Goal: Transaction & Acquisition: Purchase product/service

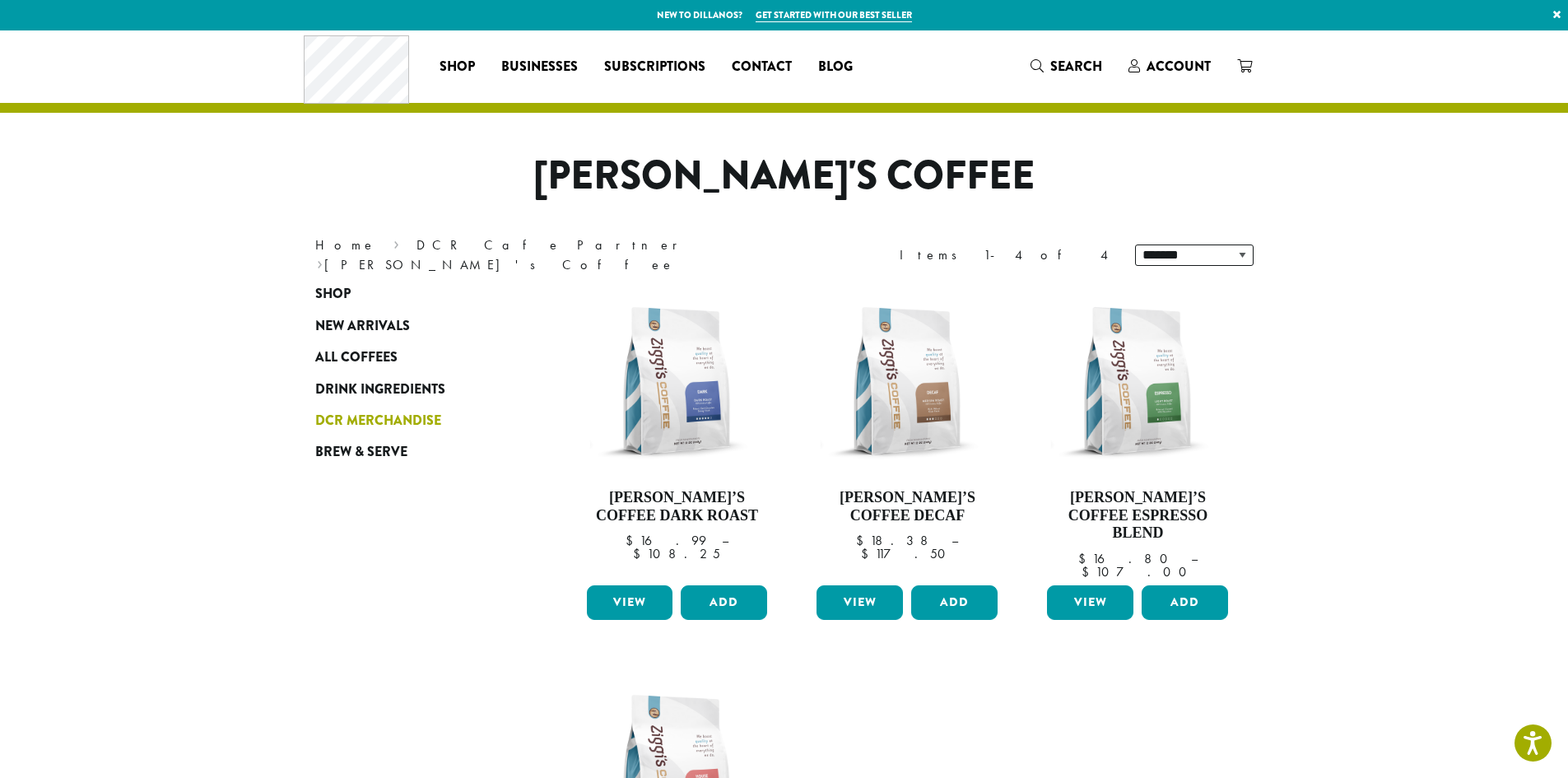
click at [369, 416] on span "DCR Merchandise" at bounding box center [378, 421] width 126 height 20
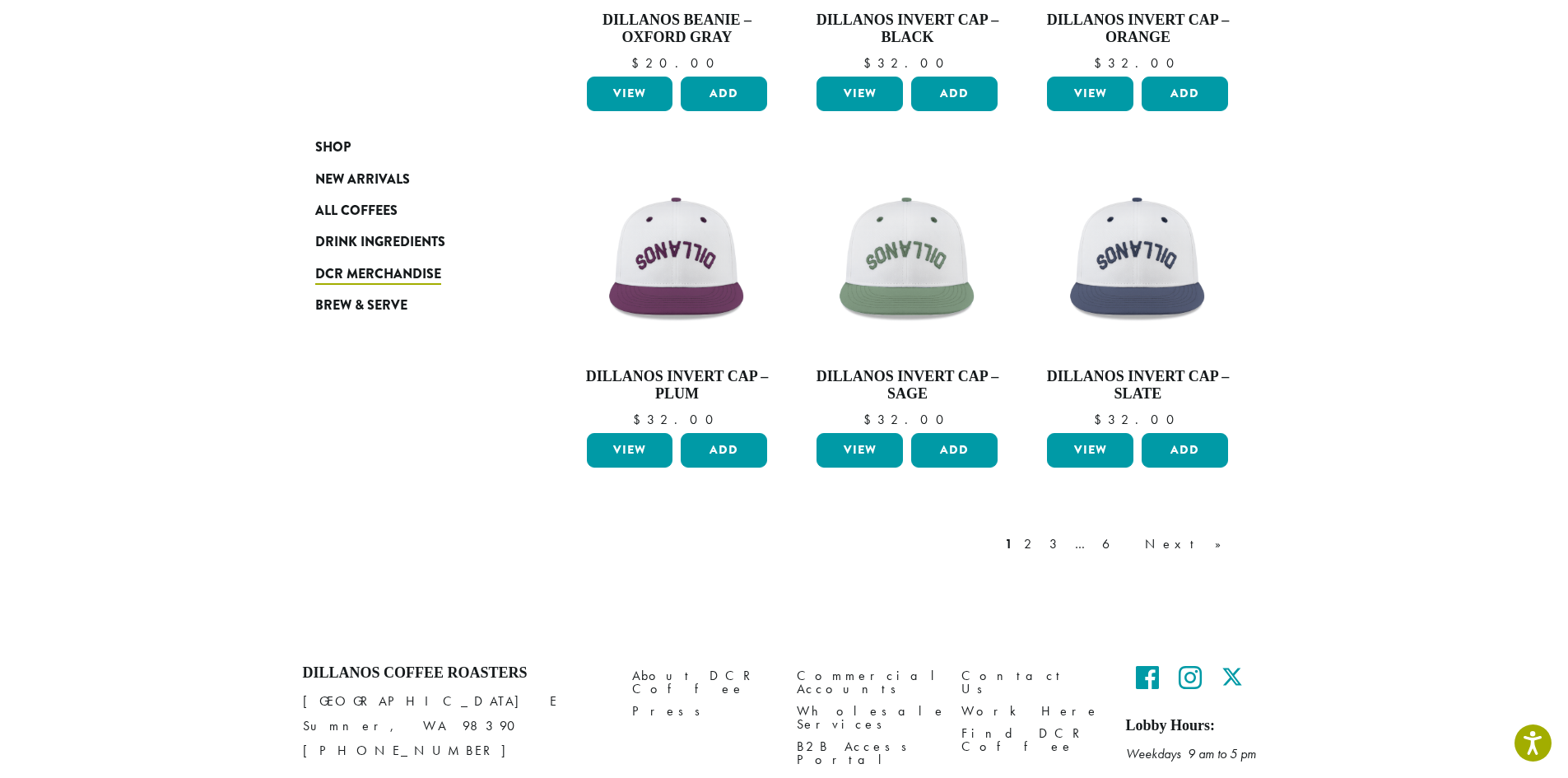
scroll to position [1234, 0]
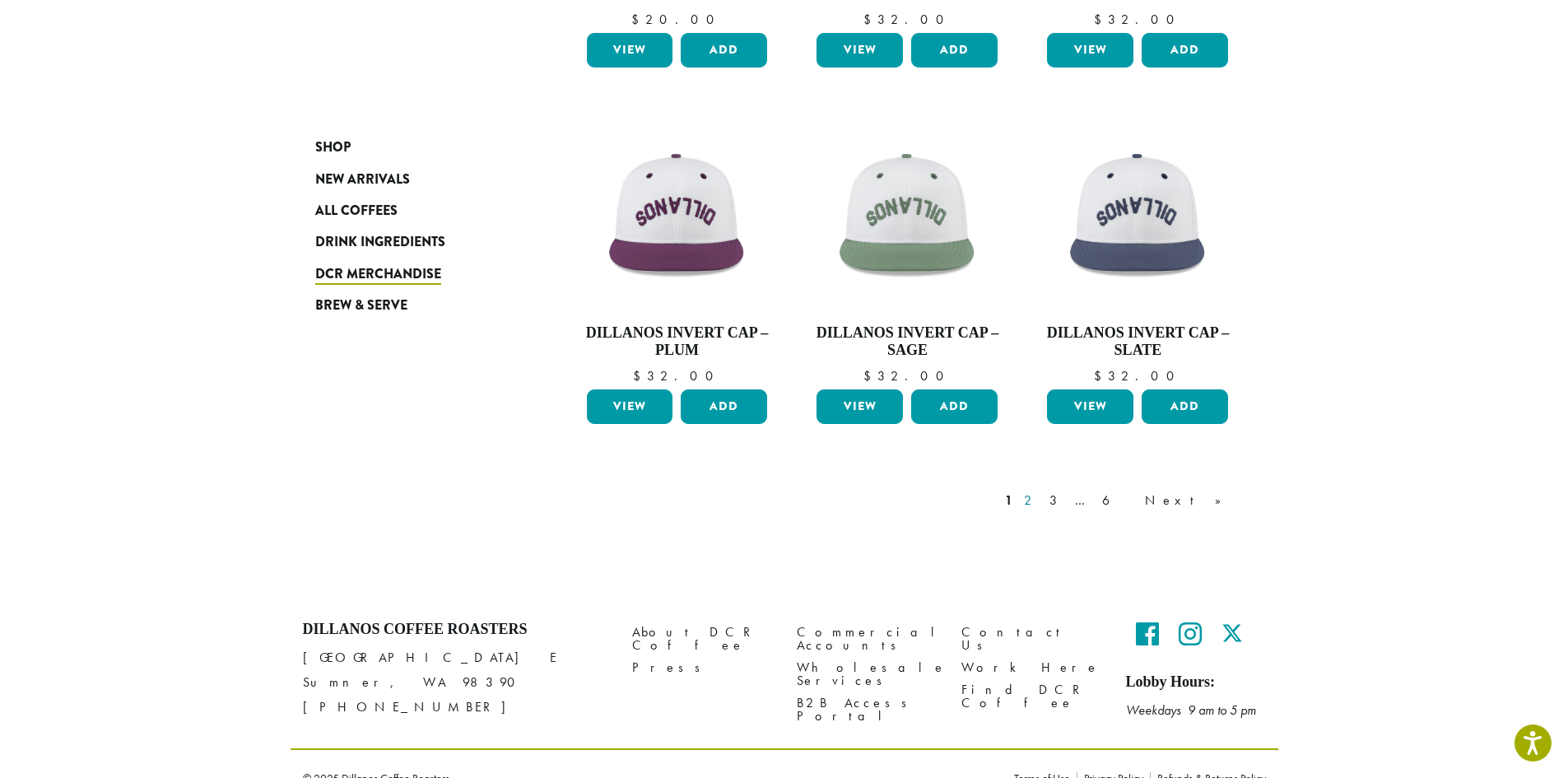
click at [1041, 499] on link "2" at bounding box center [1031, 500] width 20 height 20
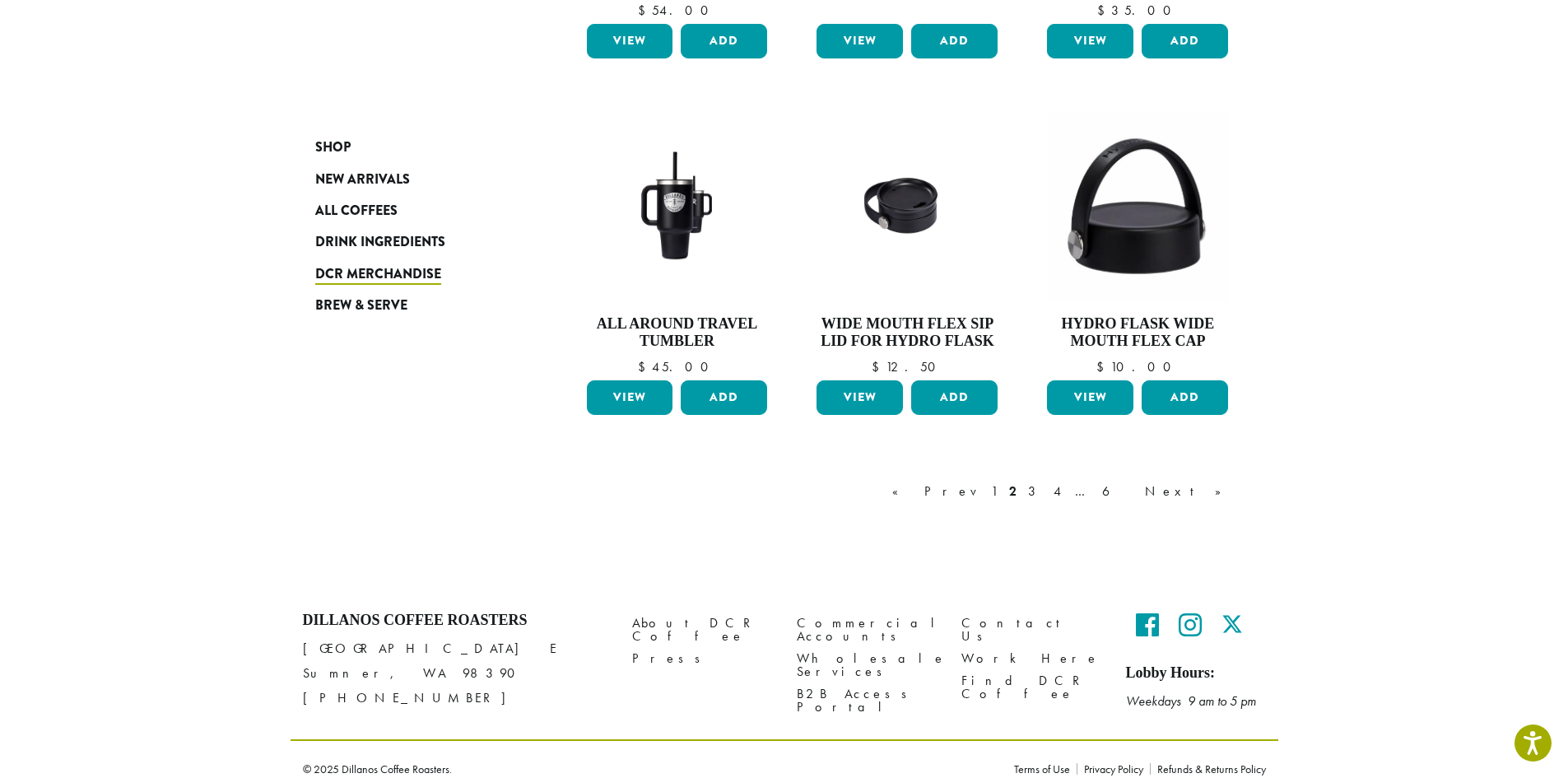
scroll to position [1306, 0]
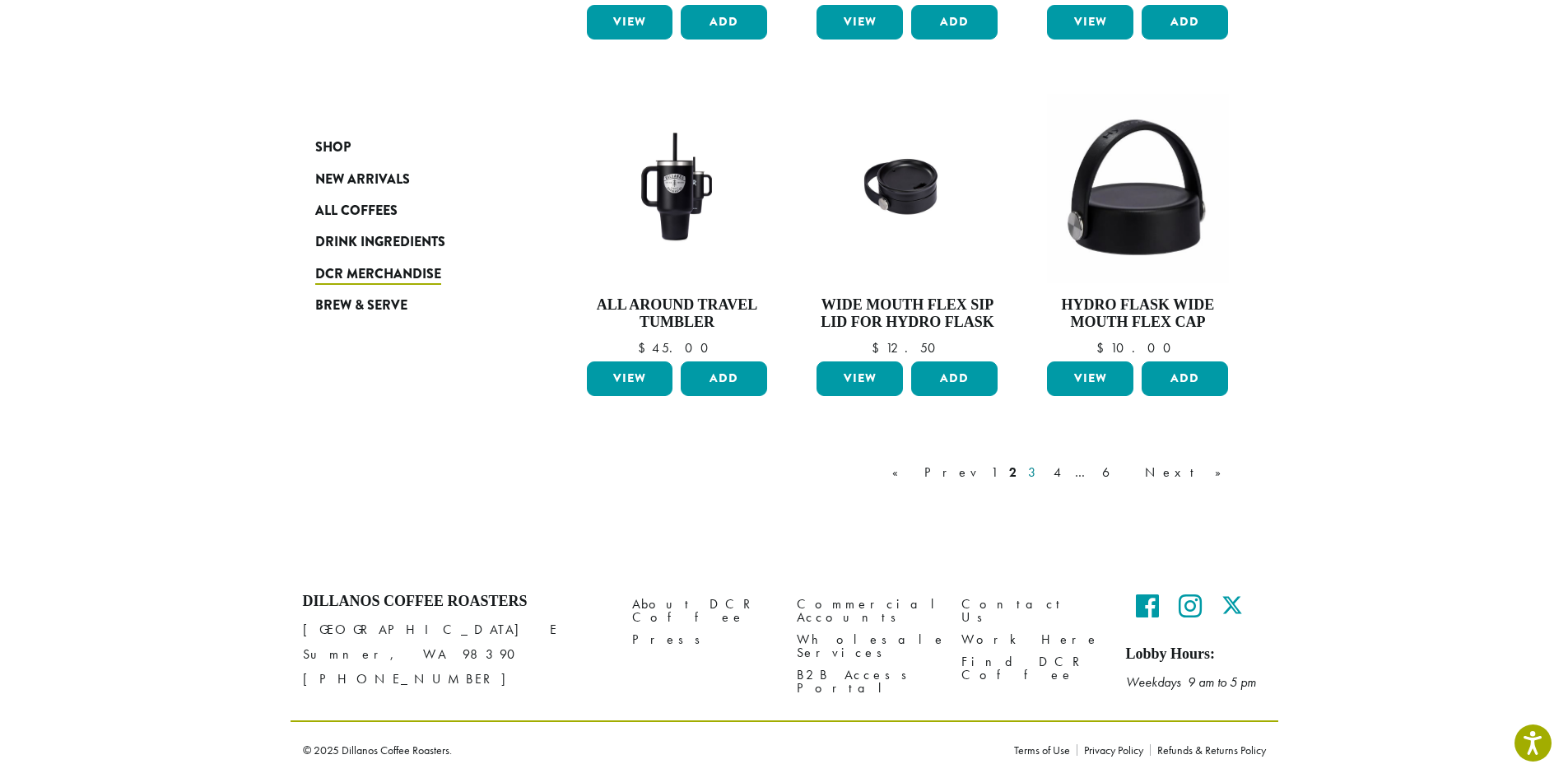
click at [1046, 477] on link "3" at bounding box center [1034, 472] width 20 height 20
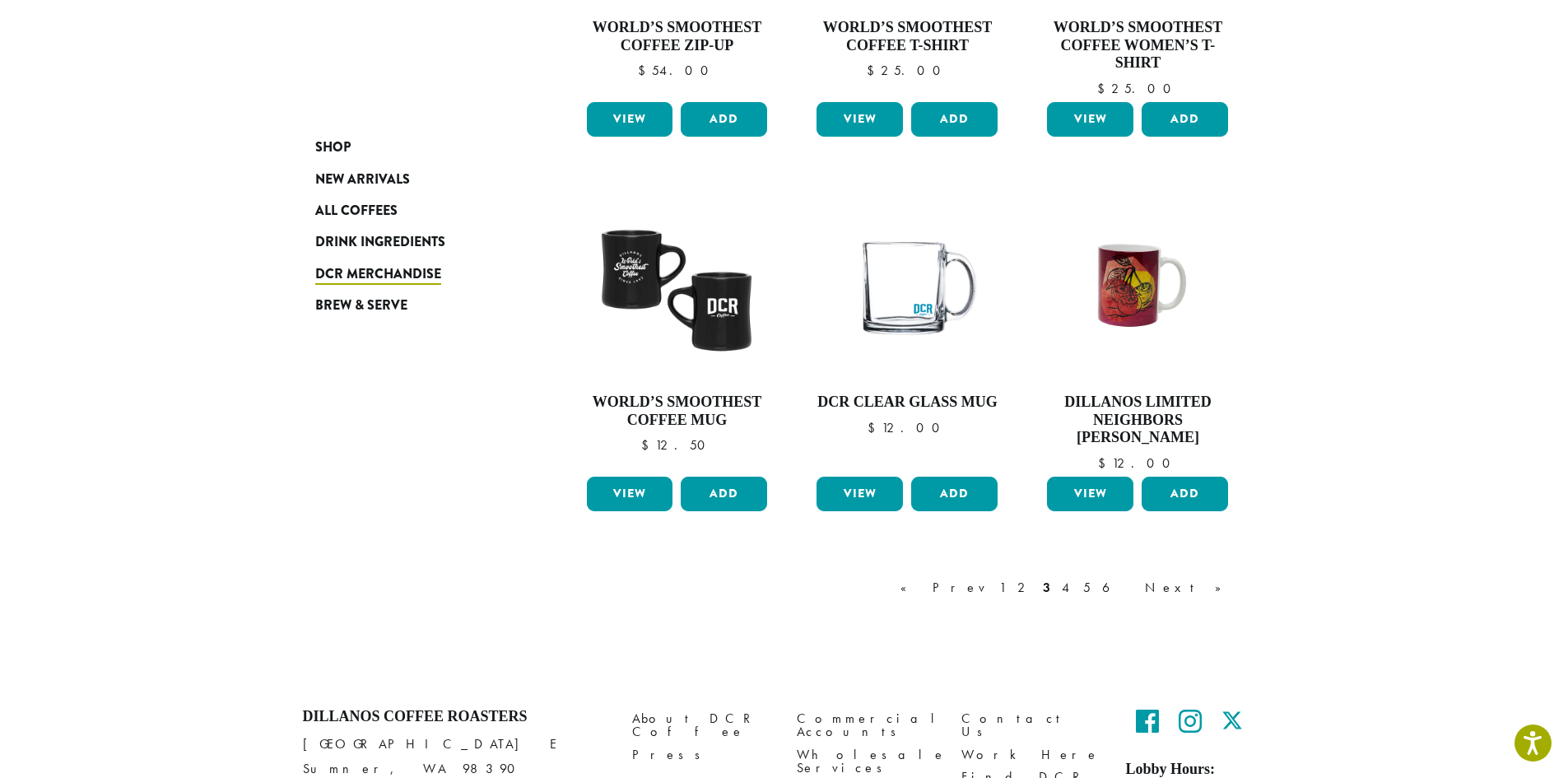
scroll to position [1254, 0]
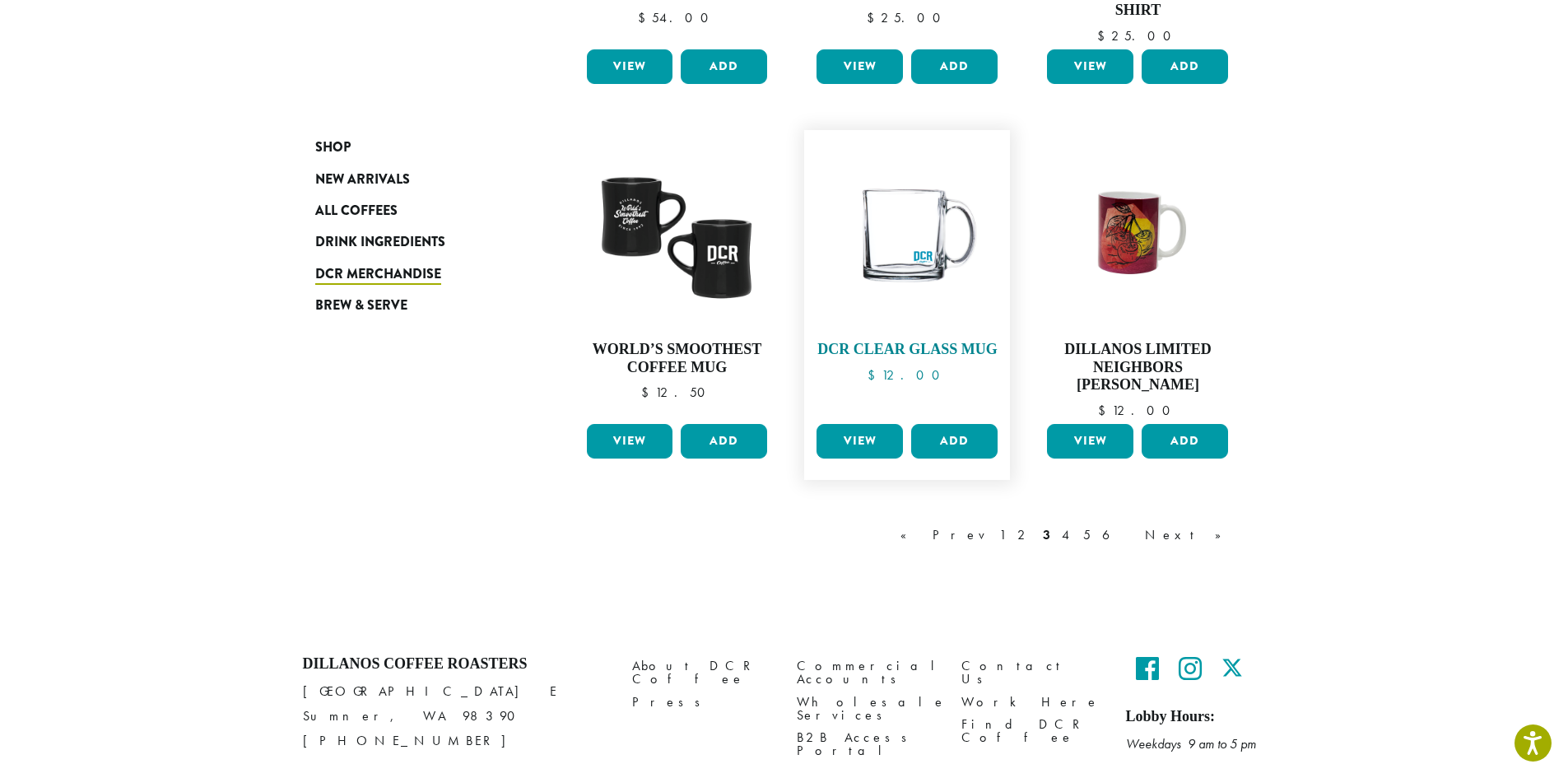
click at [899, 263] on img at bounding box center [907, 233] width 190 height 190
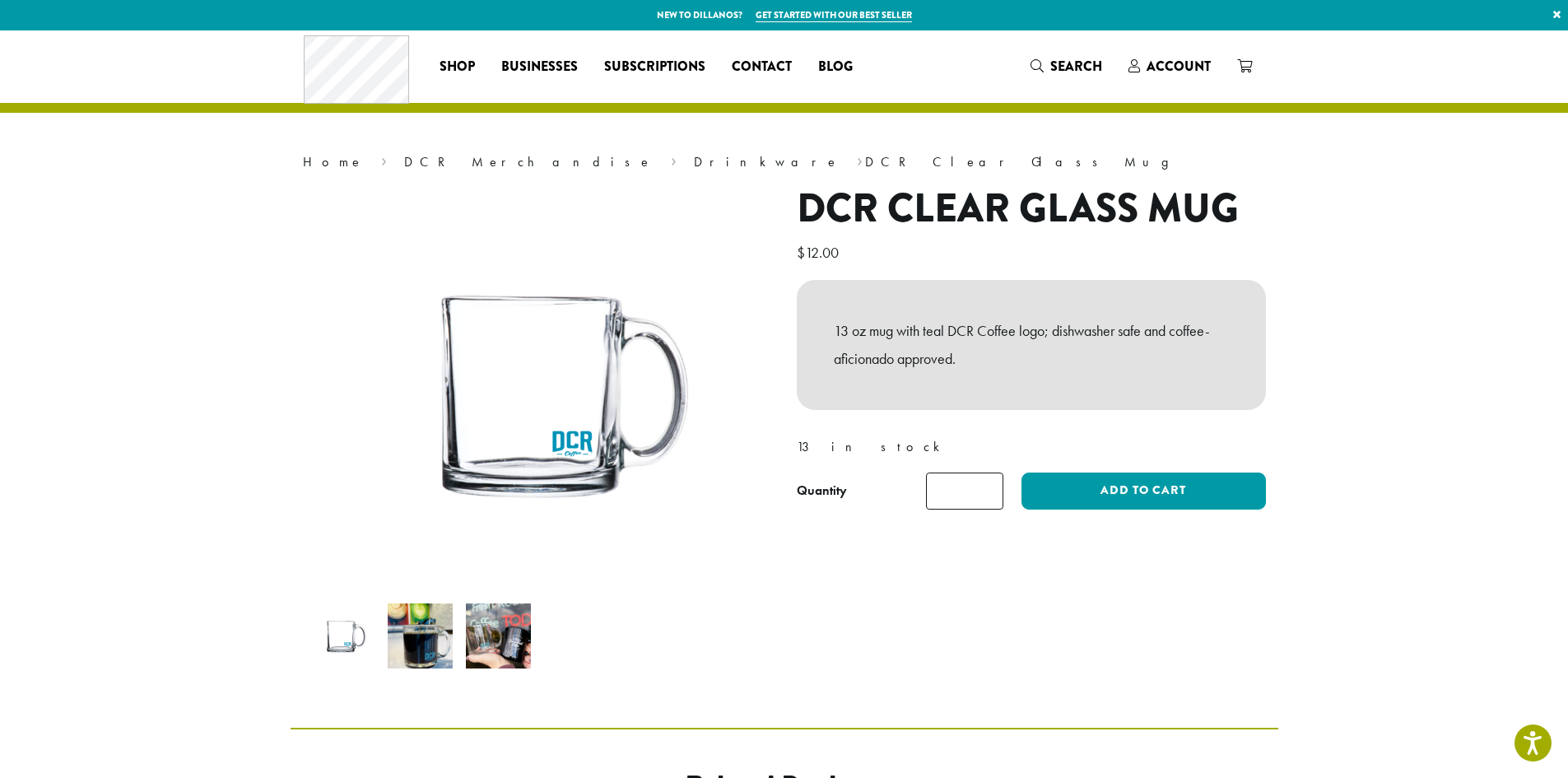
click at [384, 634] on li at bounding box center [420, 635] width 78 height 78
click at [400, 634] on img at bounding box center [421, 636] width 65 height 65
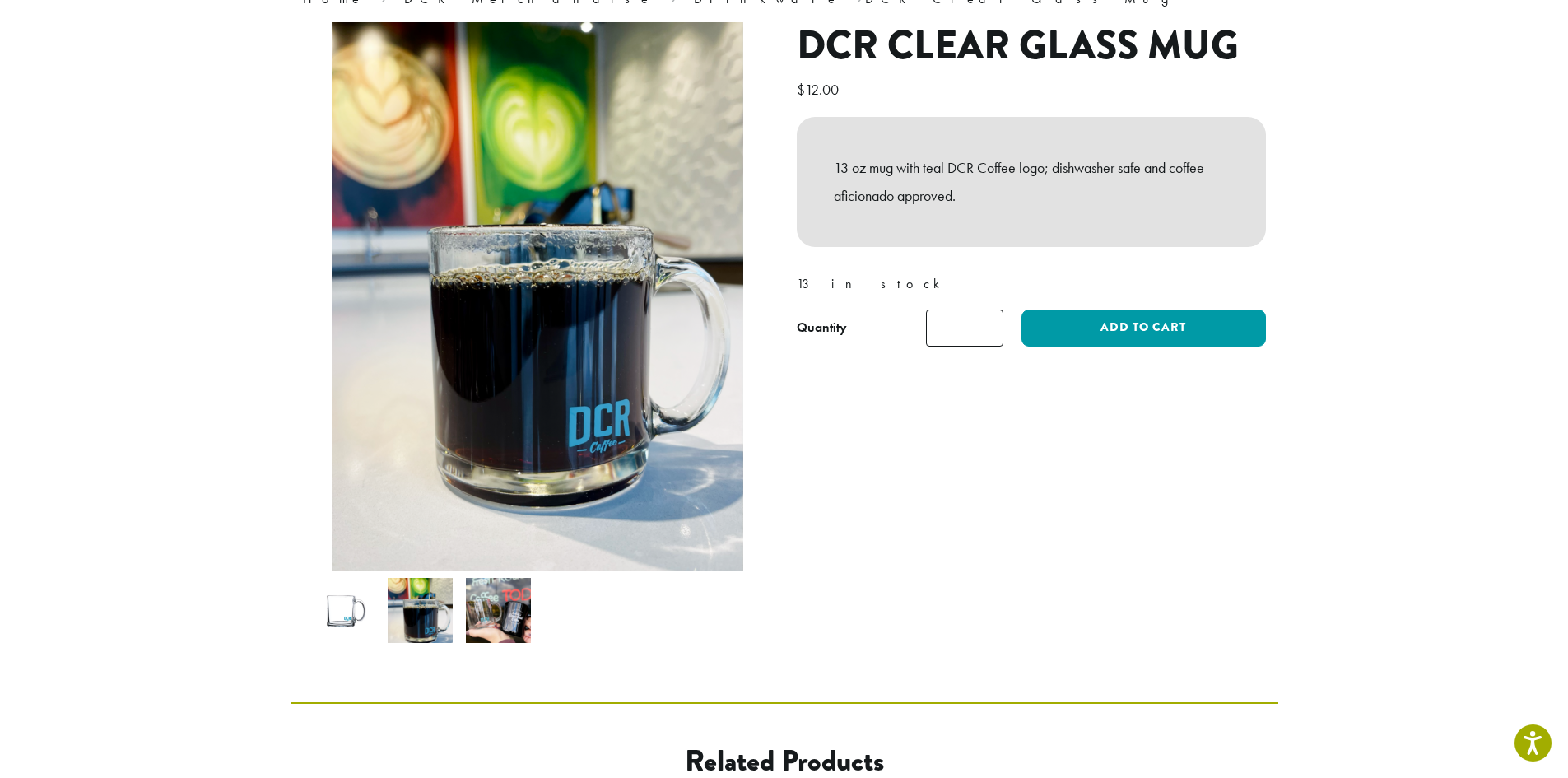
scroll to position [165, 0]
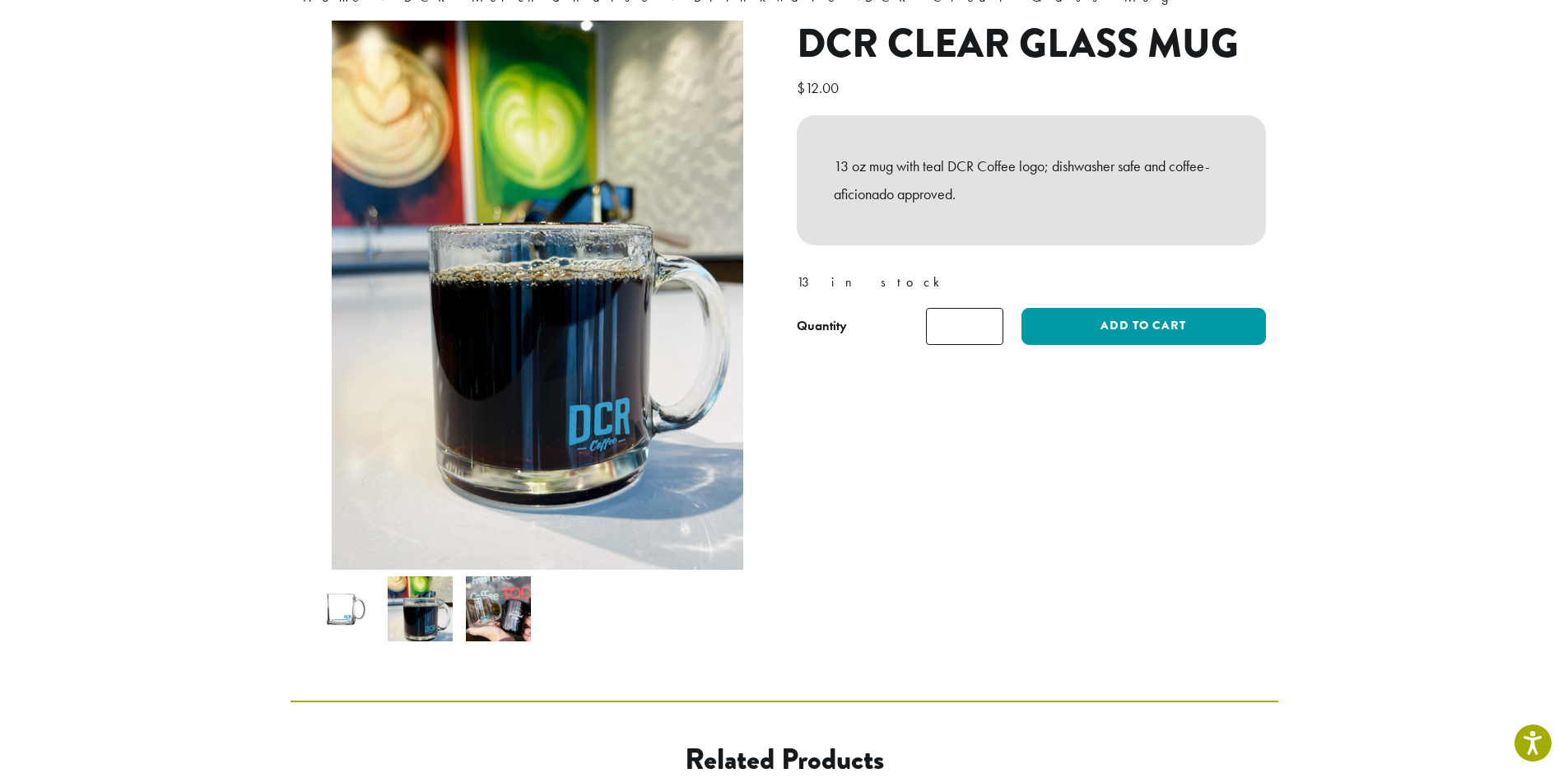
click at [504, 612] on img at bounding box center [499, 609] width 65 height 65
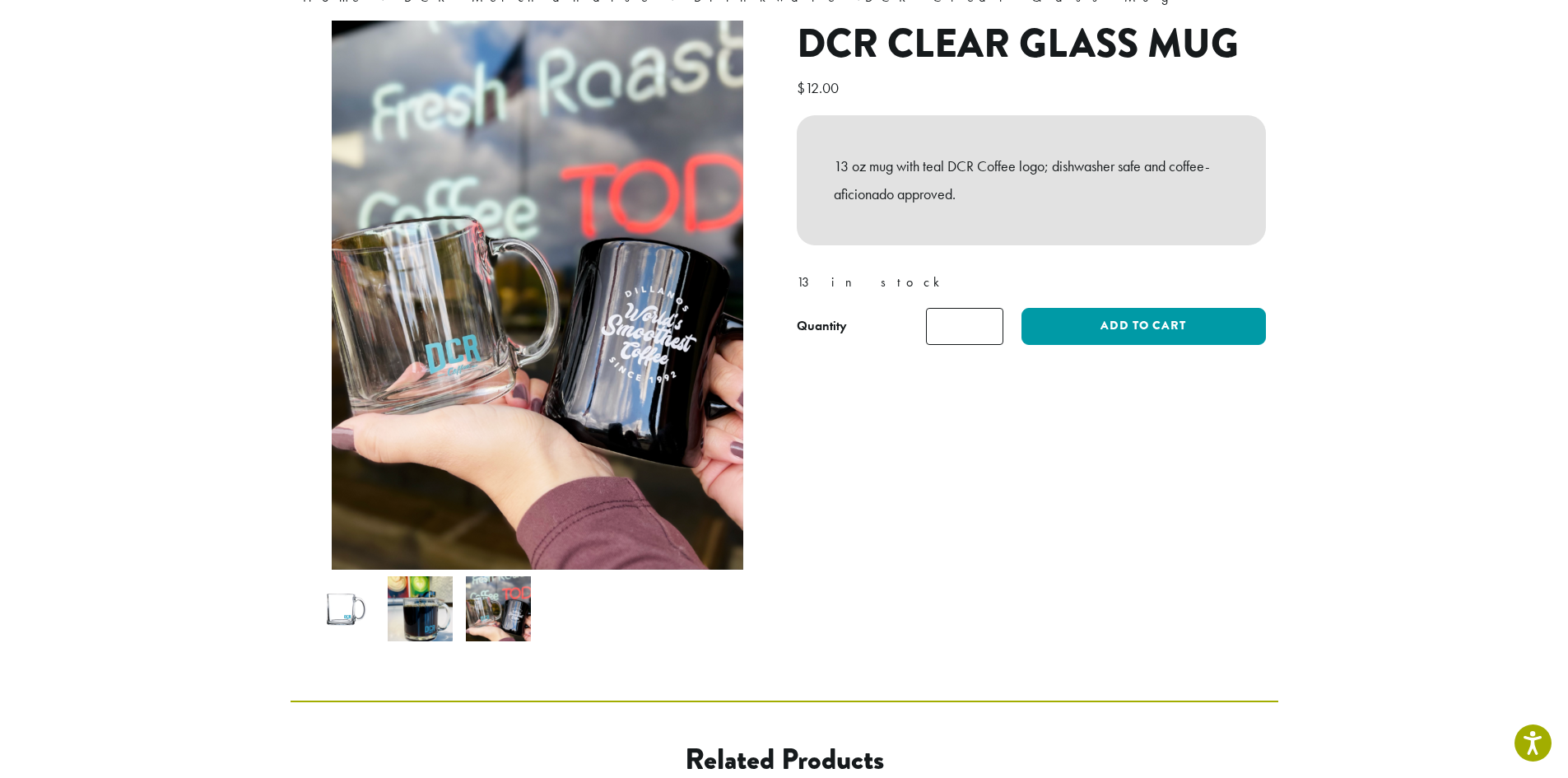
click at [340, 606] on img at bounding box center [342, 609] width 65 height 65
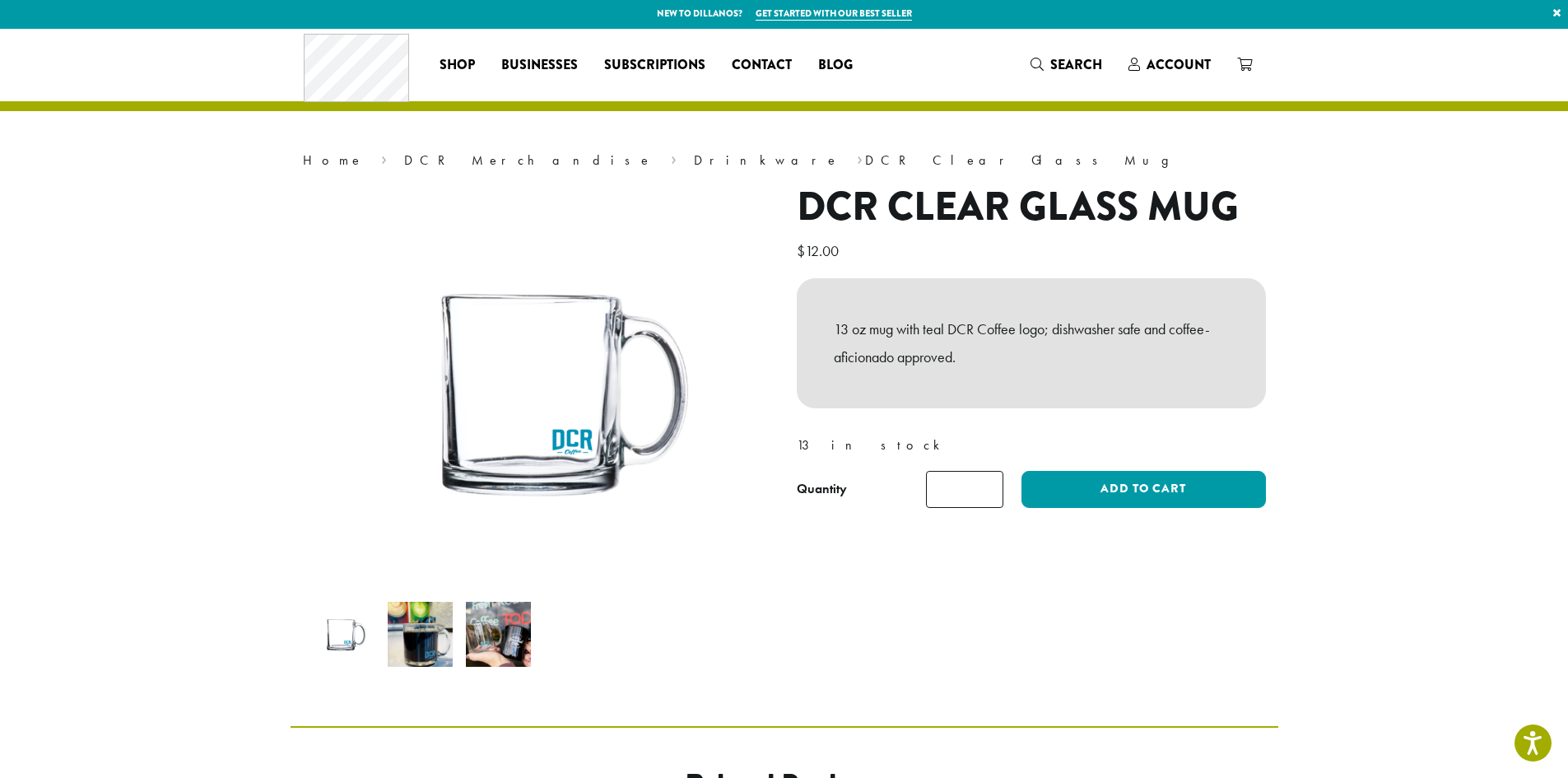
scroll to position [0, 0]
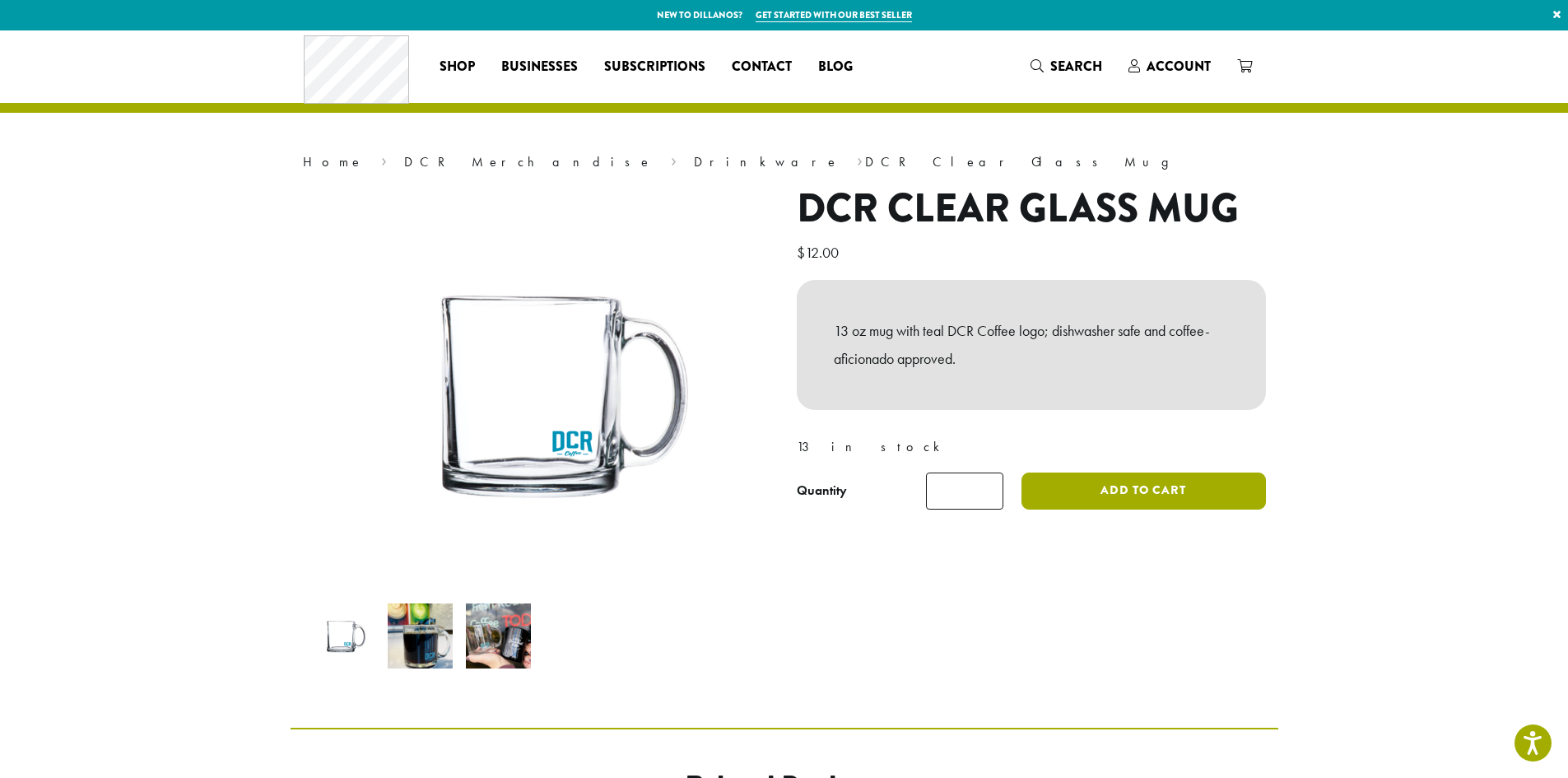
click at [1115, 495] on button "Add to cart" at bounding box center [1143, 491] width 244 height 37
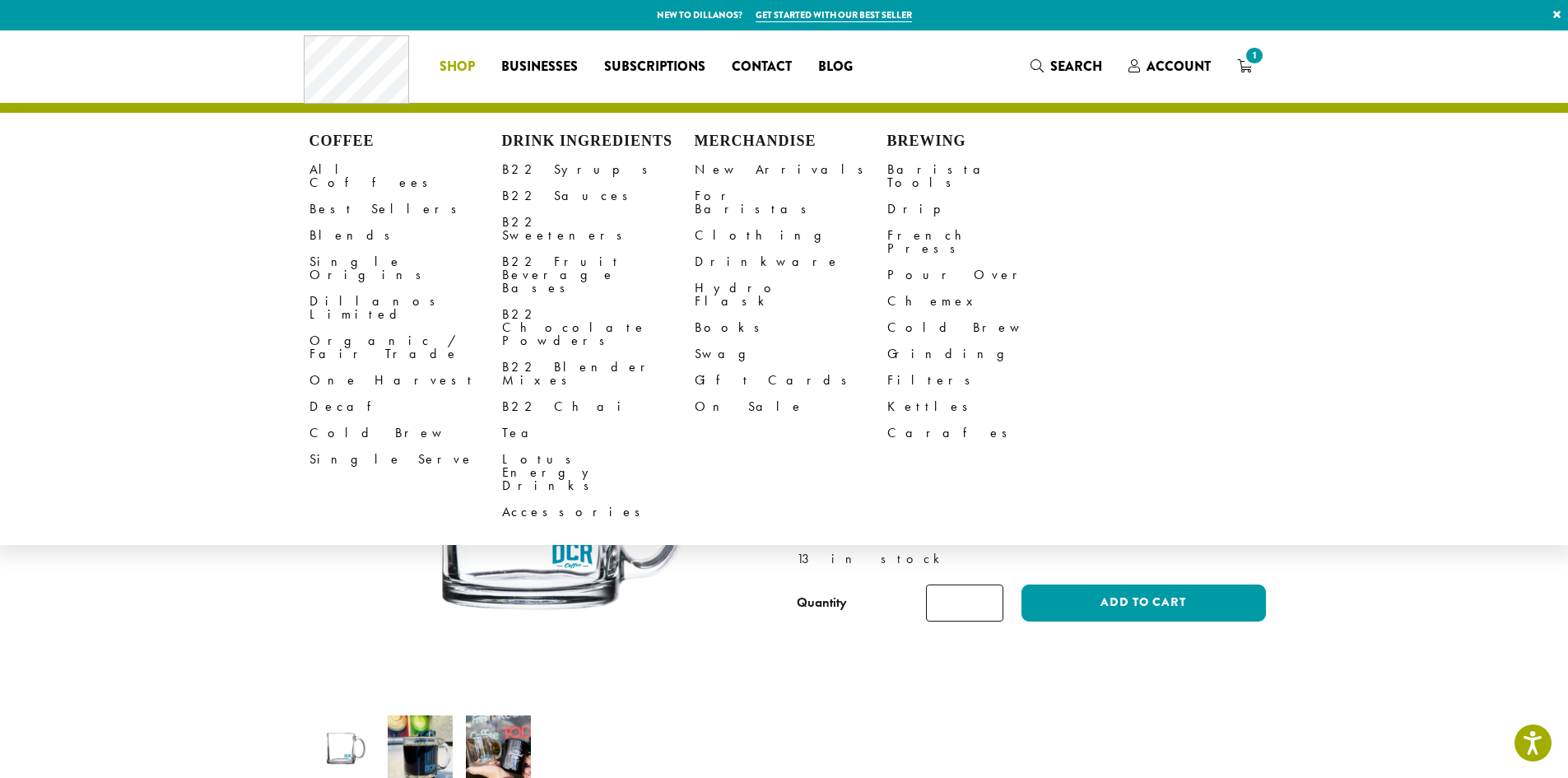
click at [449, 65] on li "Coffee All Coffees Best Sellers Blends Single Origins Dillanos Limited Organic …" at bounding box center [457, 66] width 62 height 26
click at [454, 64] on span "Shop" at bounding box center [457, 66] width 36 height 20
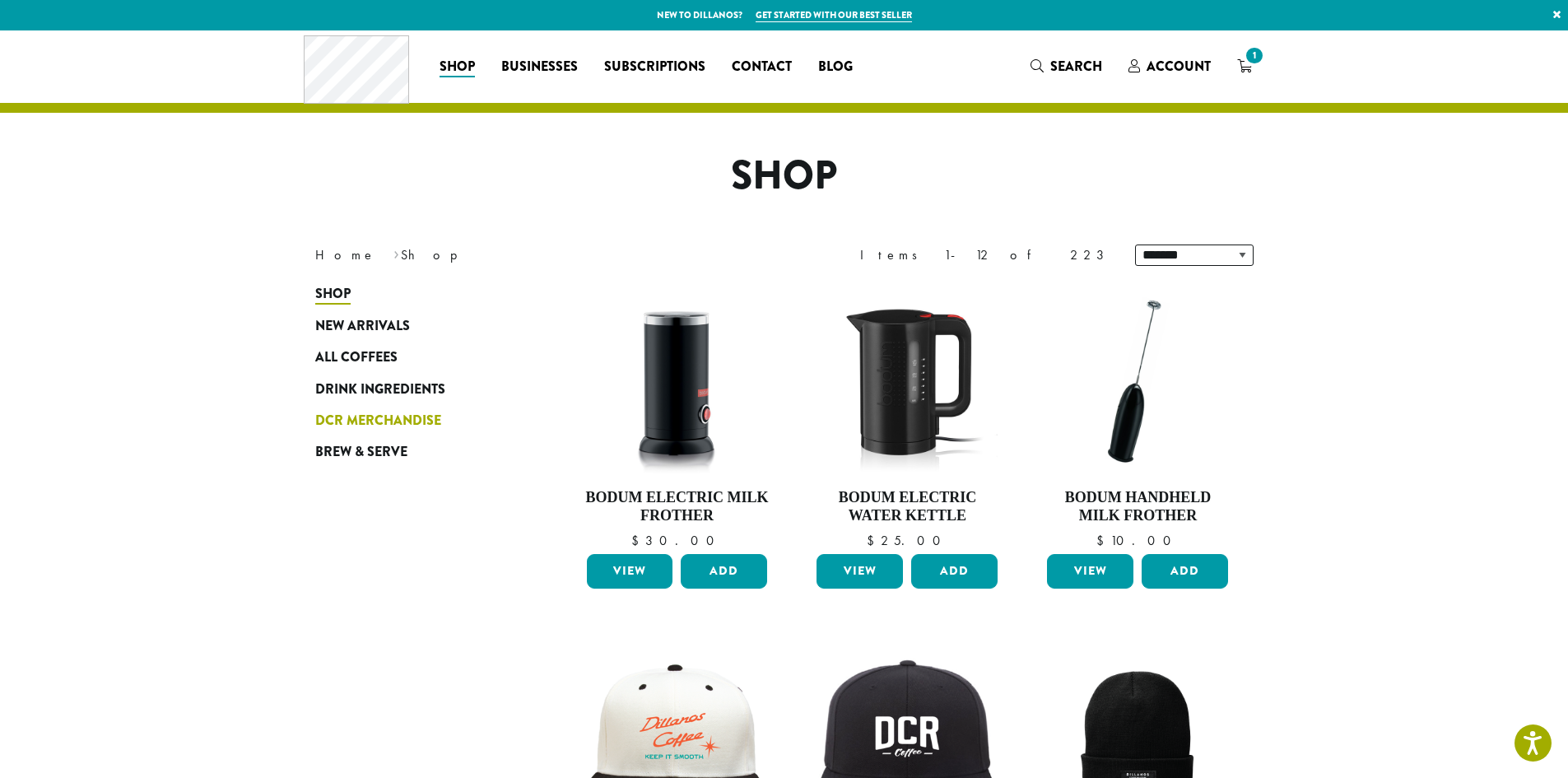
click at [346, 423] on span "DCR Merchandise" at bounding box center [378, 421] width 126 height 20
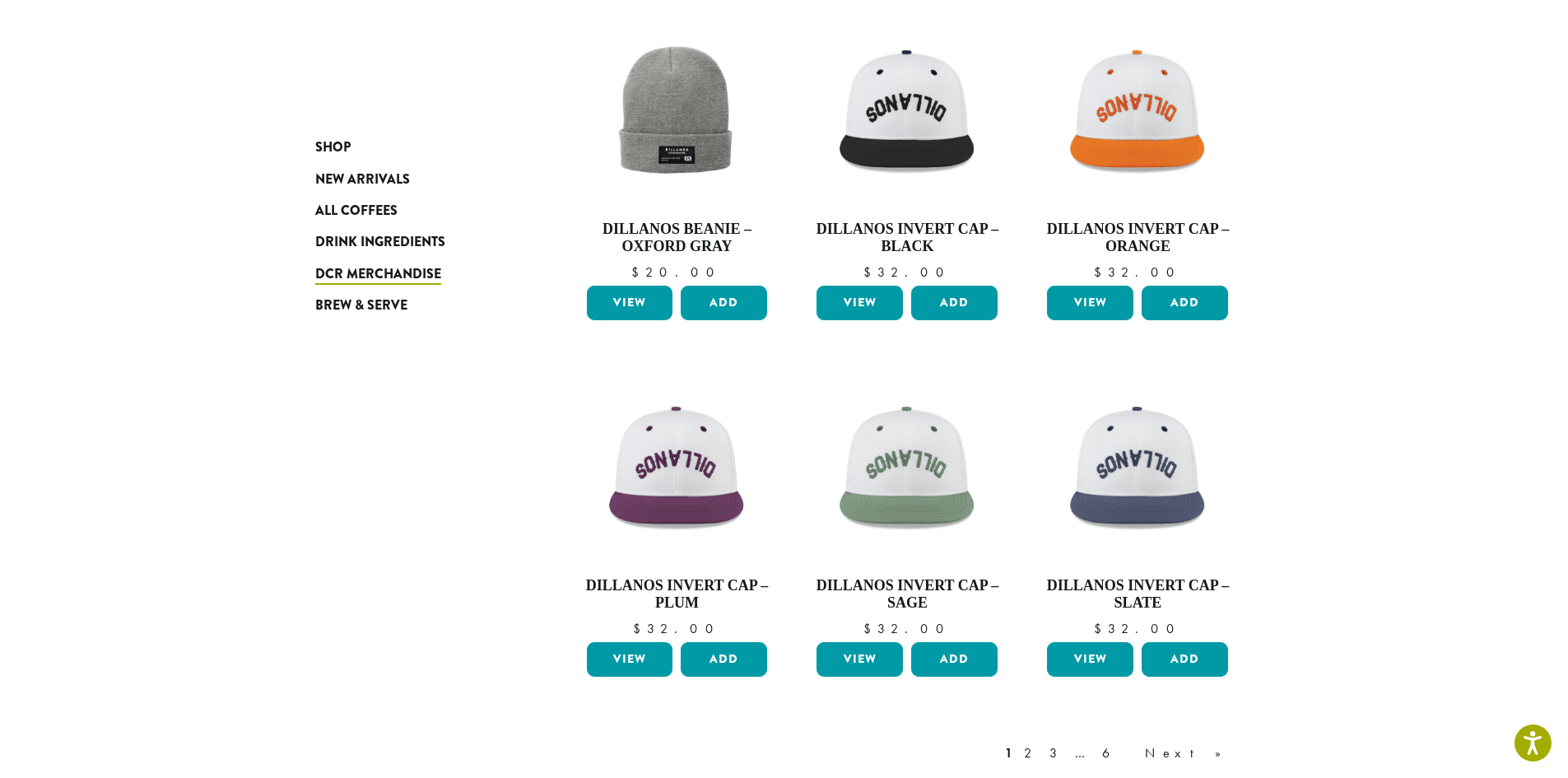
scroll to position [1262, 0]
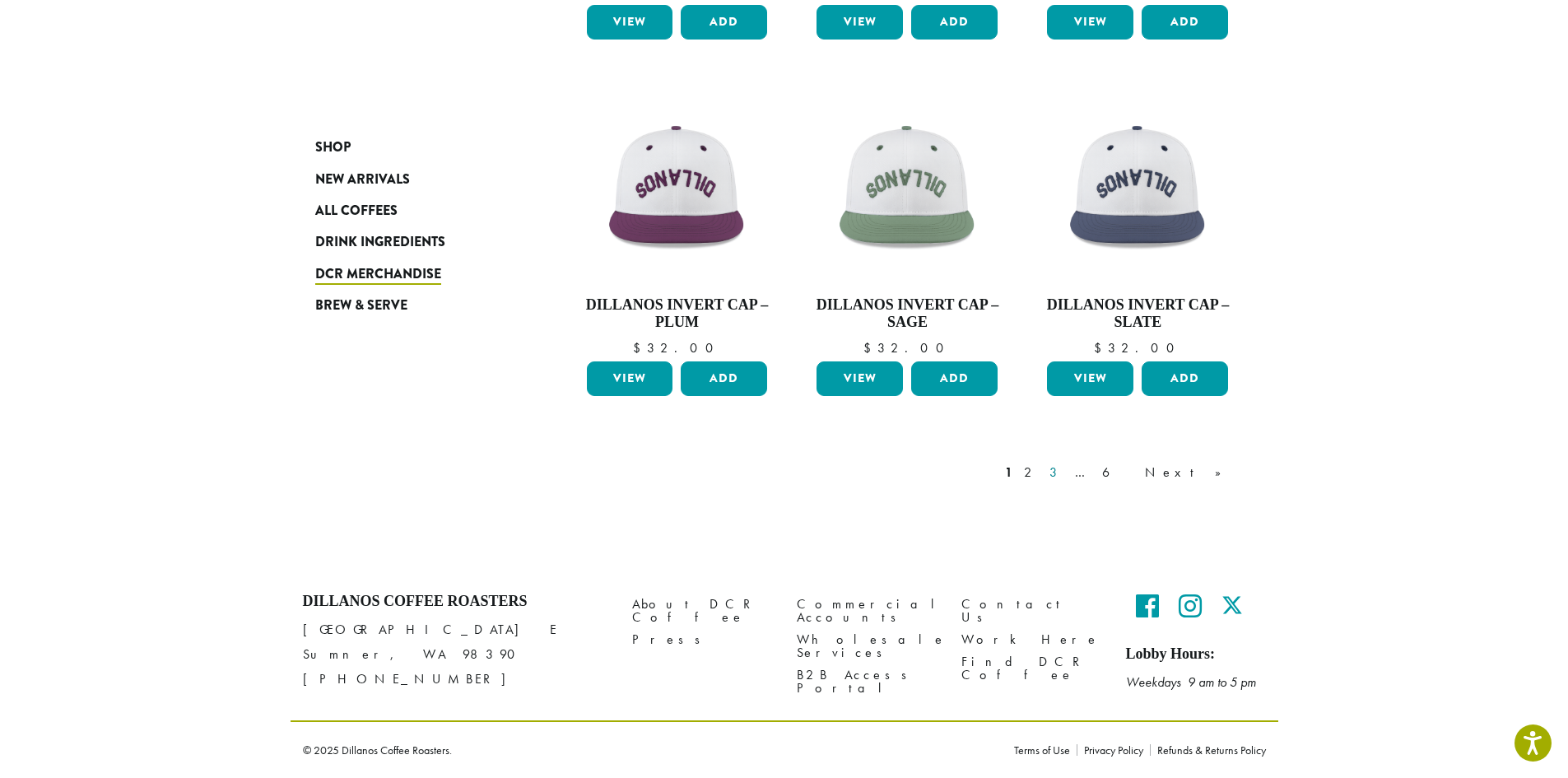
click at [1067, 475] on link "3" at bounding box center [1056, 472] width 20 height 20
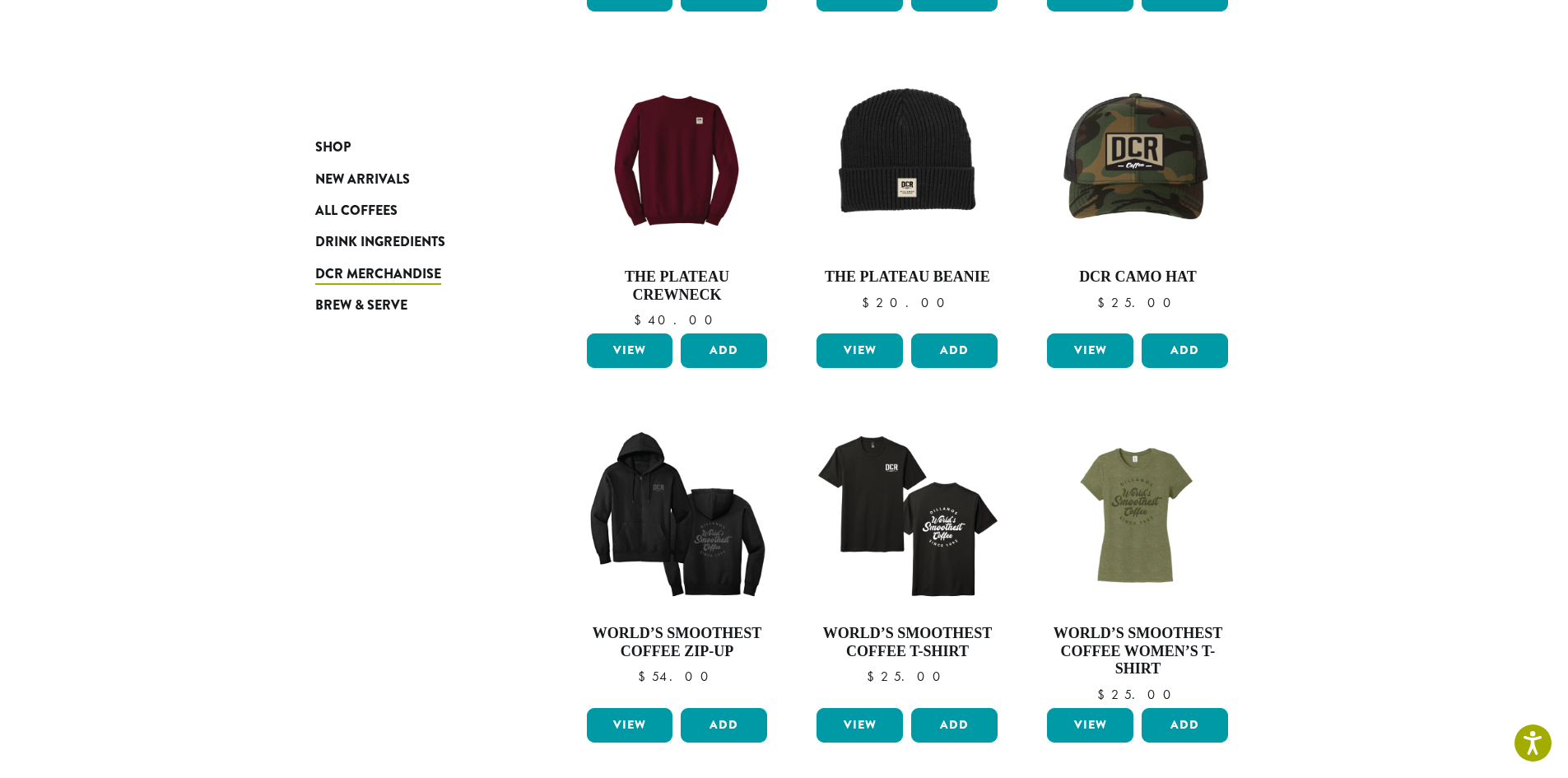
scroll to position [1089, 0]
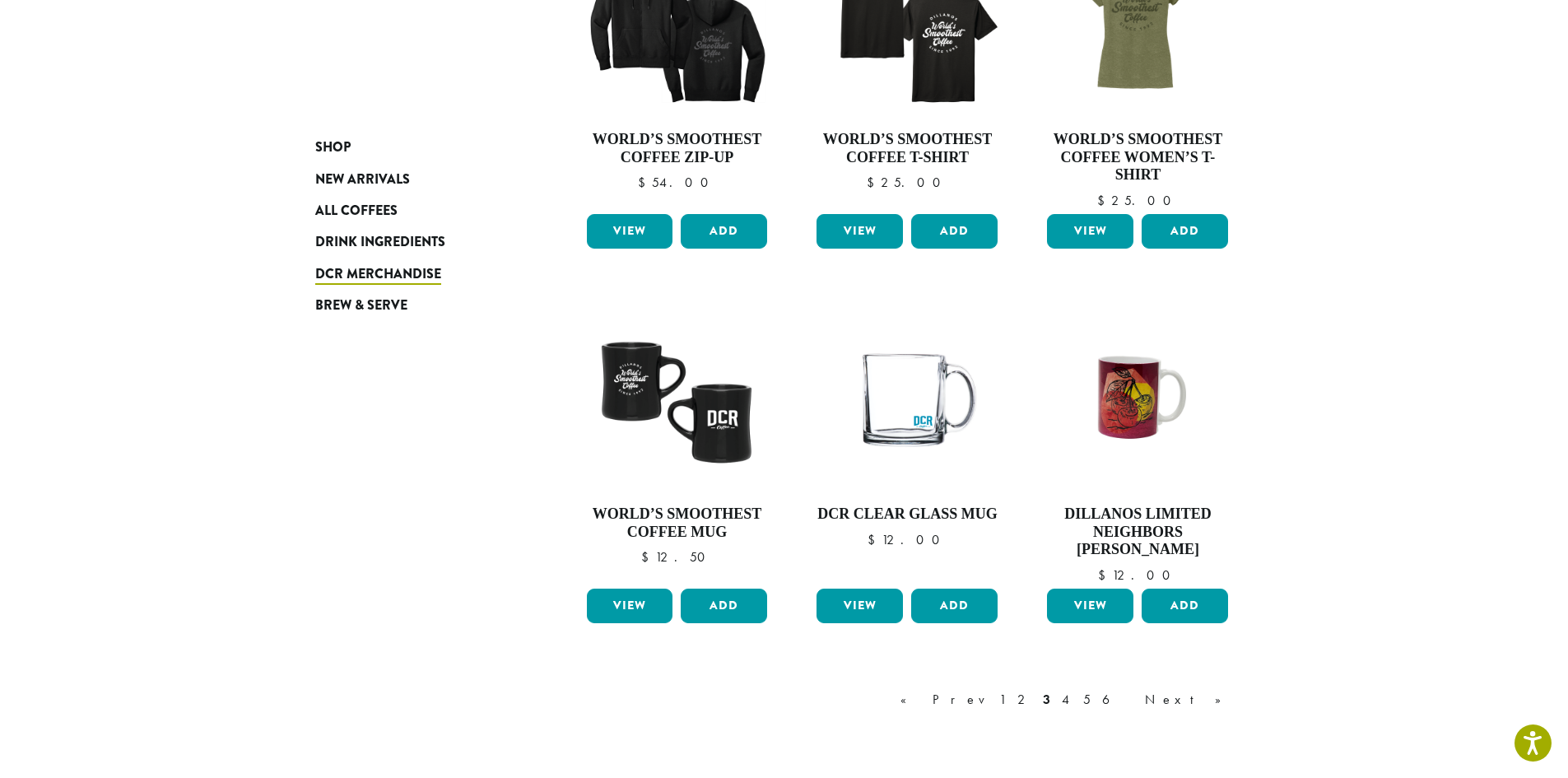
click at [1075, 699] on link "4" at bounding box center [1066, 699] width 16 height 20
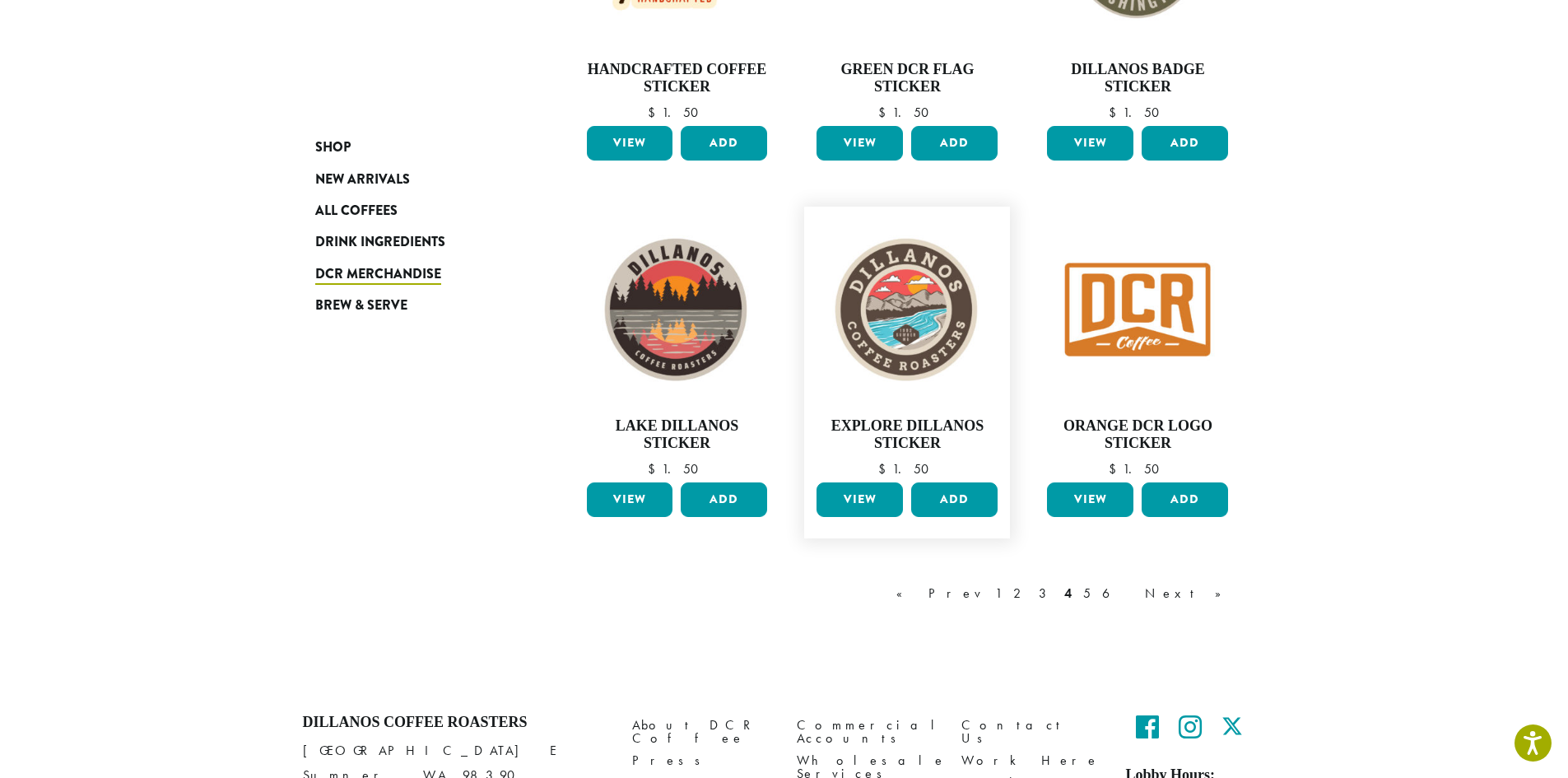
scroll to position [1171, 0]
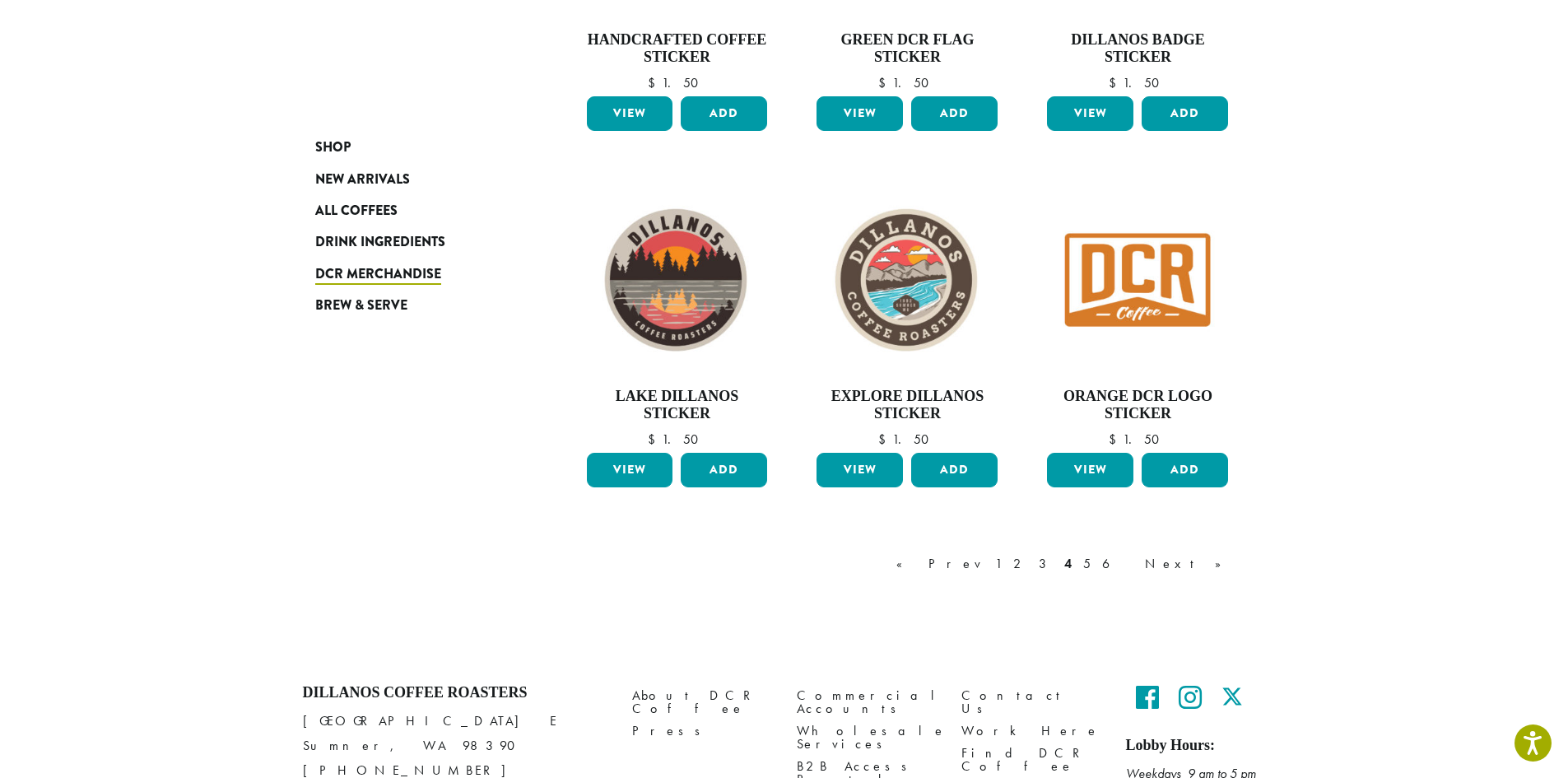
click at [1094, 560] on link "5" at bounding box center [1086, 563] width 14 height 20
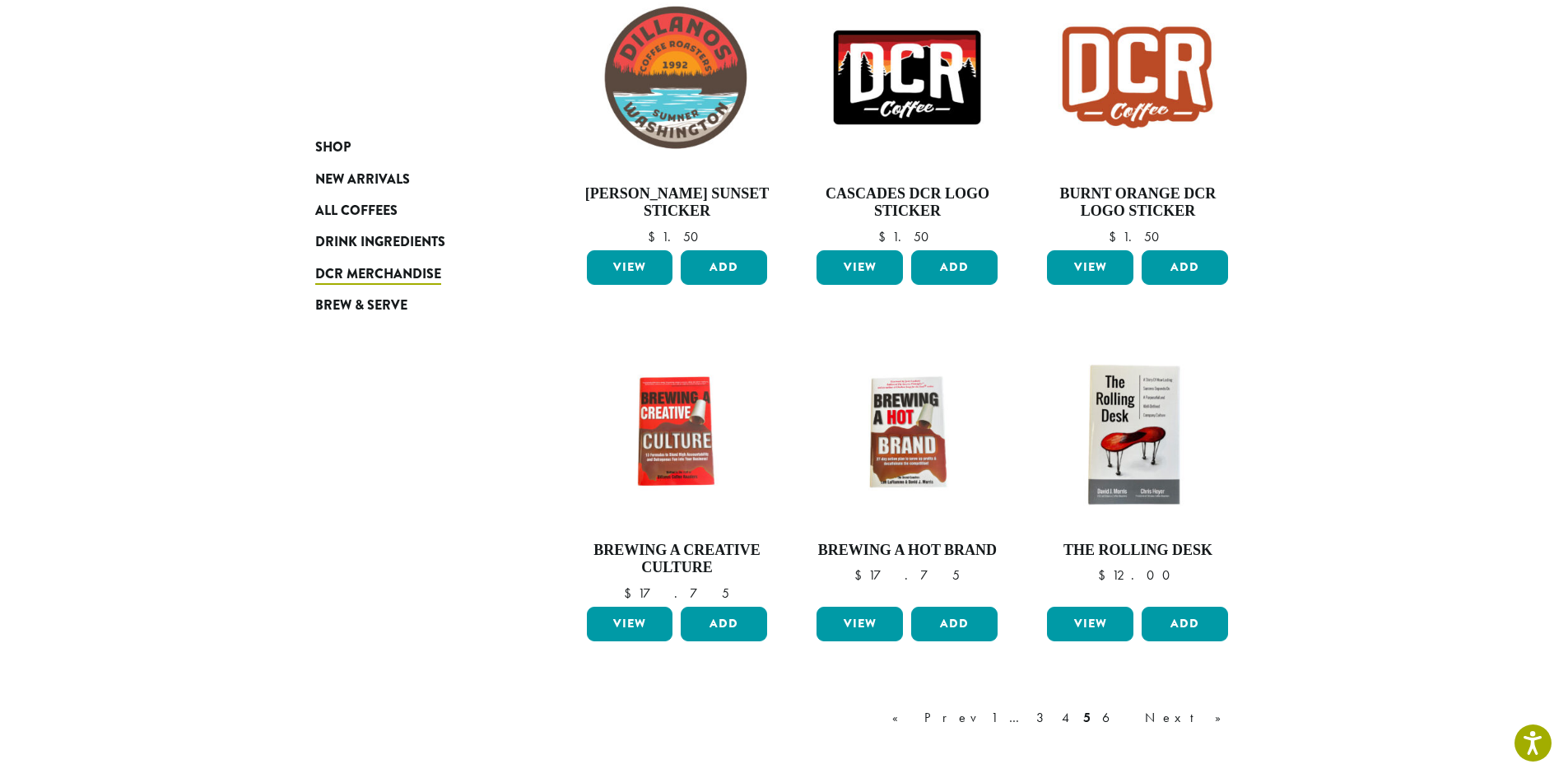
scroll to position [1016, 0]
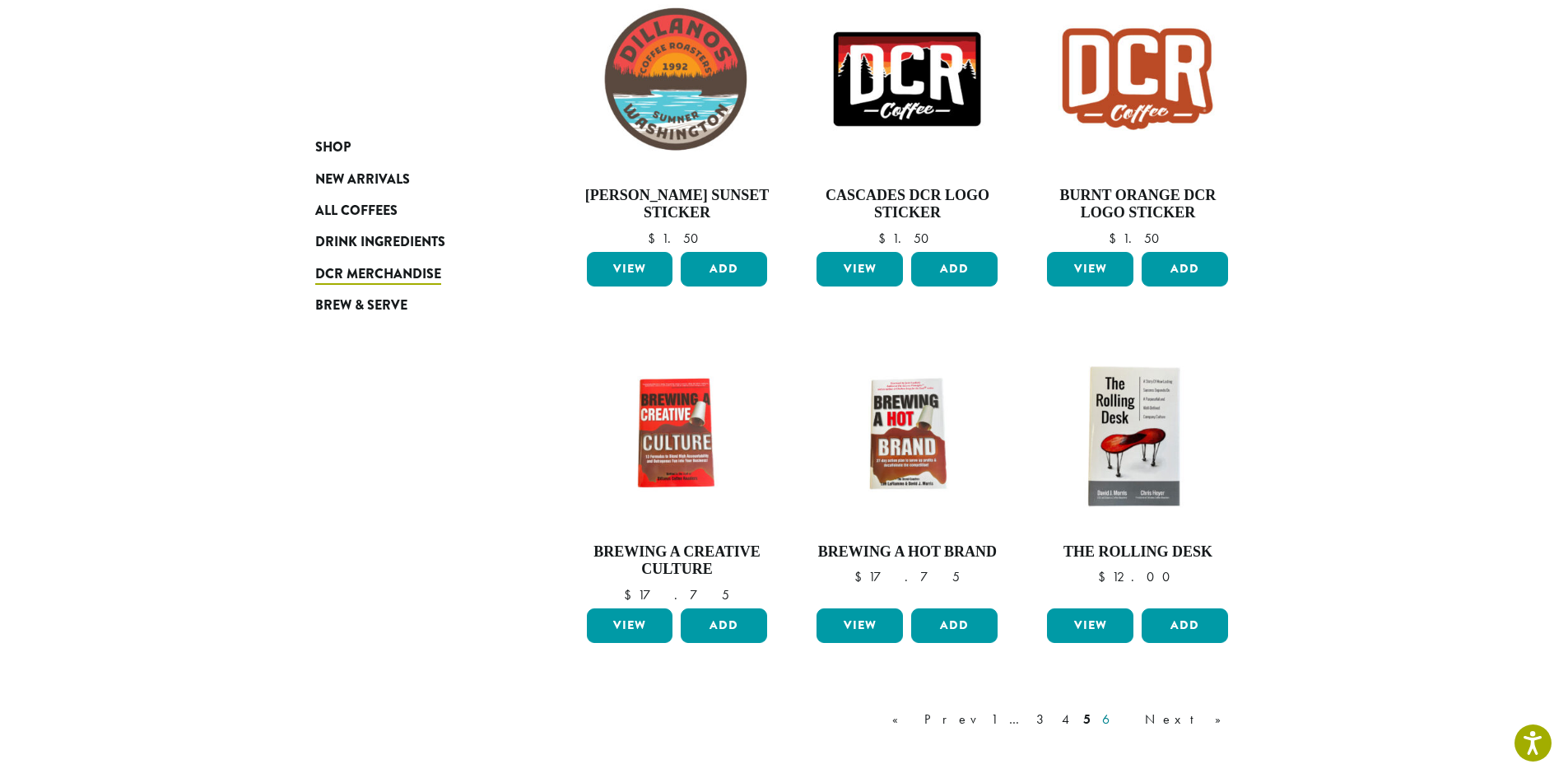
click at [1137, 722] on link "6" at bounding box center [1117, 719] width 38 height 20
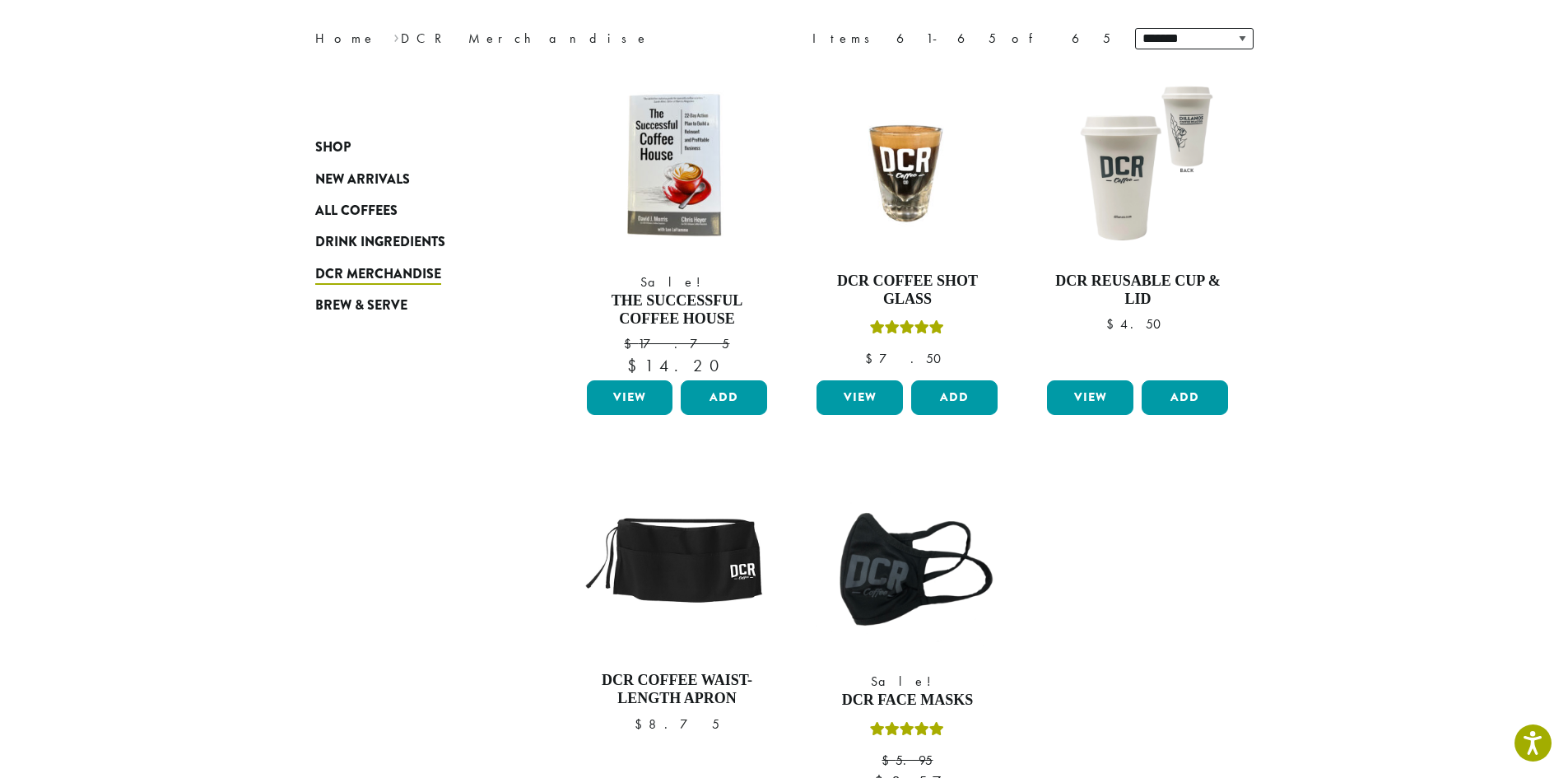
scroll to position [266, 0]
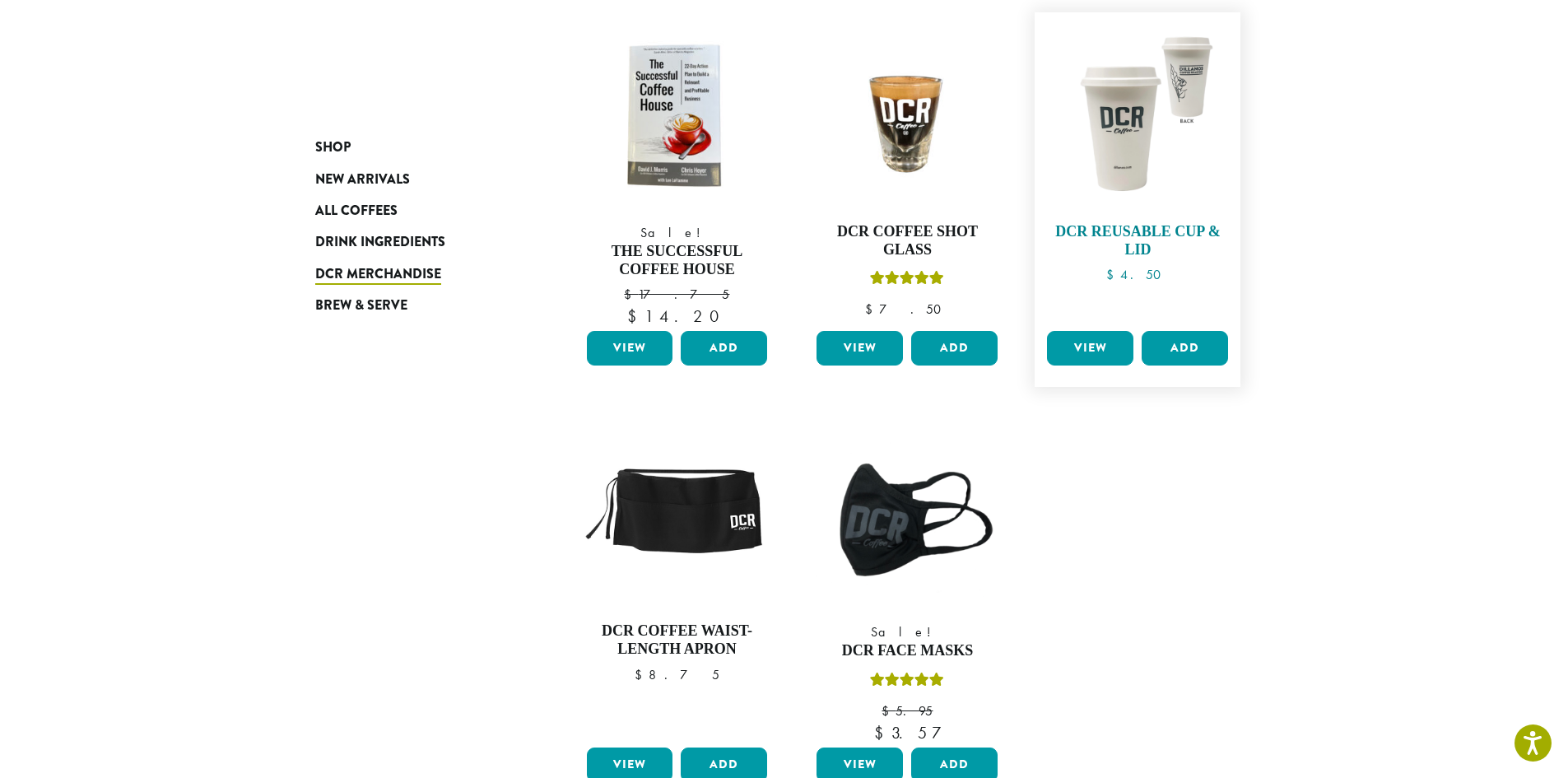
click at [1108, 230] on h4 "DCR Reusable Cup & Lid" at bounding box center [1137, 241] width 190 height 36
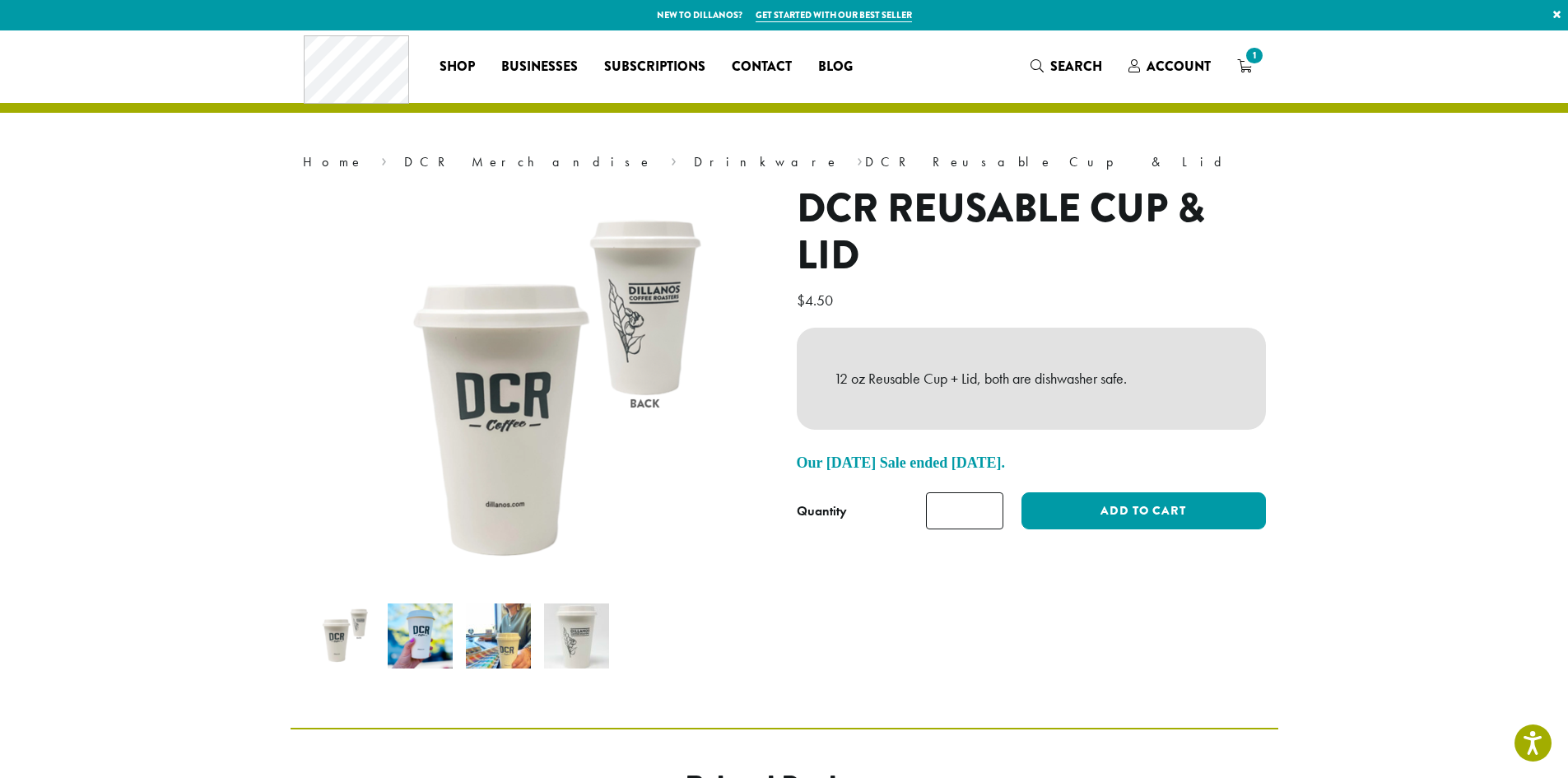
click at [419, 644] on img at bounding box center [421, 636] width 65 height 65
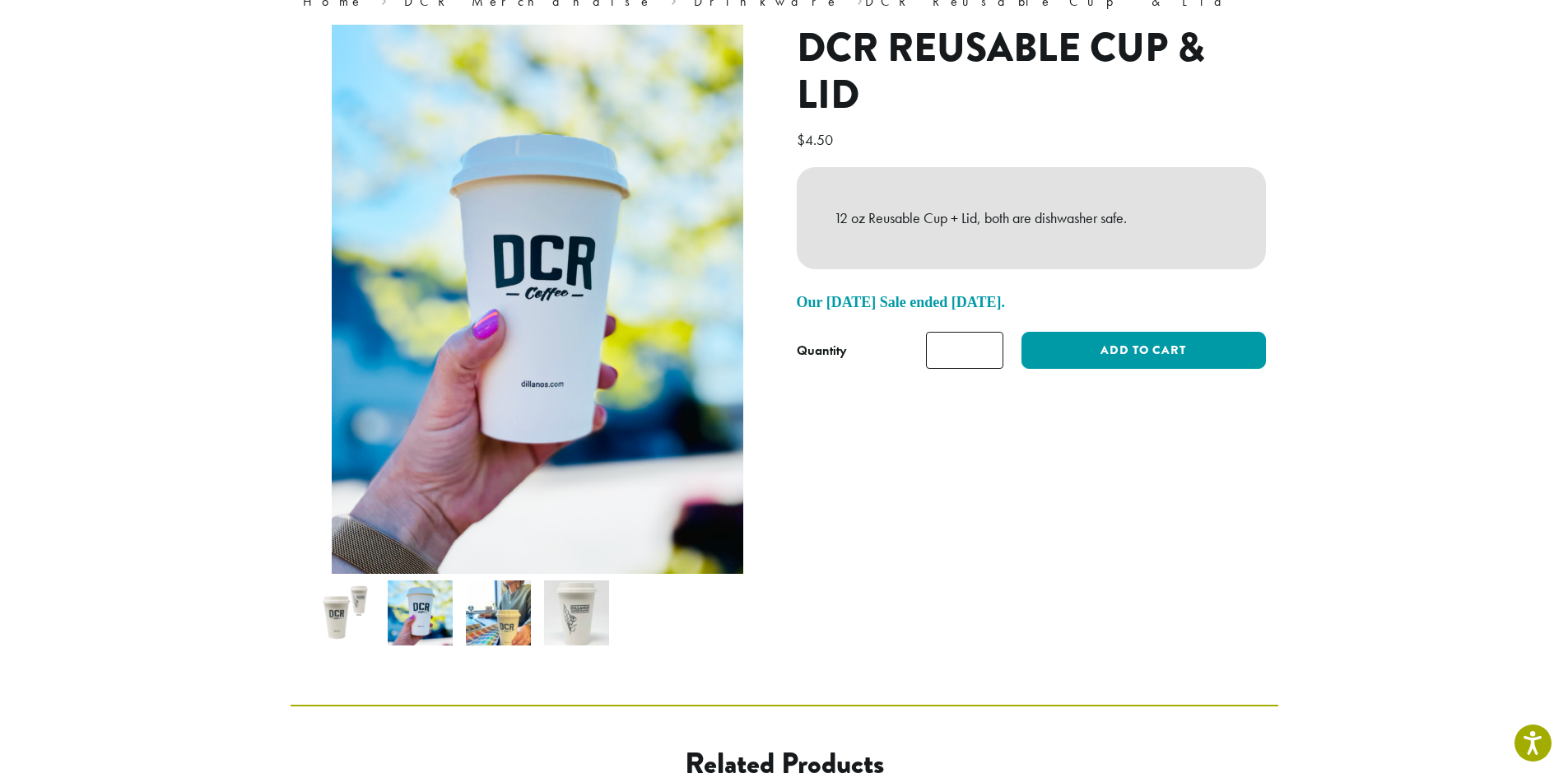
scroll to position [165, 0]
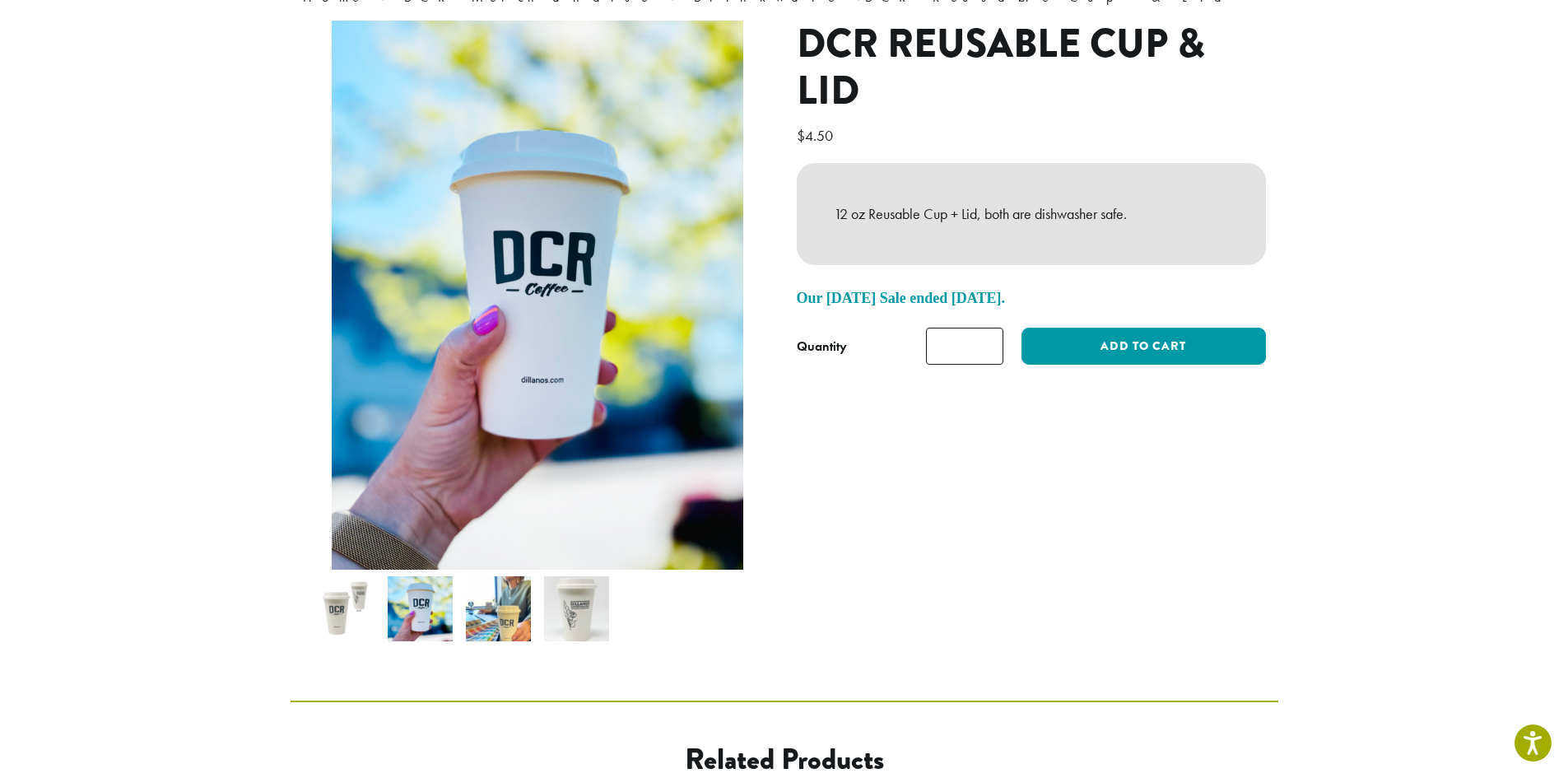
click at [496, 625] on img at bounding box center [499, 609] width 65 height 65
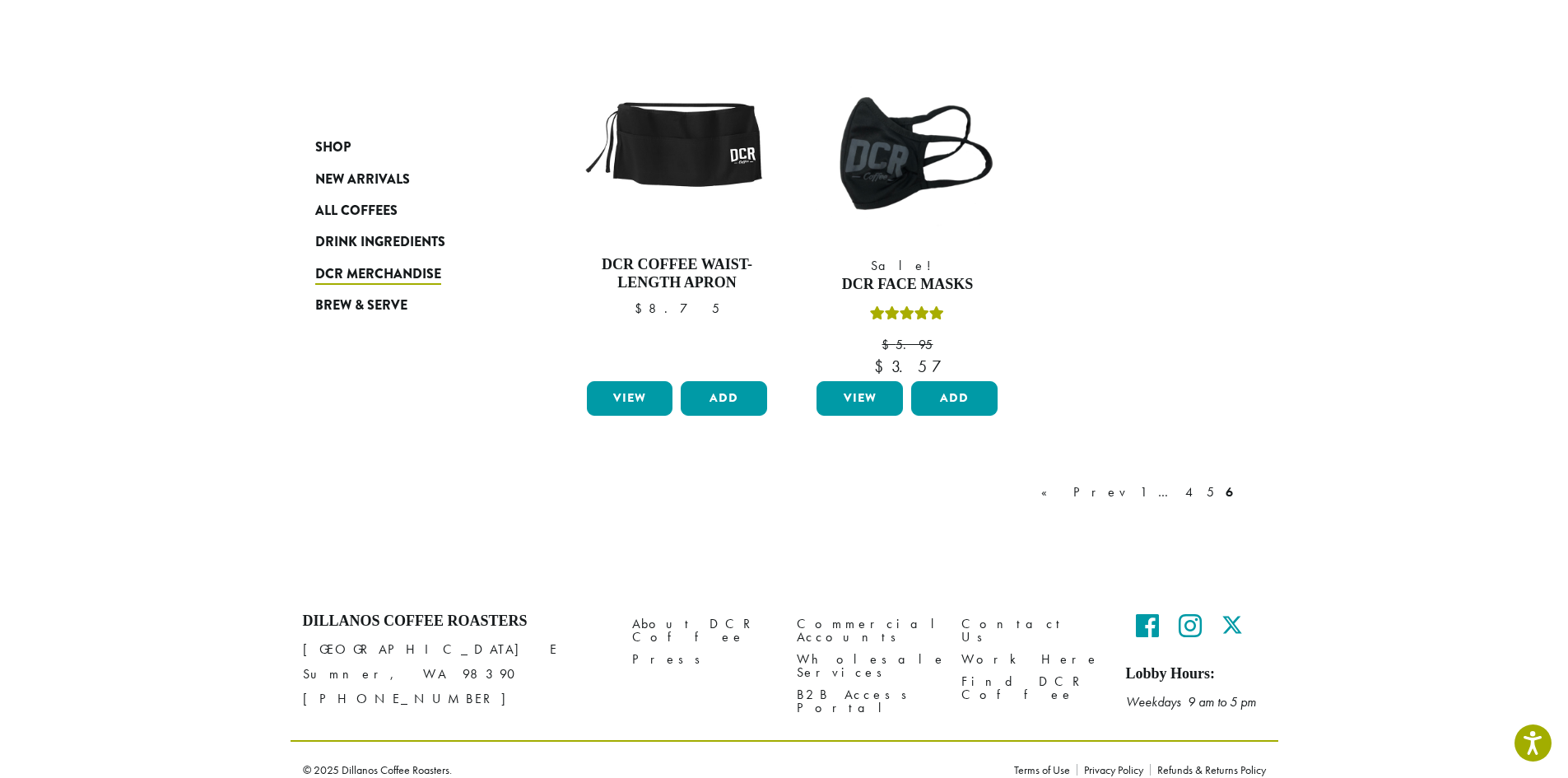
scroll to position [652, 0]
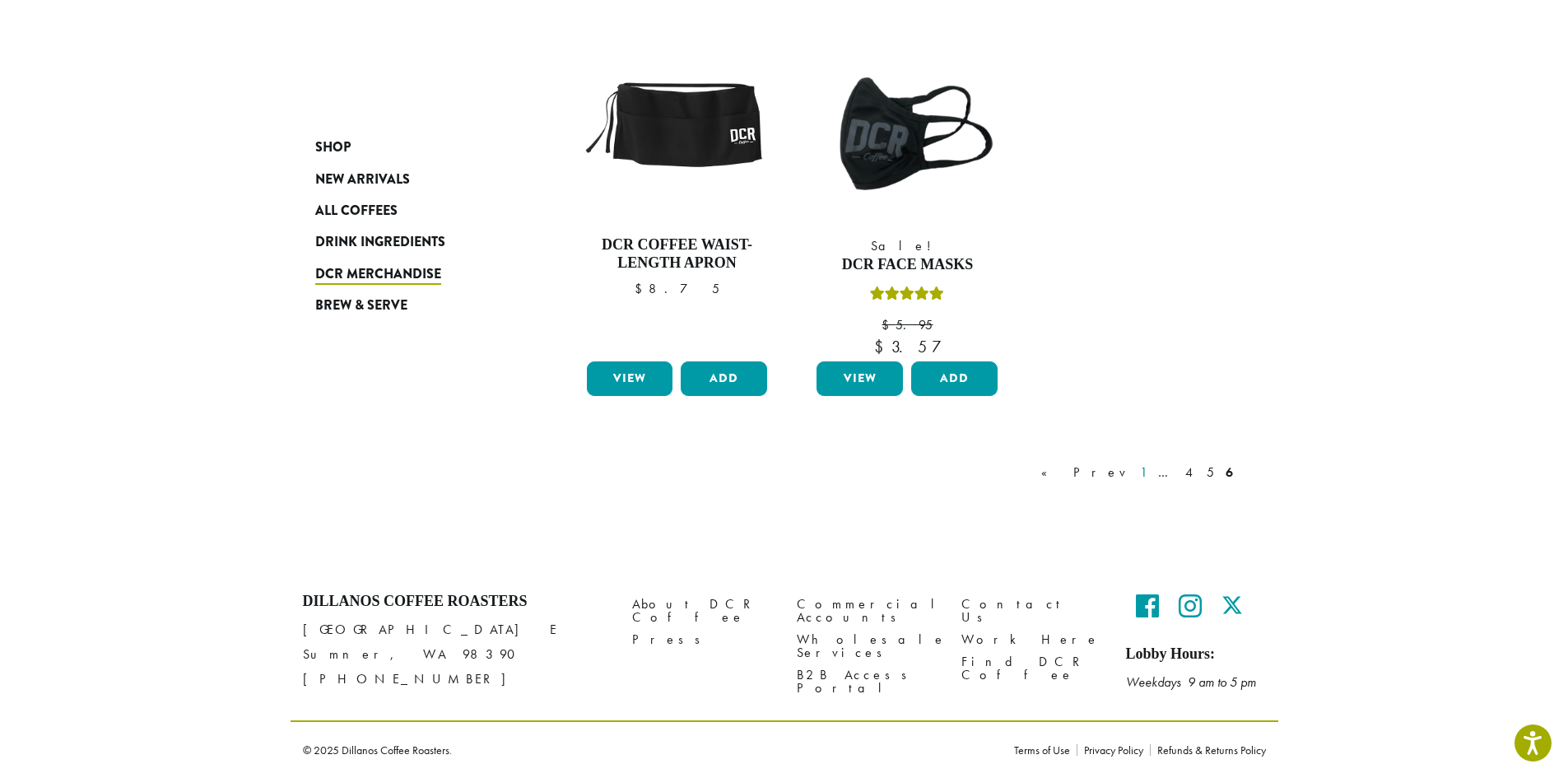
click at [1150, 474] on link "1" at bounding box center [1143, 472] width 13 height 20
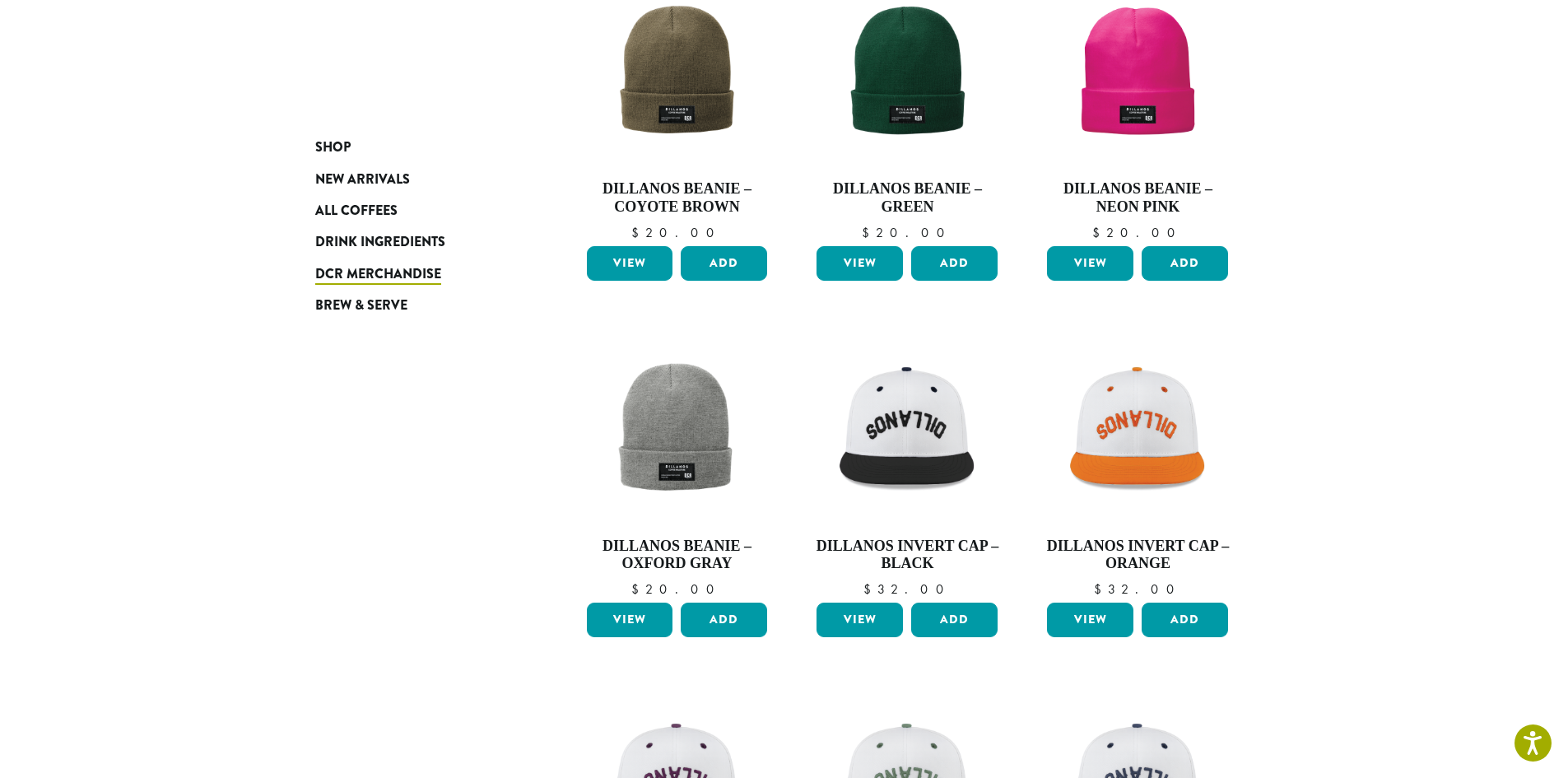
scroll to position [677, 0]
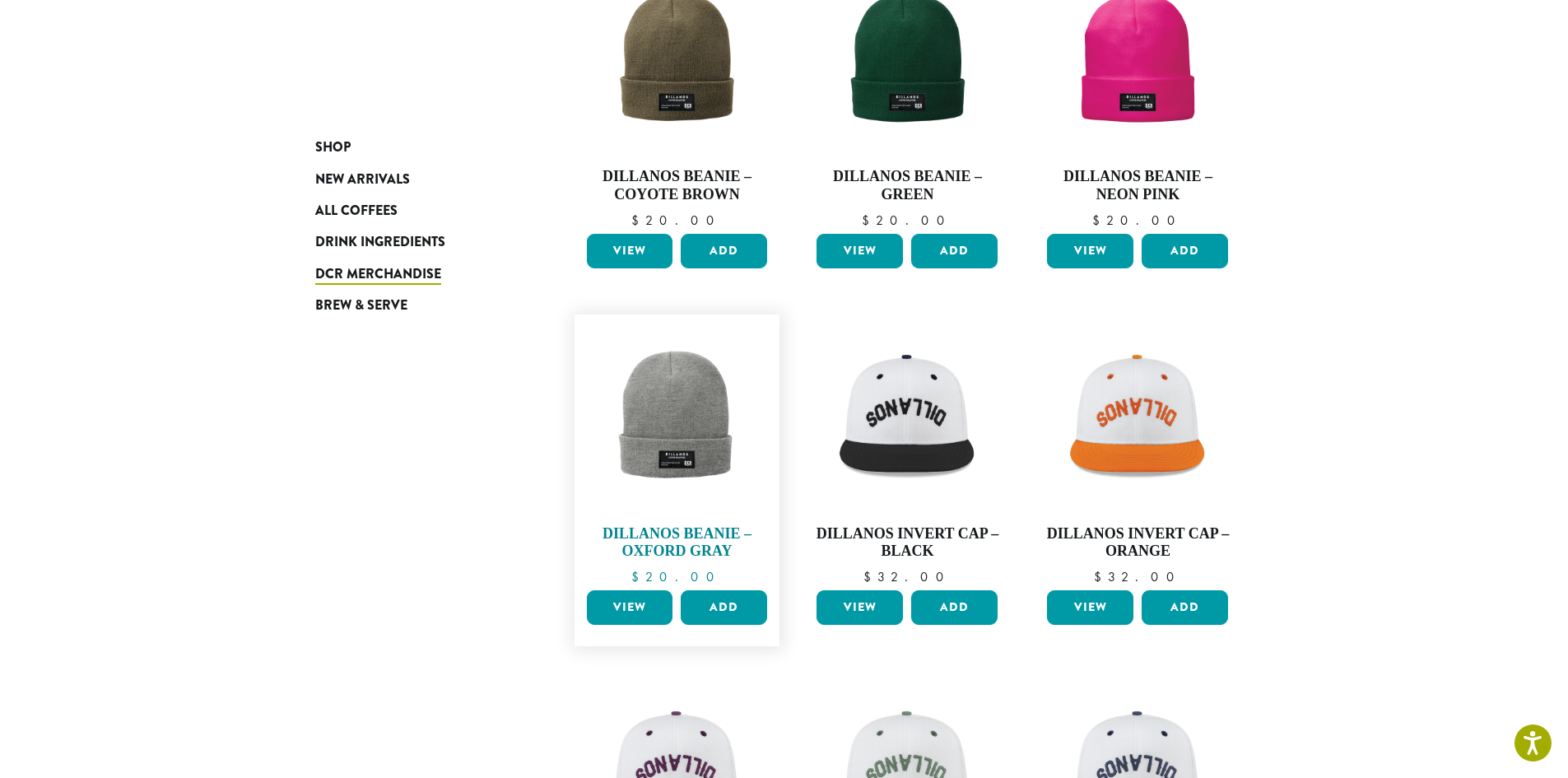
click at [670, 530] on h4 "Dillanos Beanie – Oxford Gray" at bounding box center [677, 542] width 190 height 36
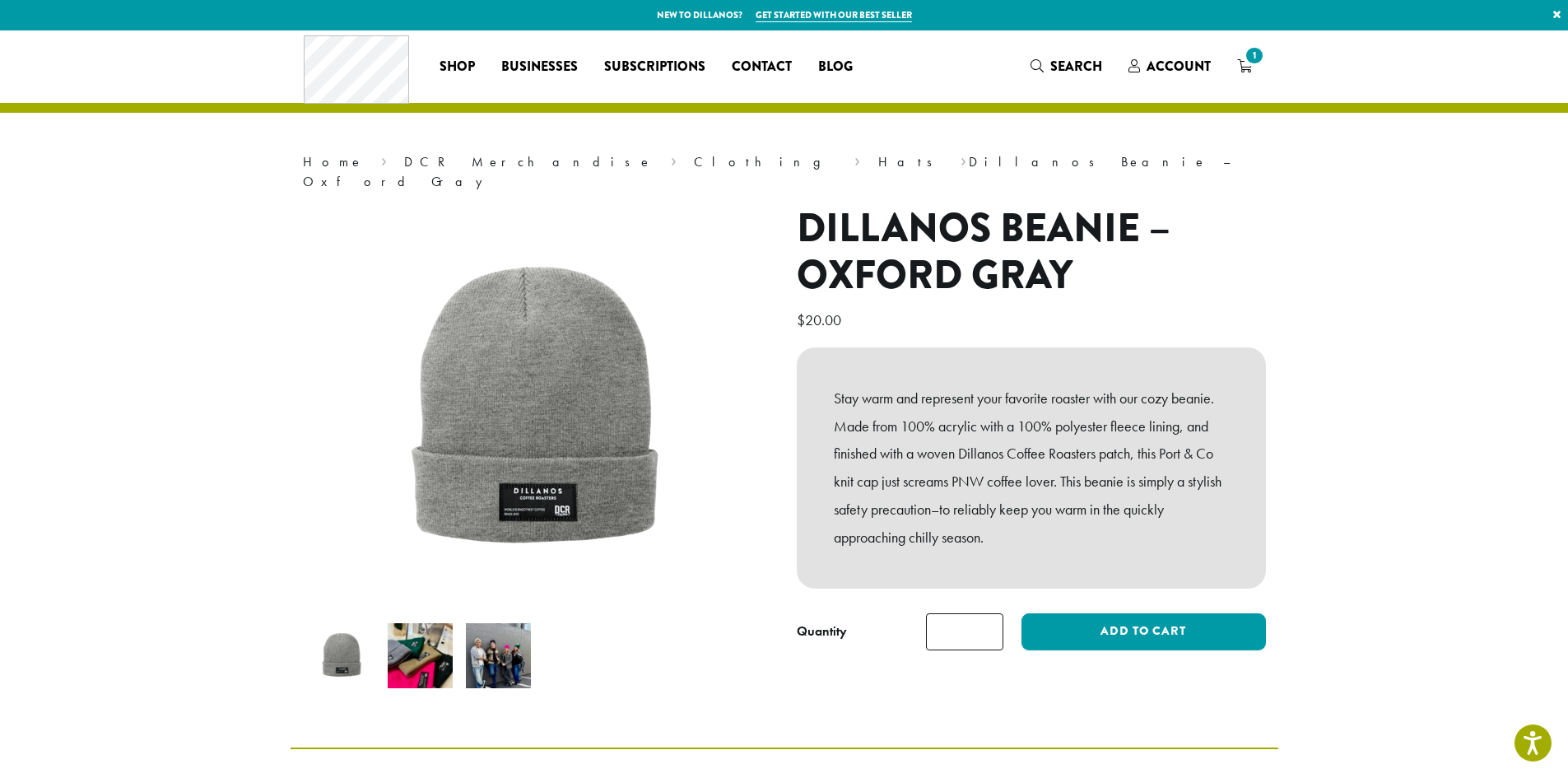
click at [408, 643] on img at bounding box center [421, 656] width 65 height 65
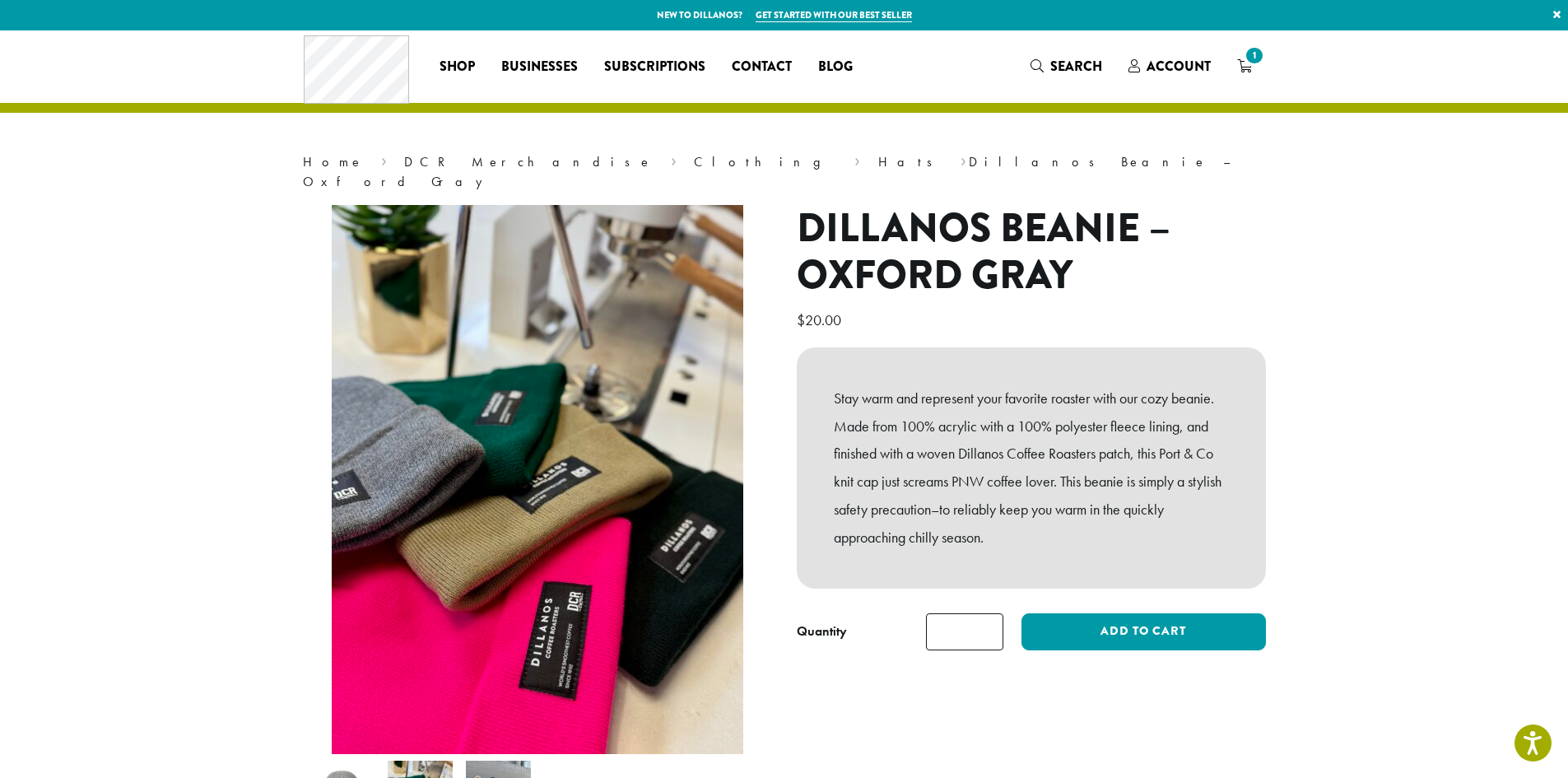
click at [499, 761] on img at bounding box center [499, 793] width 65 height 65
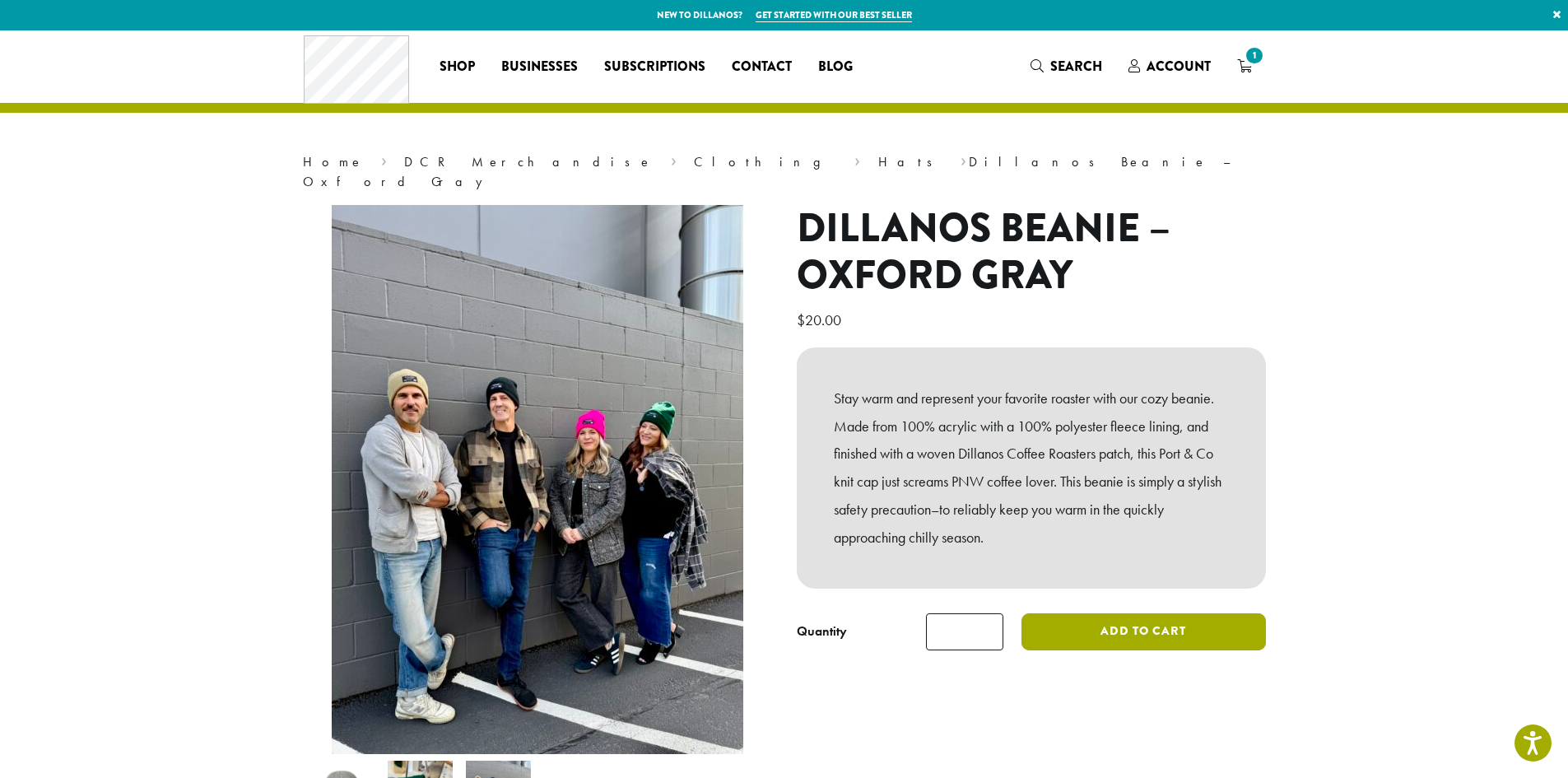
click at [1083, 613] on button "Add to cart" at bounding box center [1143, 632] width 244 height 37
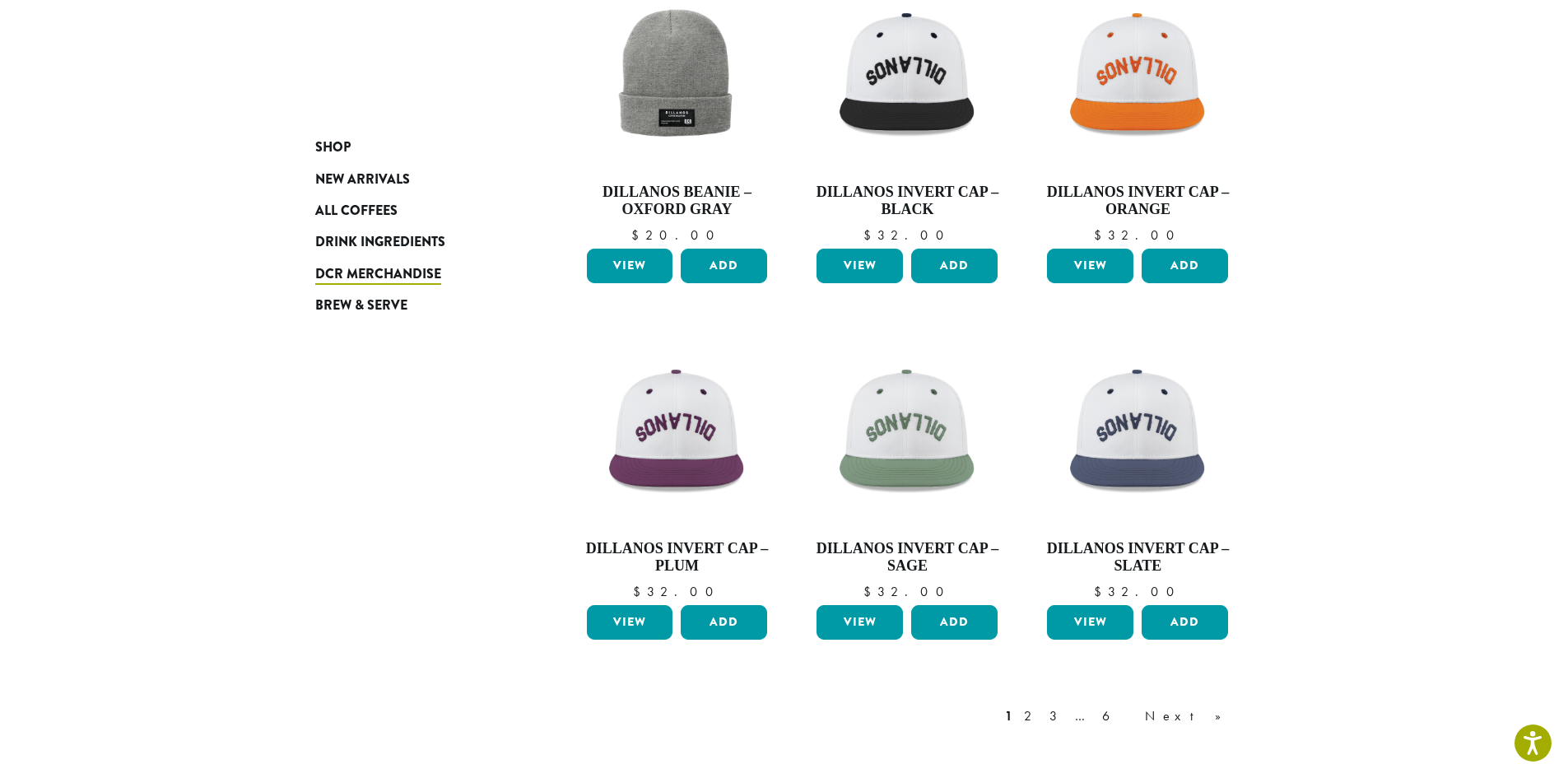
scroll to position [1070, 0]
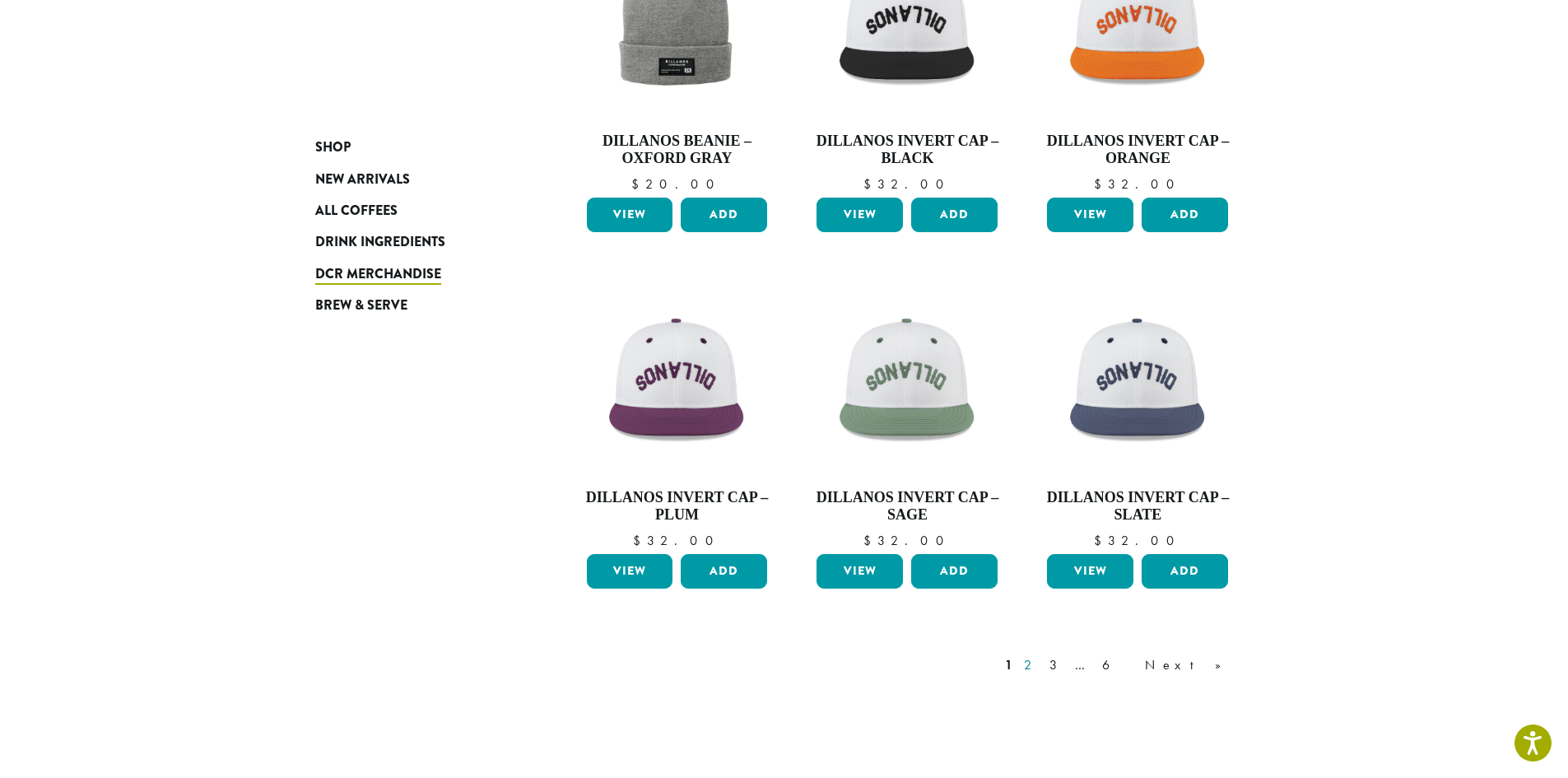
click at [1041, 664] on link "2" at bounding box center [1031, 664] width 20 height 20
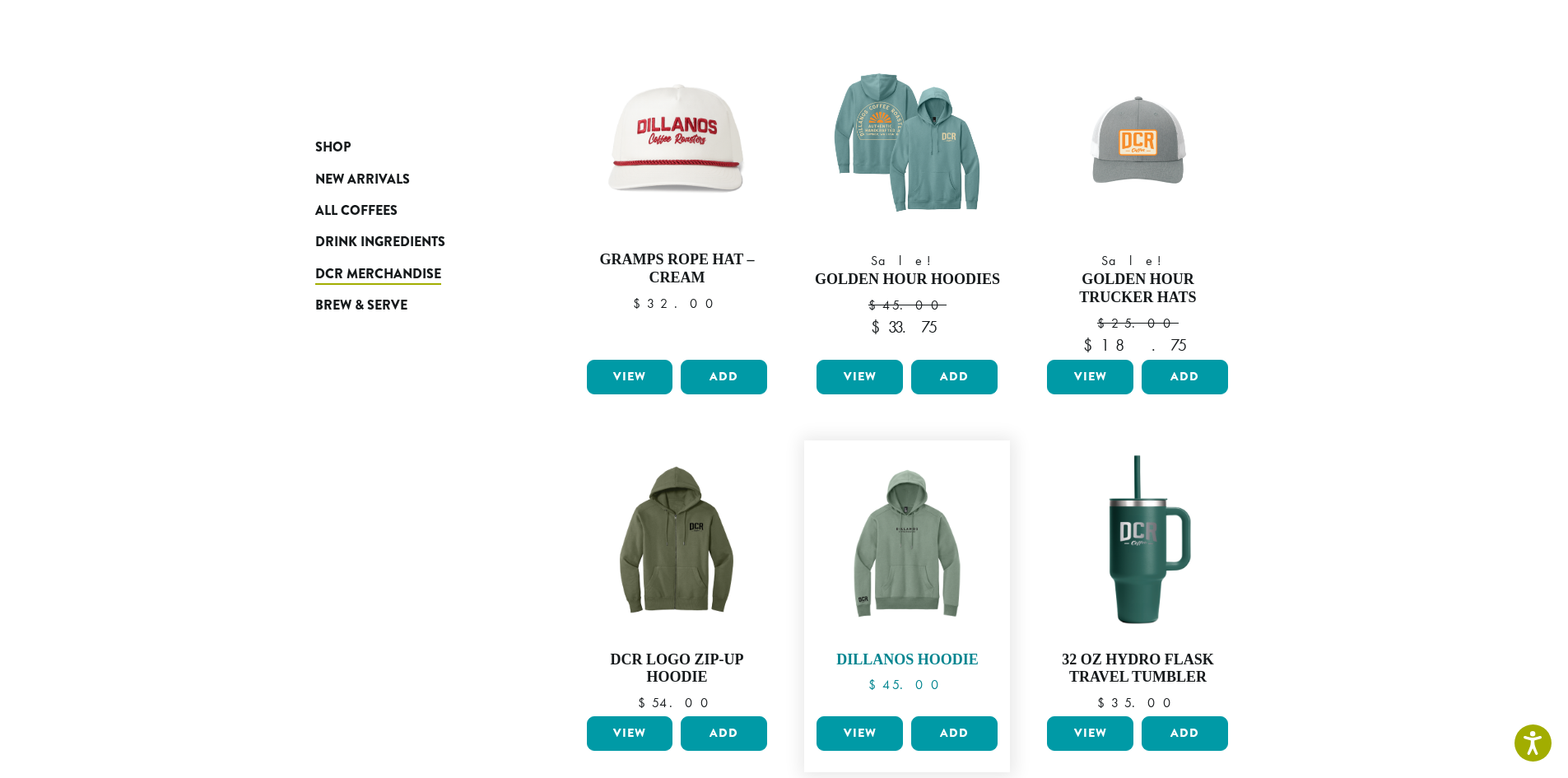
scroll to position [564, 0]
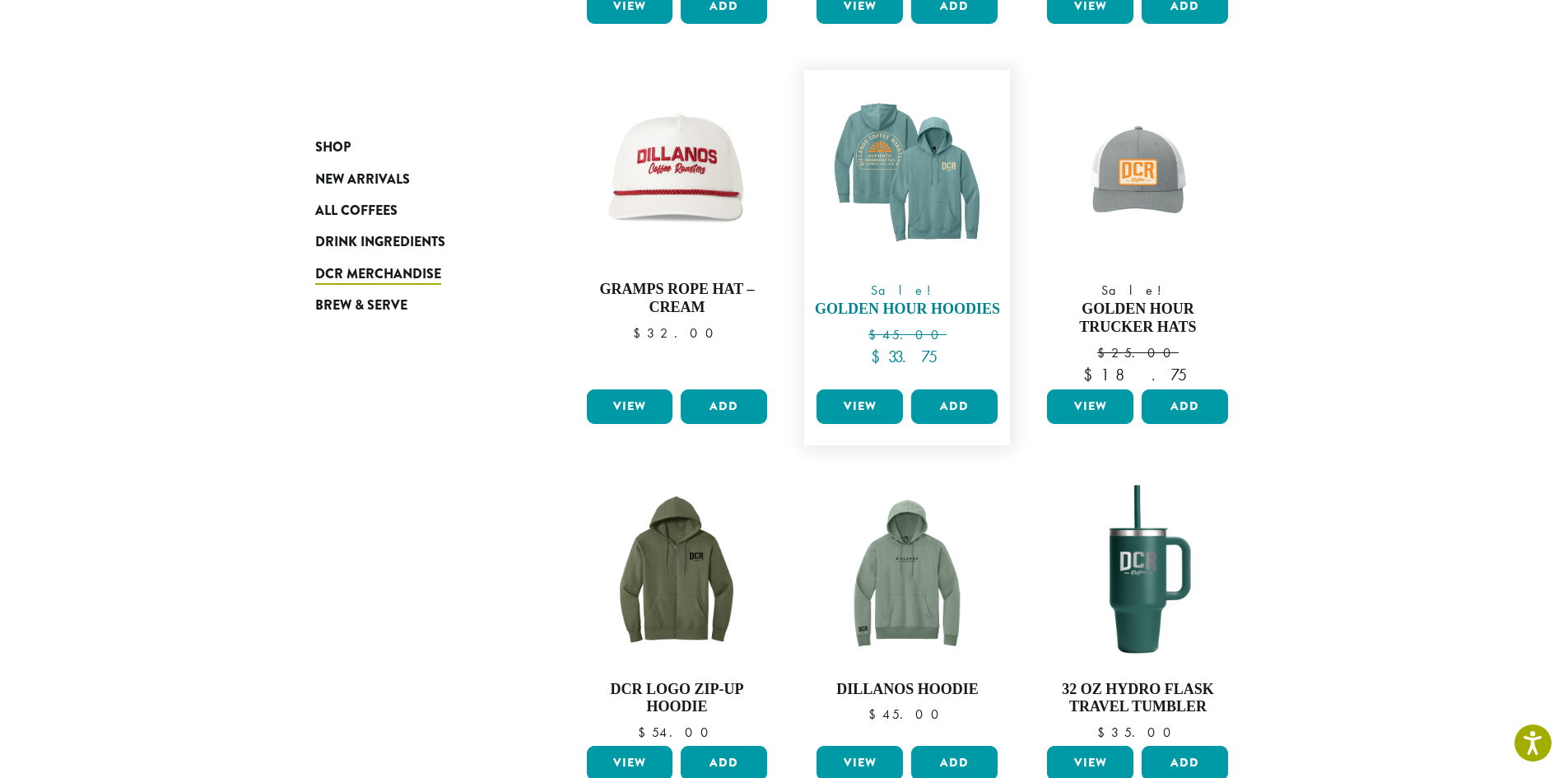
click at [902, 230] on img at bounding box center [907, 172] width 190 height 190
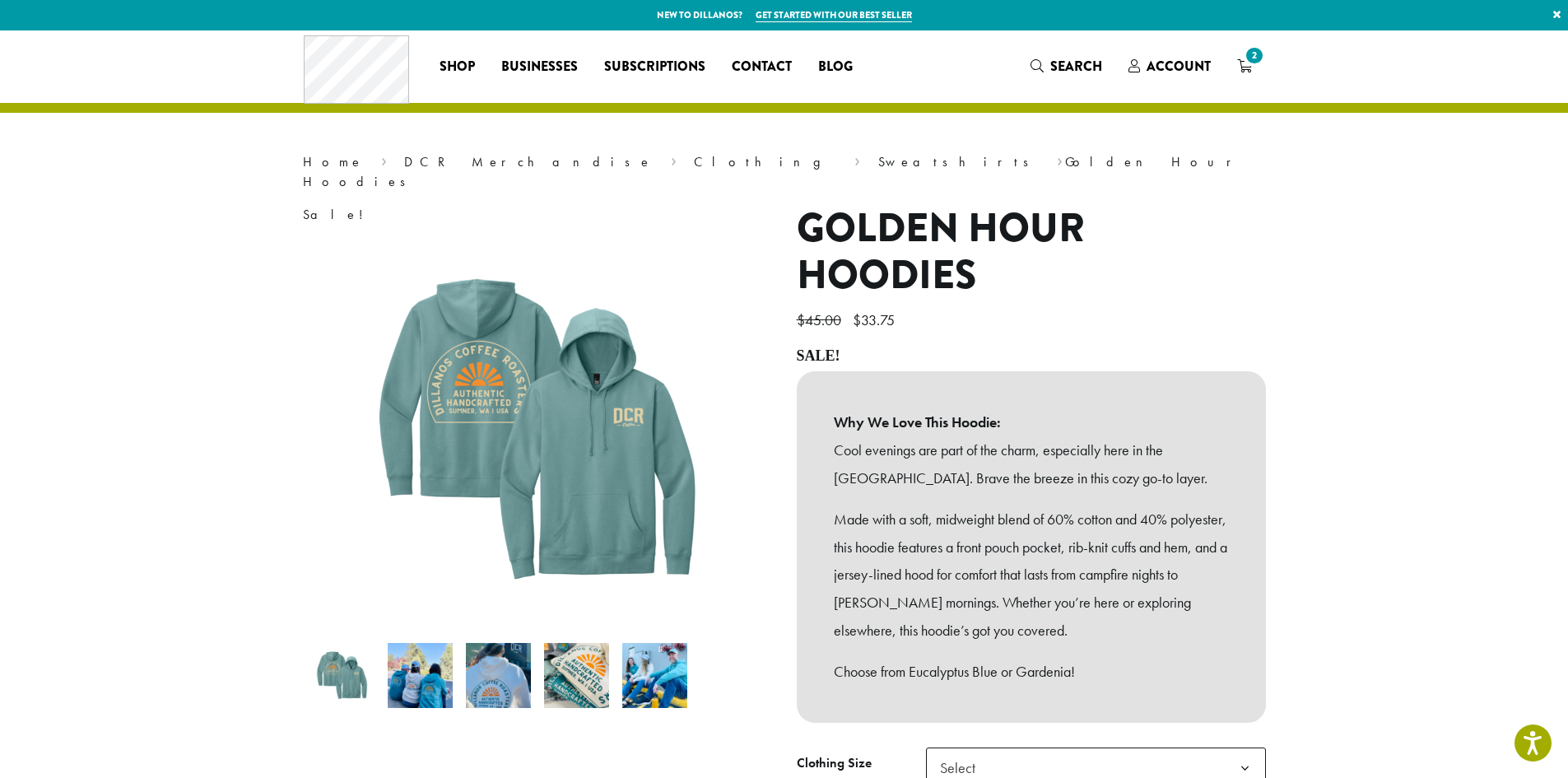
click at [417, 671] on img at bounding box center [421, 676] width 65 height 65
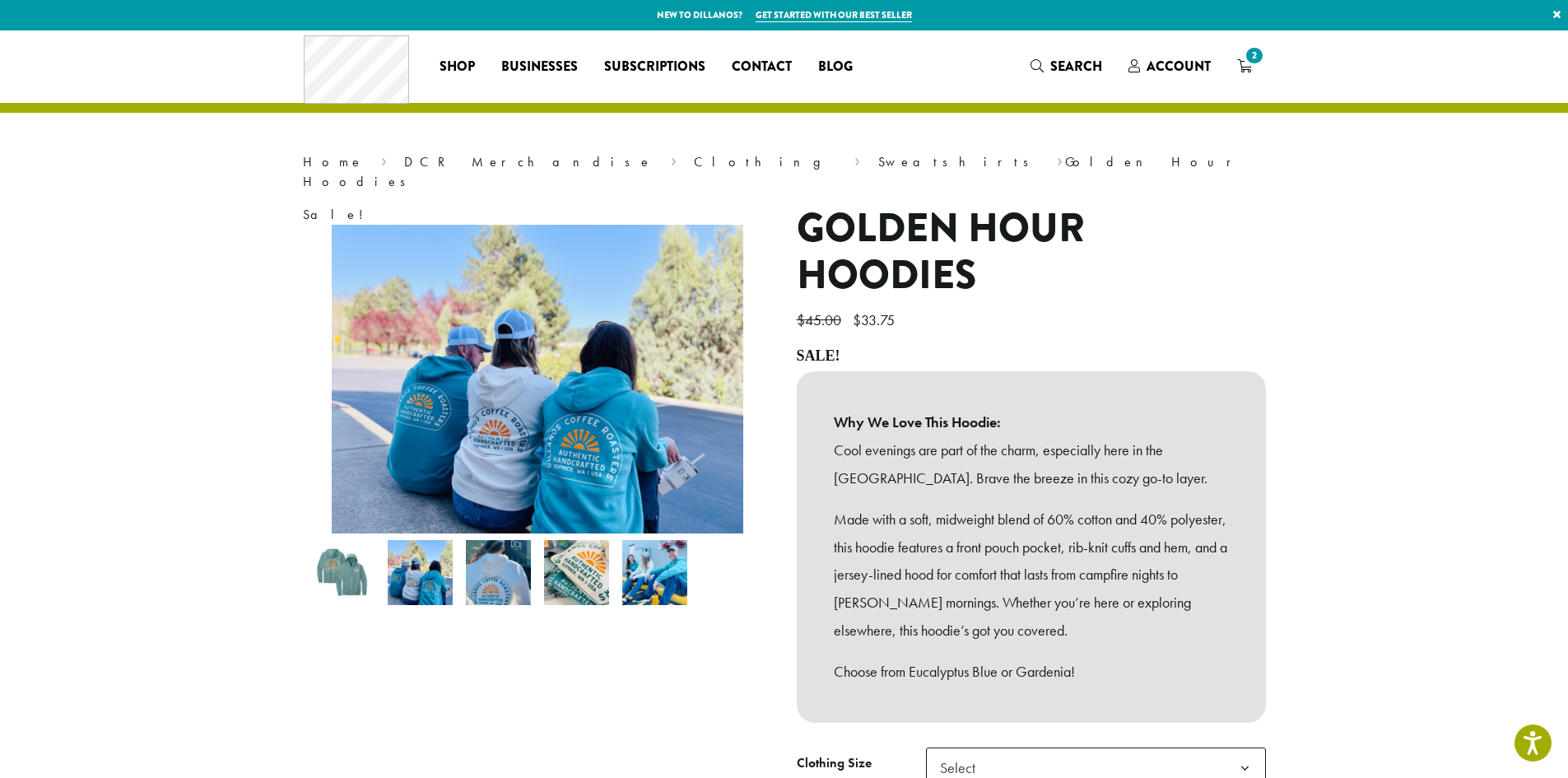
click at [502, 568] on img at bounding box center [499, 573] width 65 height 65
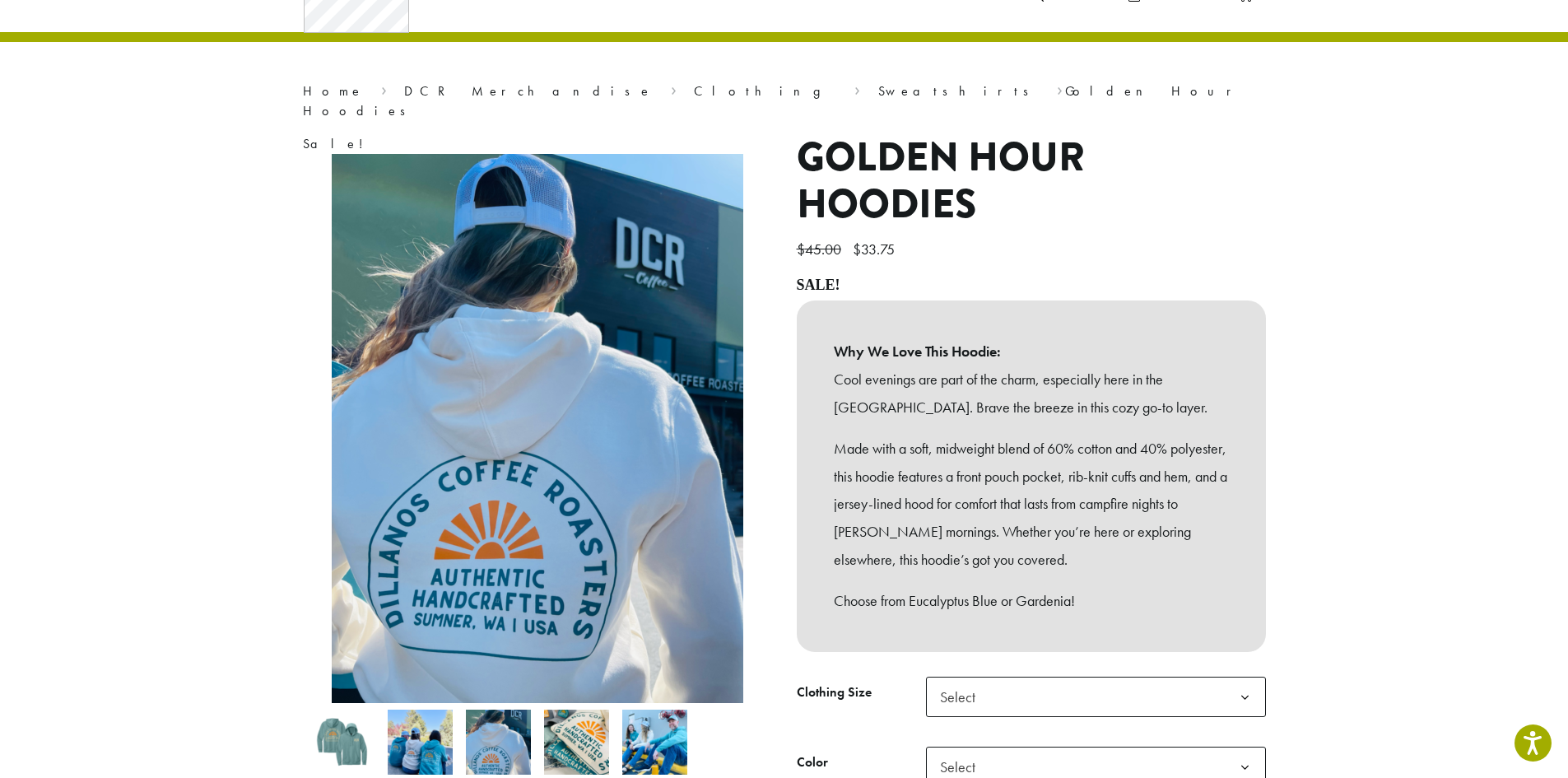
scroll to position [246, 0]
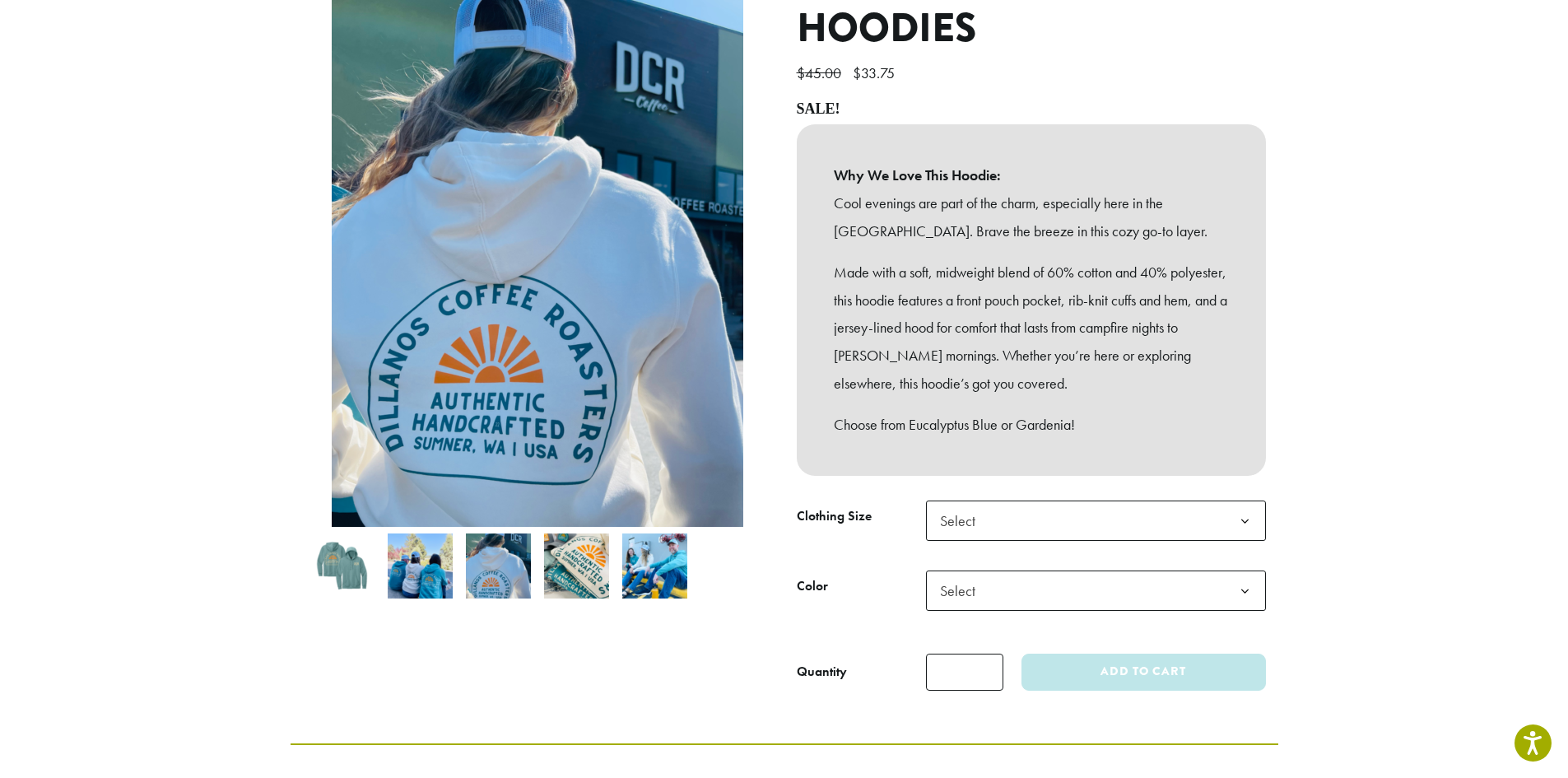
click at [566, 558] on img at bounding box center [577, 566] width 65 height 65
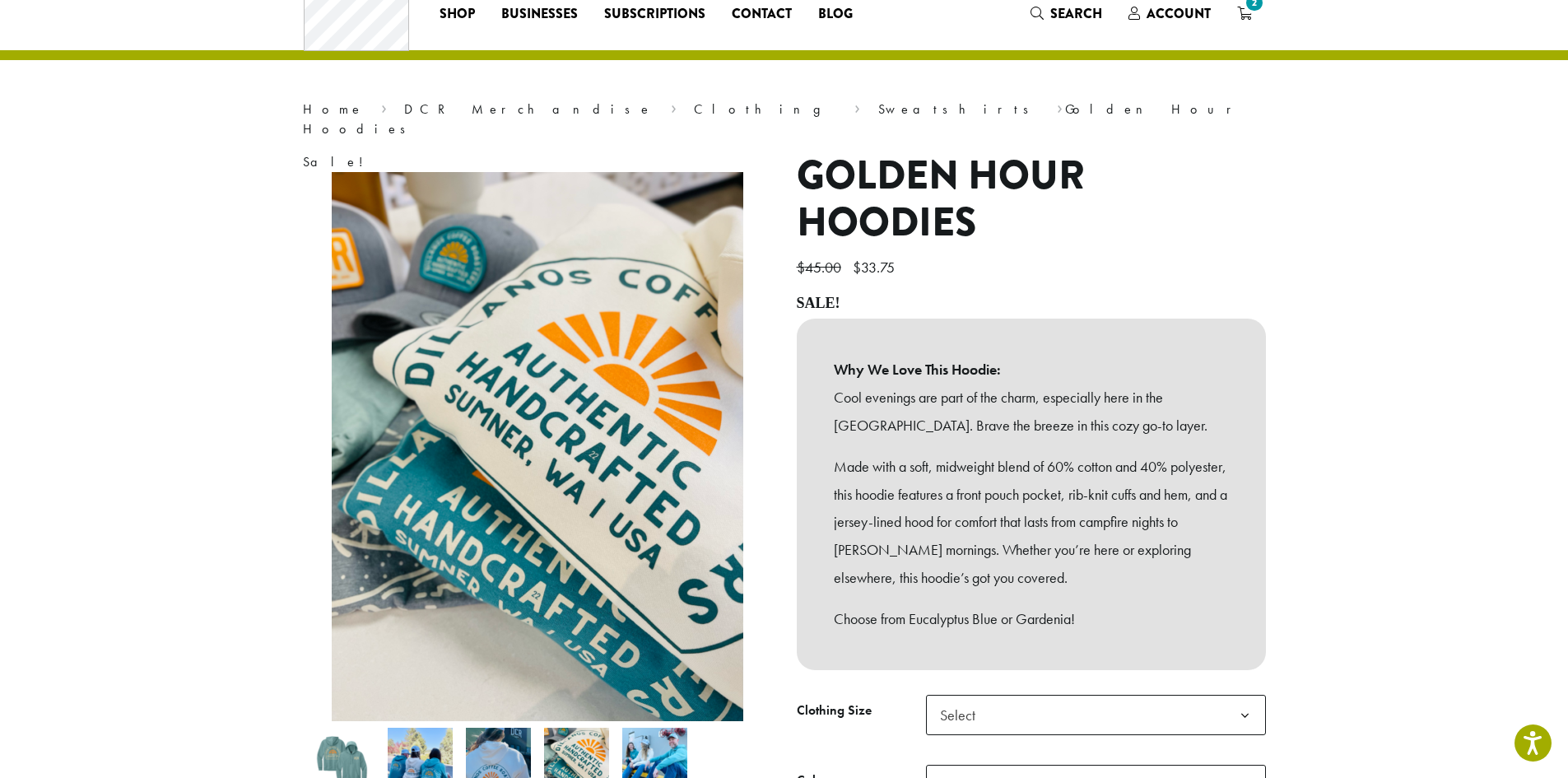
scroll to position [82, 0]
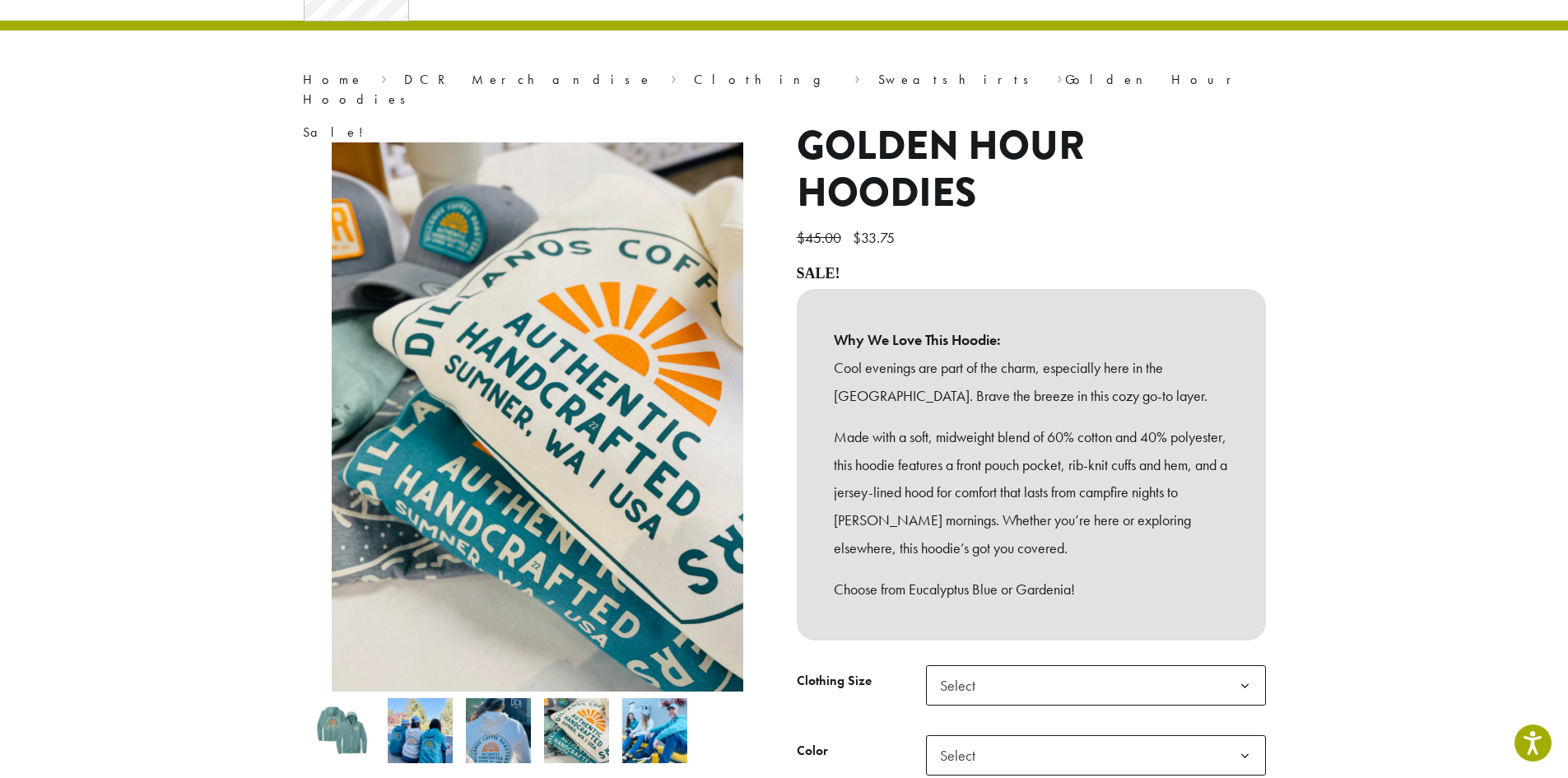
click at [659, 706] on img at bounding box center [655, 731] width 65 height 65
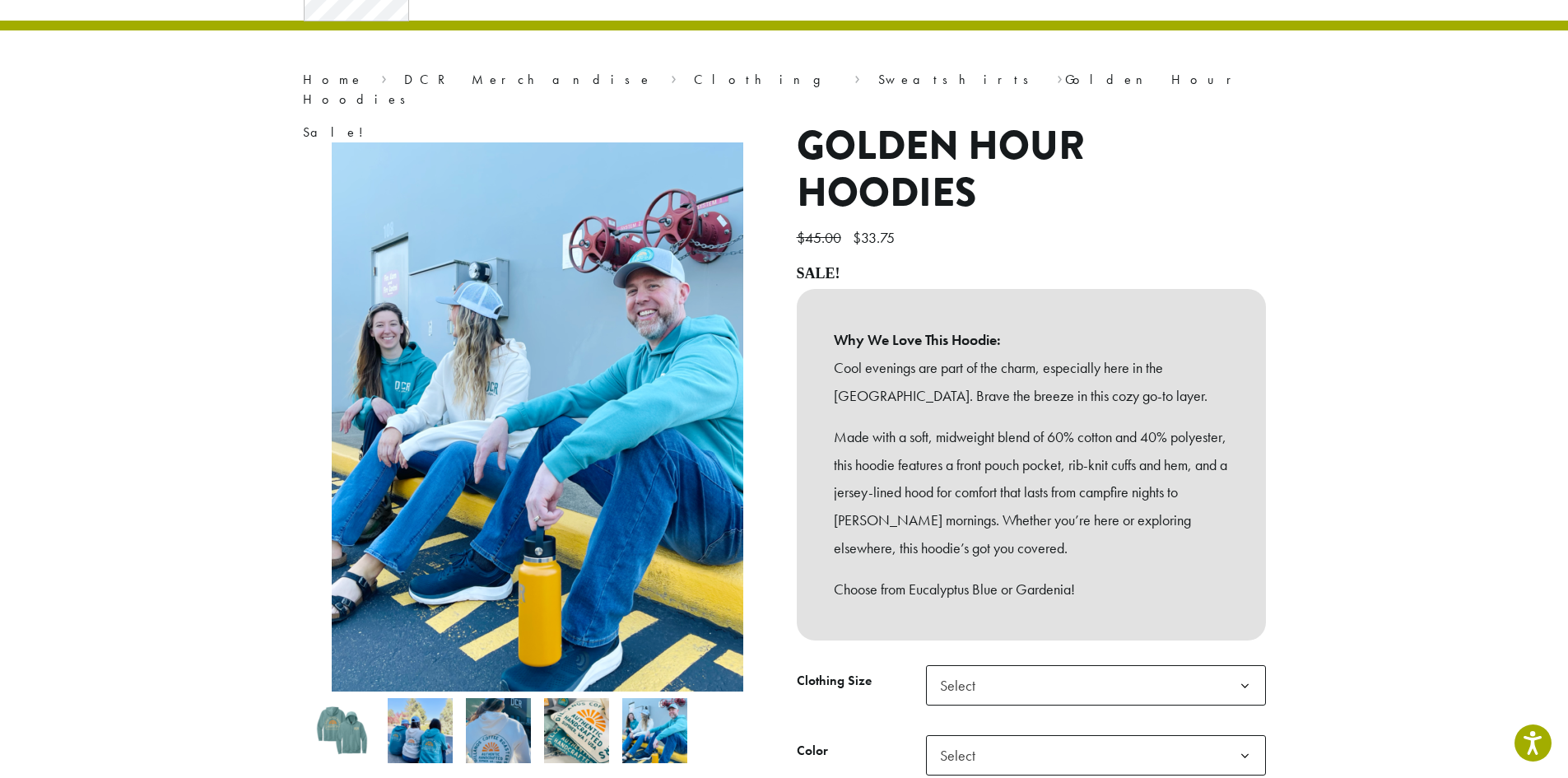
click at [566, 722] on img at bounding box center [577, 731] width 65 height 65
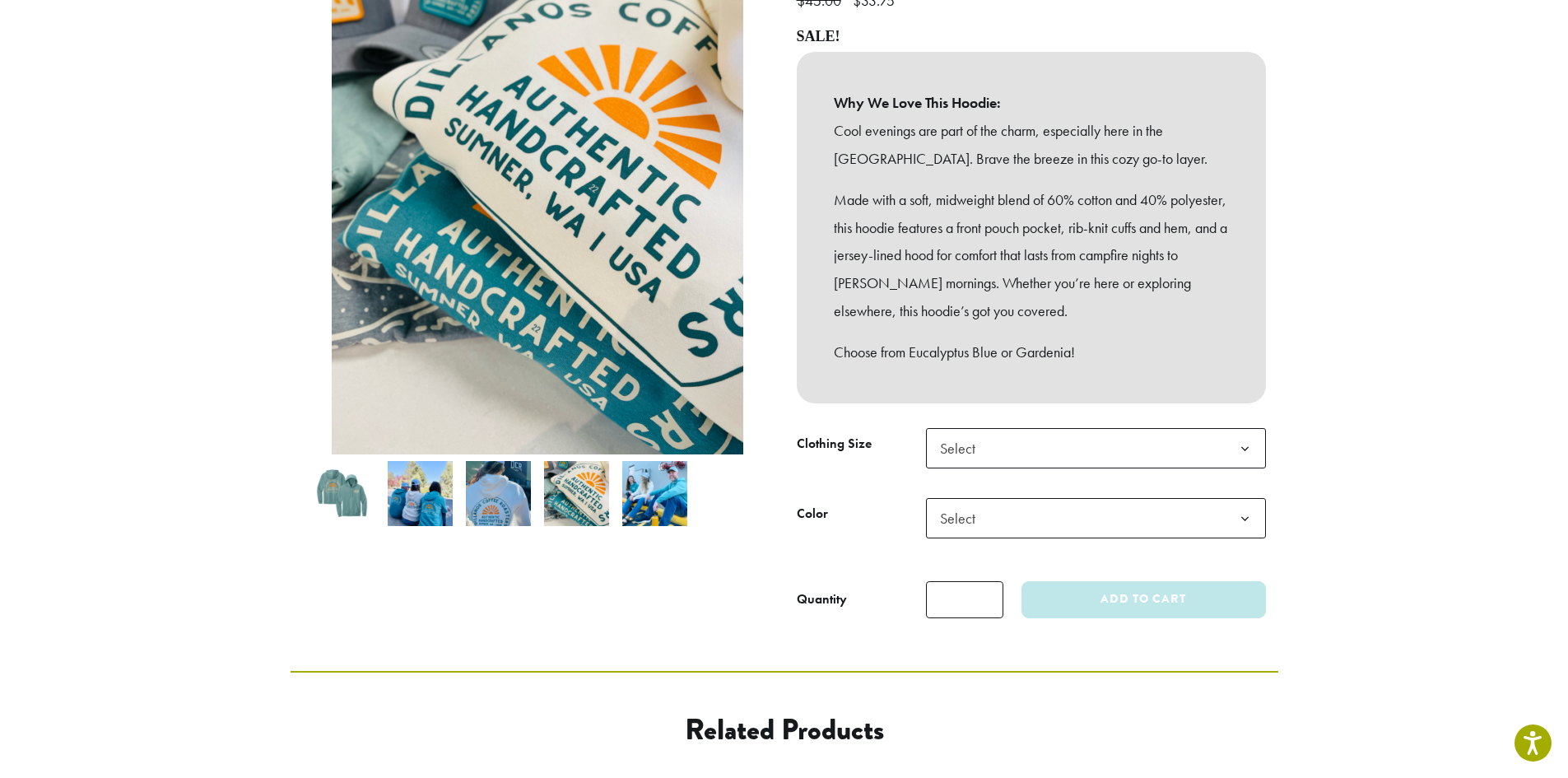
scroll to position [329, 0]
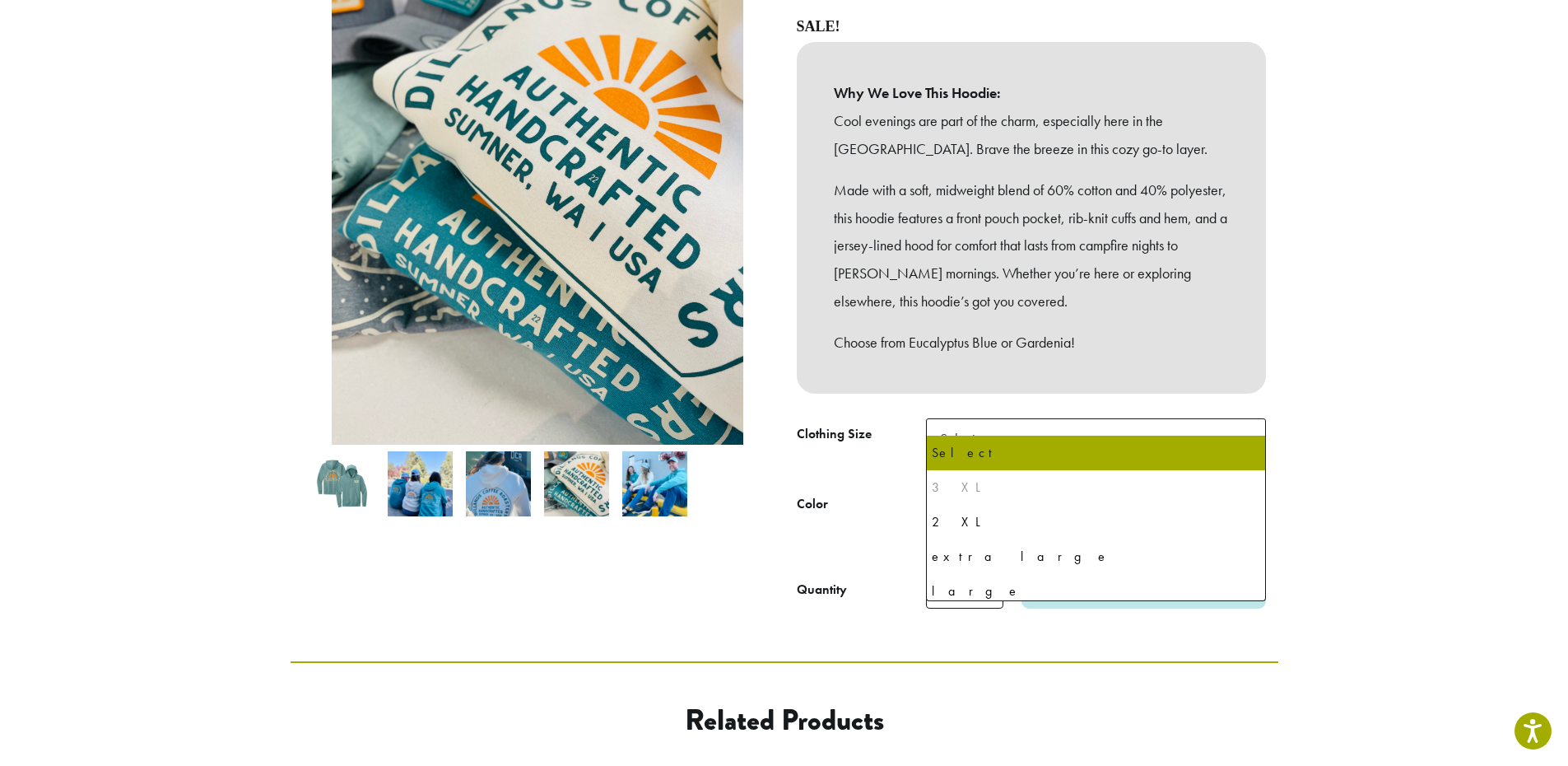
click at [1037, 422] on span "Select" at bounding box center [1096, 438] width 340 height 40
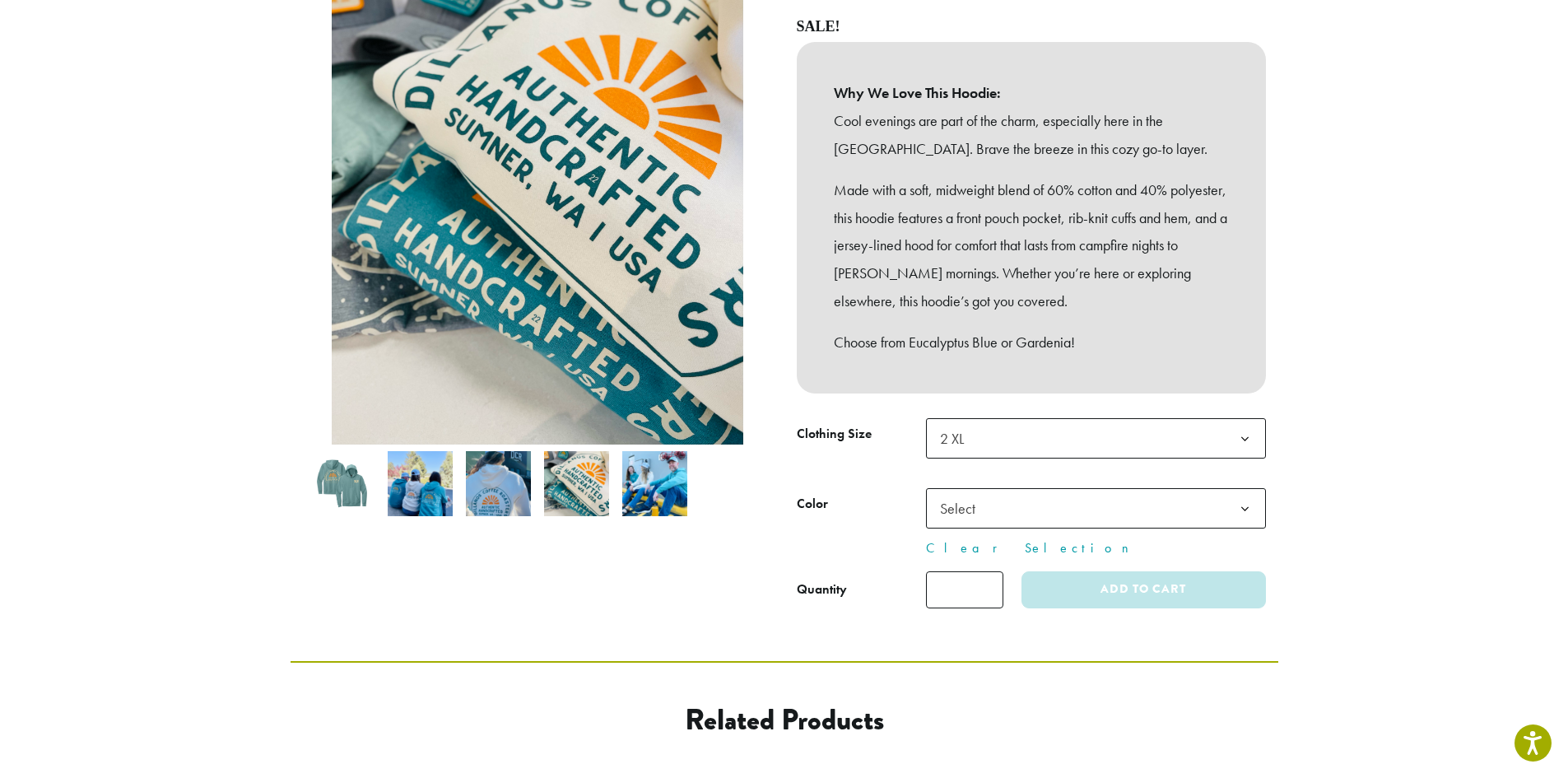
click at [1028, 494] on span "Select" at bounding box center [1096, 508] width 340 height 40
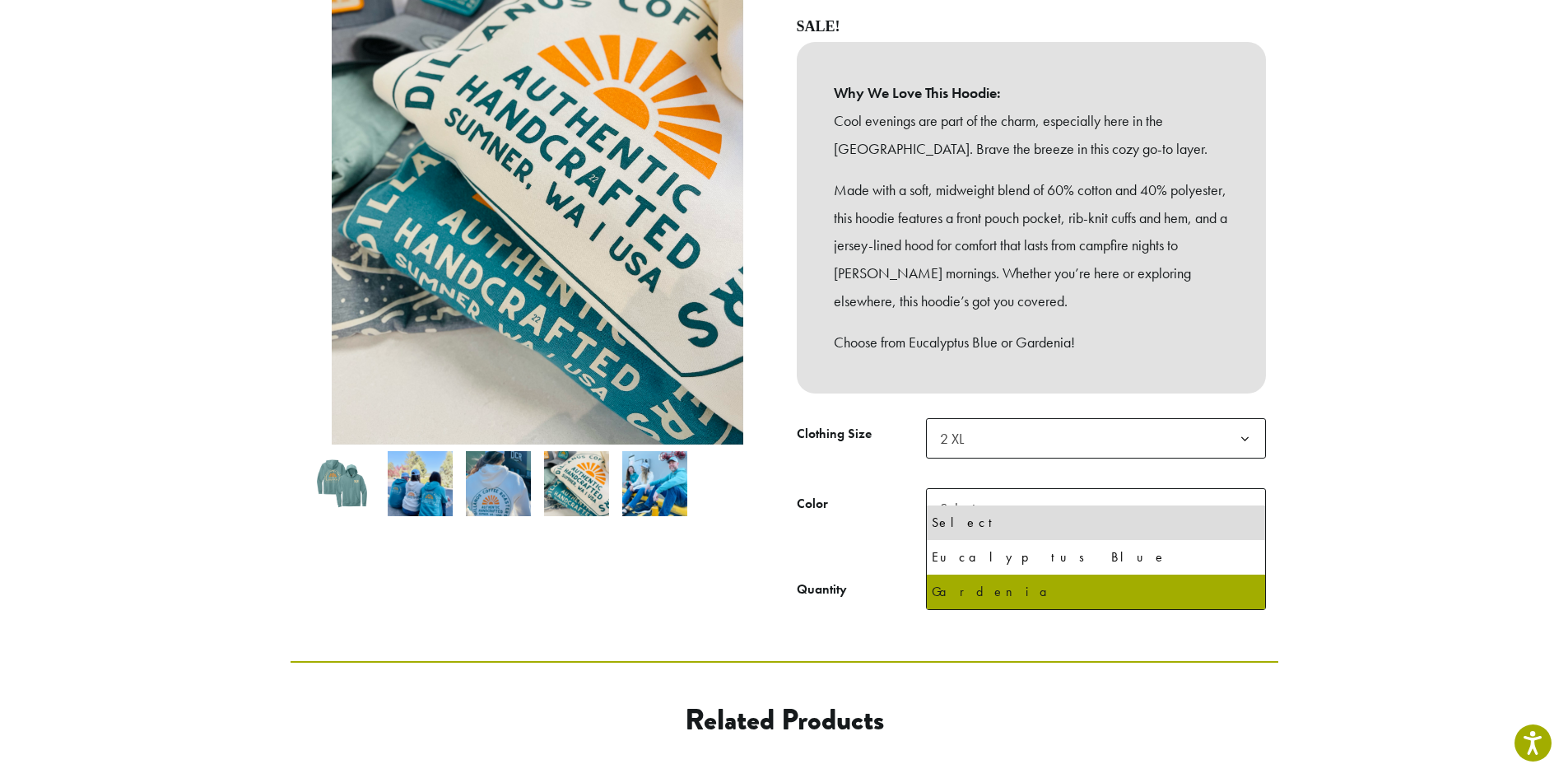
select select "**********"
select select "********"
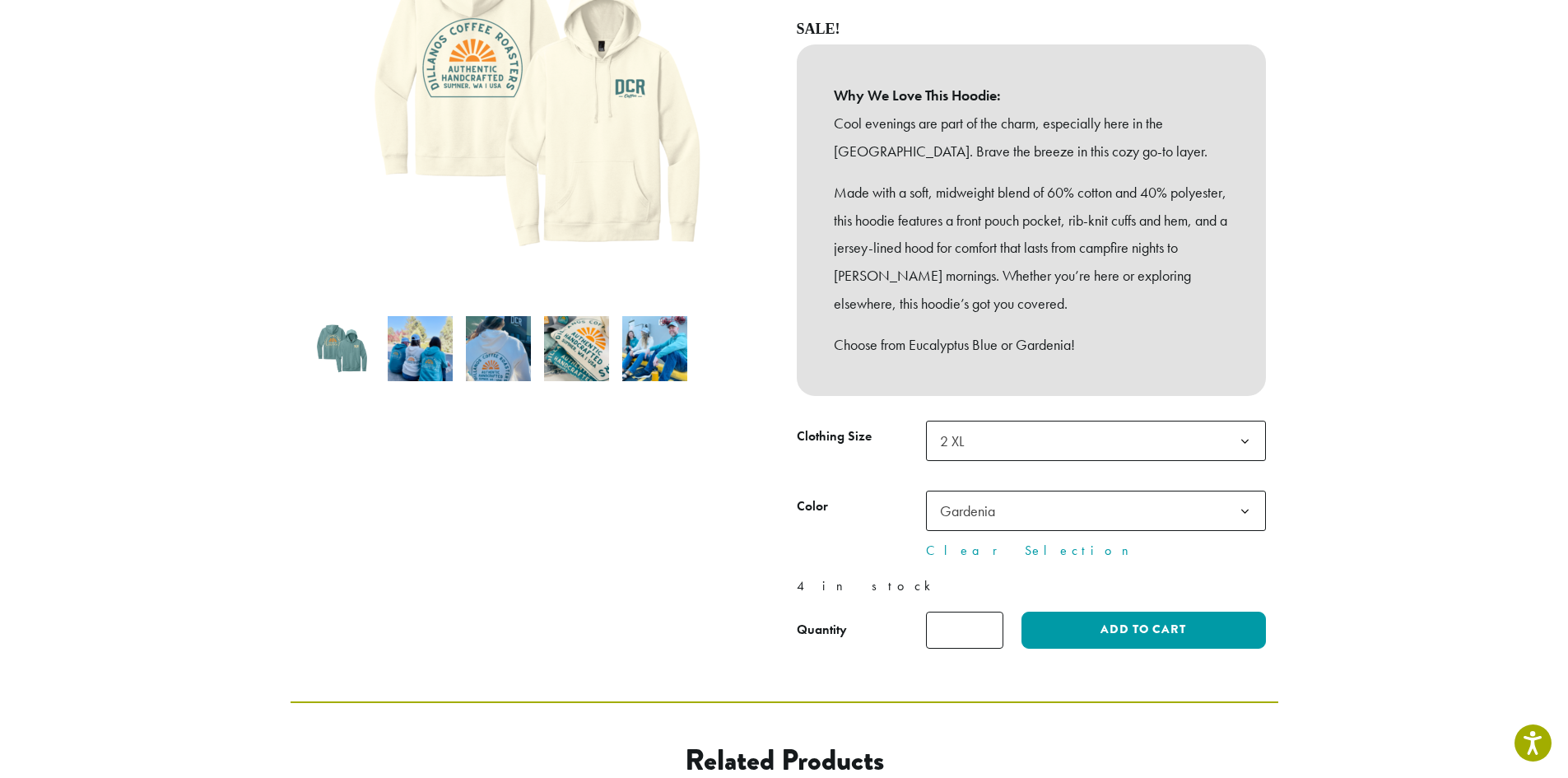
scroll to position [411, 0]
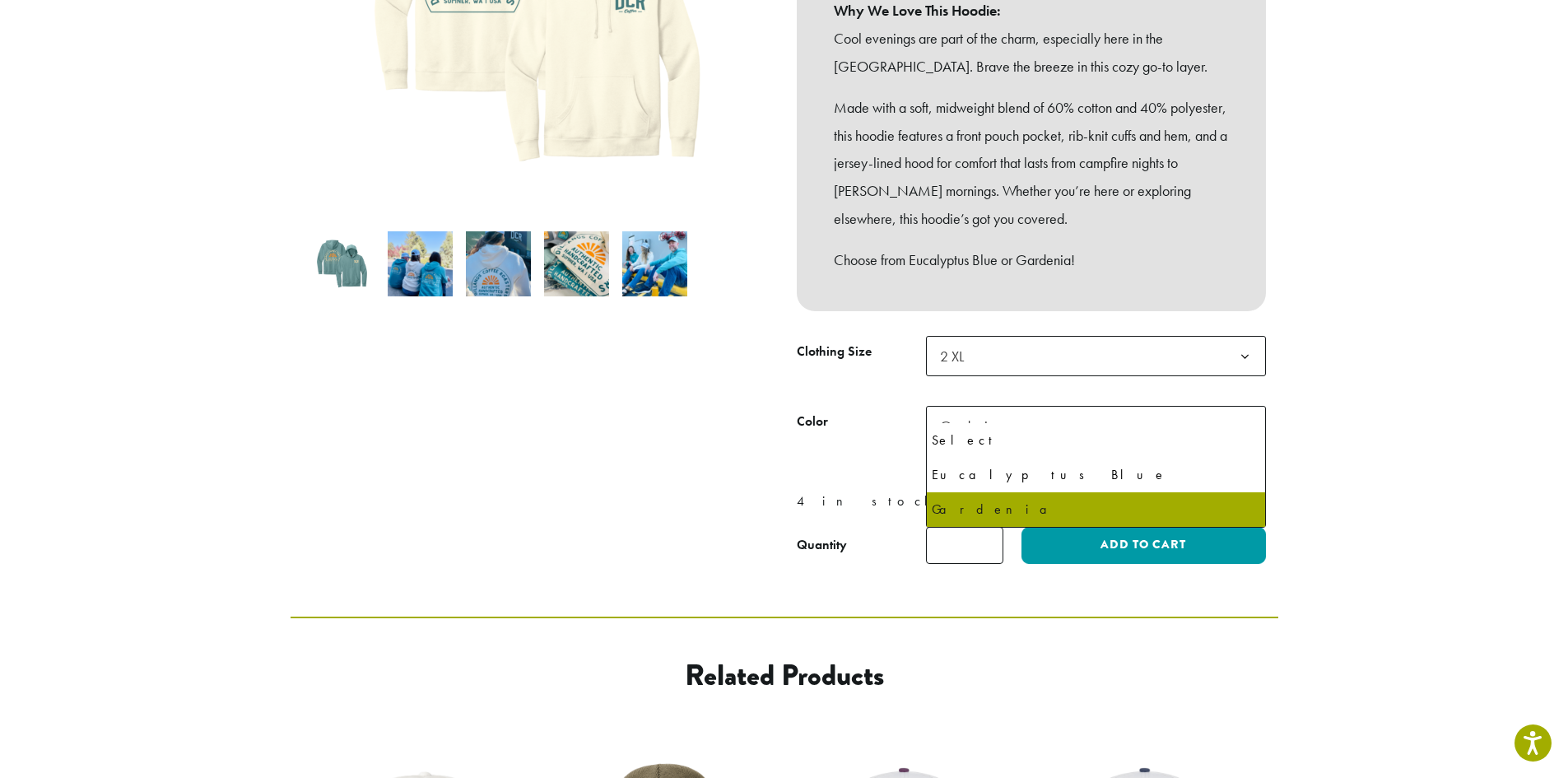
click at [1073, 405] on span "Gardenia" at bounding box center [1096, 426] width 340 height 40
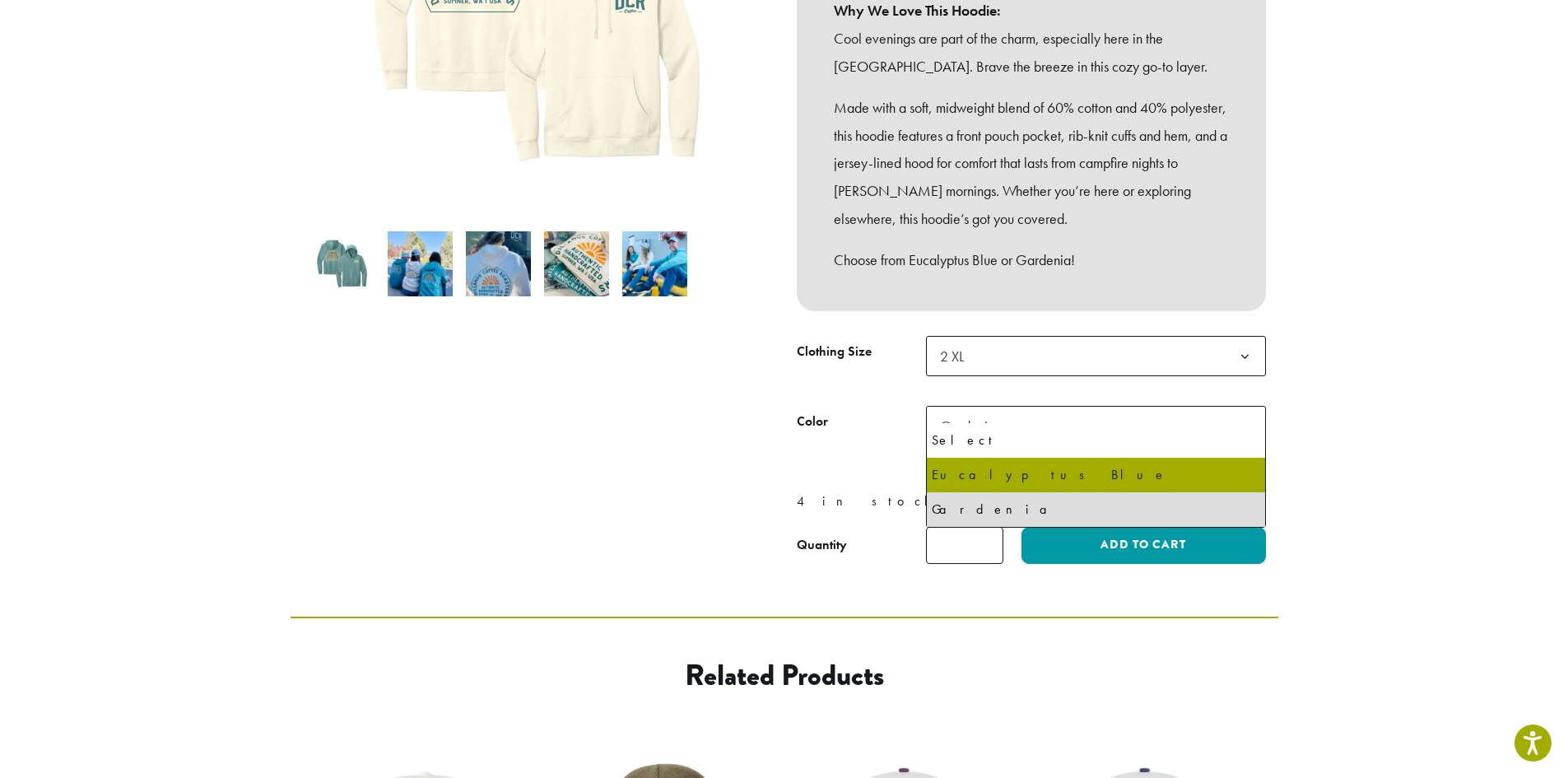
select select "**********"
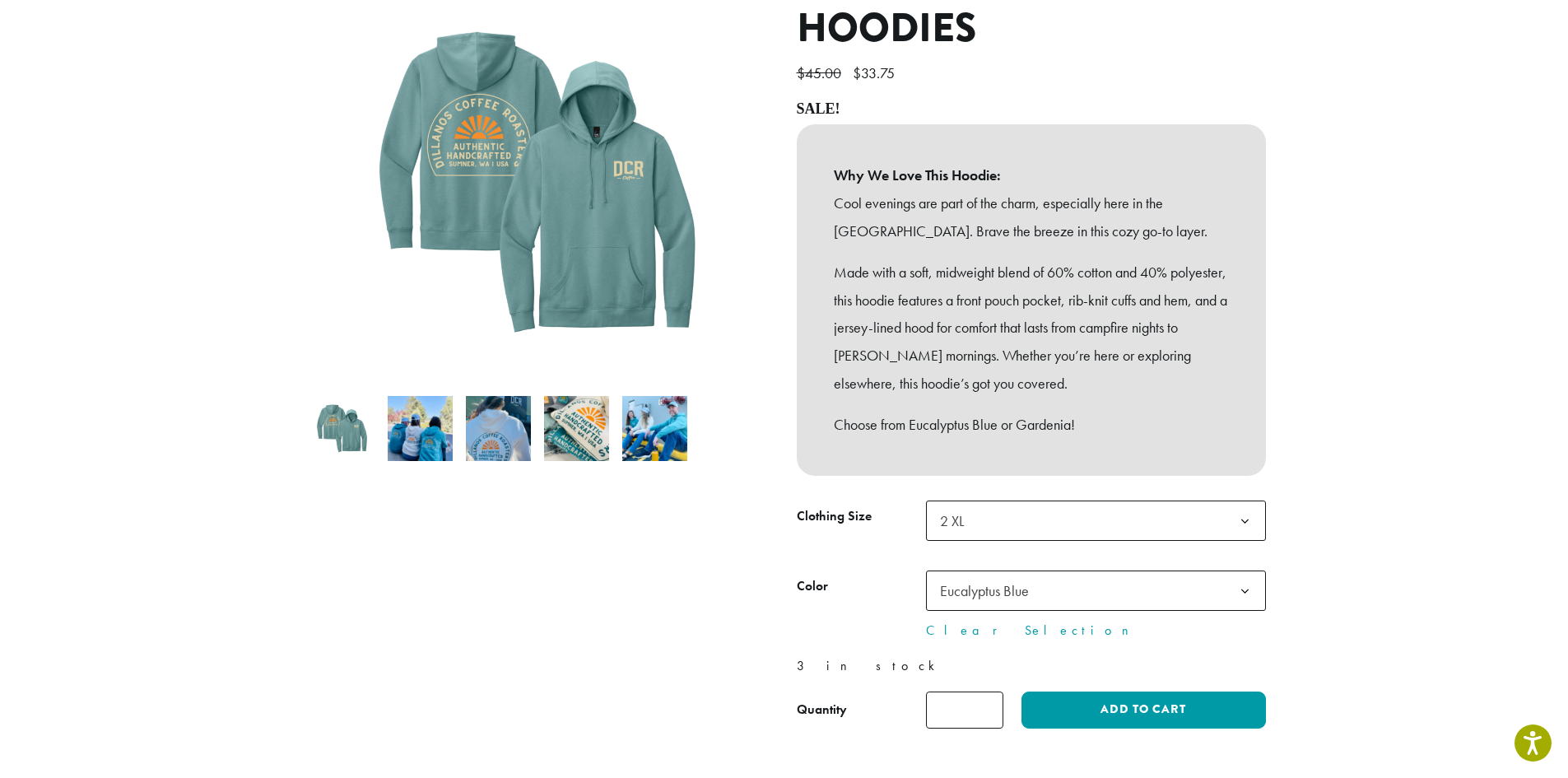
scroll to position [329, 0]
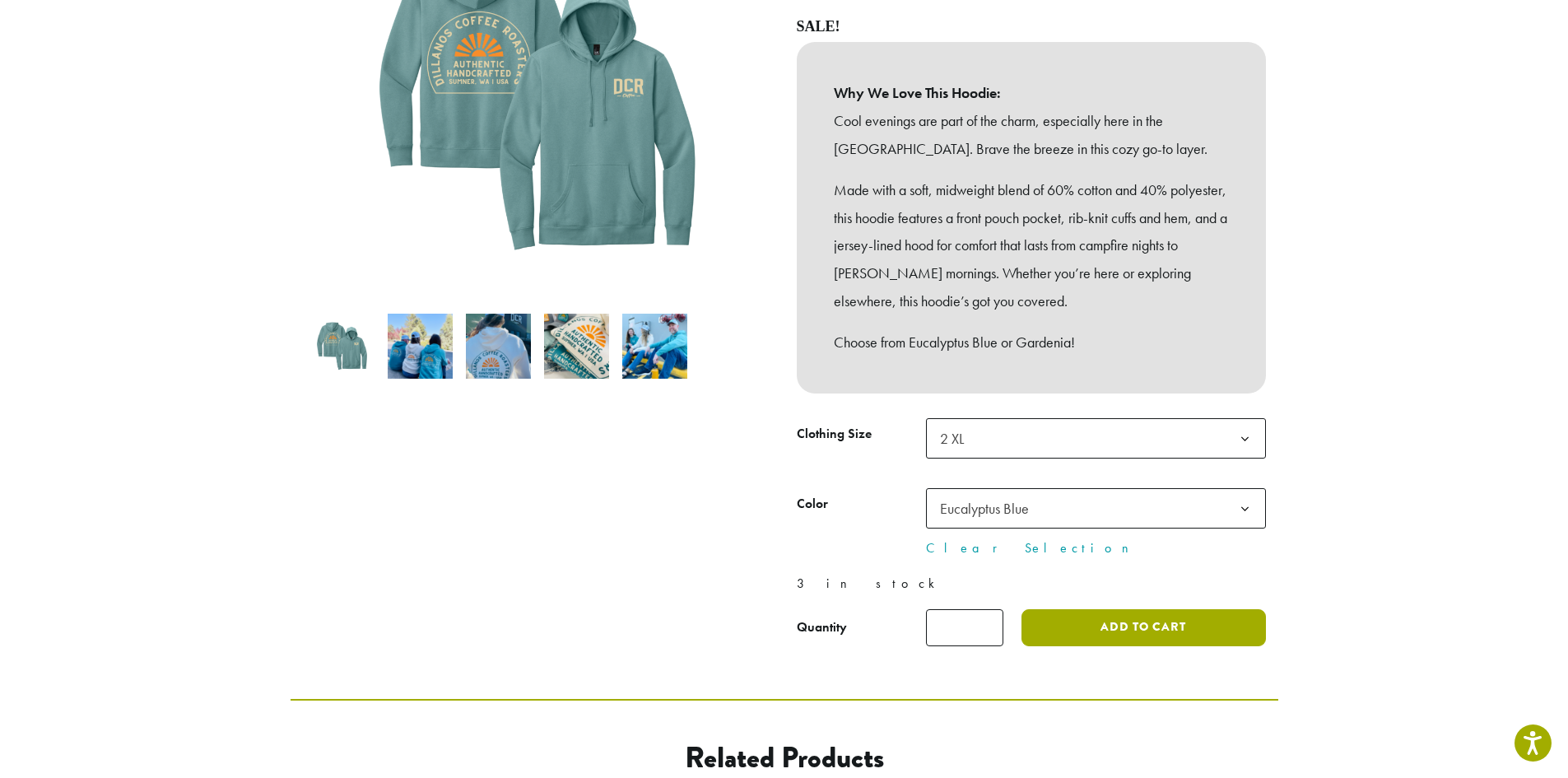
click at [1117, 614] on button "Add to cart" at bounding box center [1143, 628] width 244 height 37
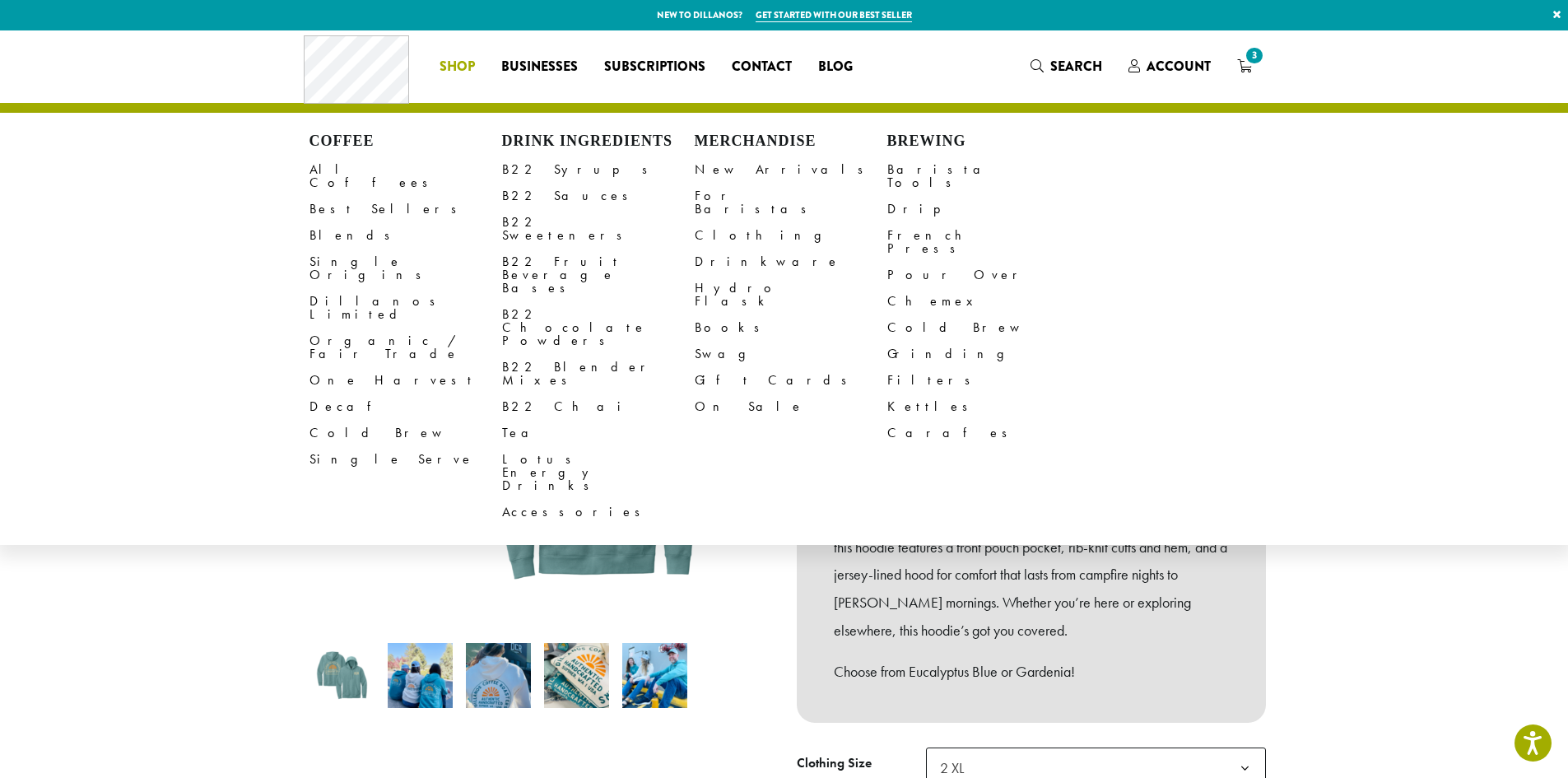
click at [473, 68] on span "Shop" at bounding box center [457, 66] width 36 height 20
click at [337, 172] on link "All Coffees" at bounding box center [405, 175] width 193 height 39
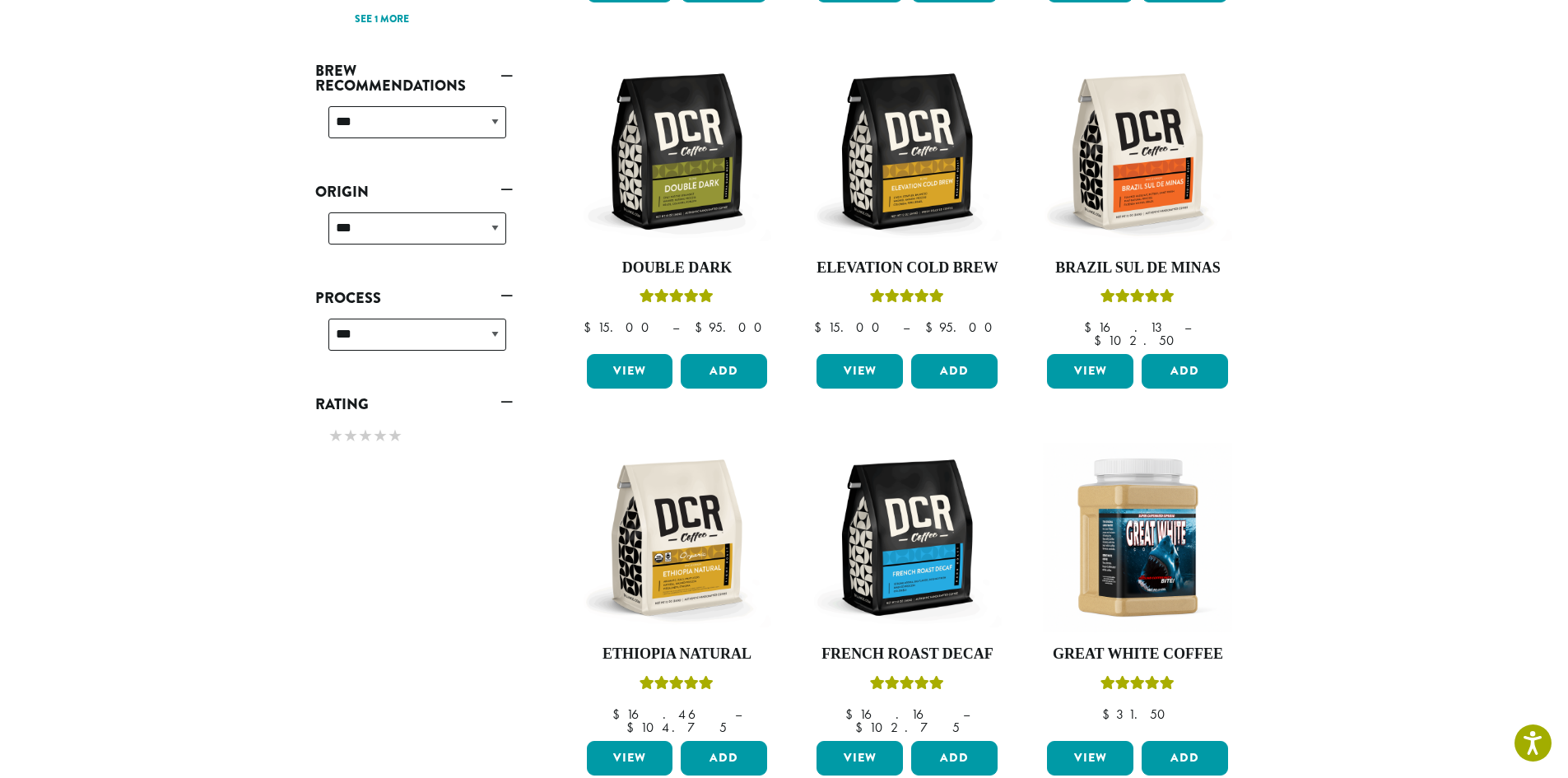
scroll to position [659, 0]
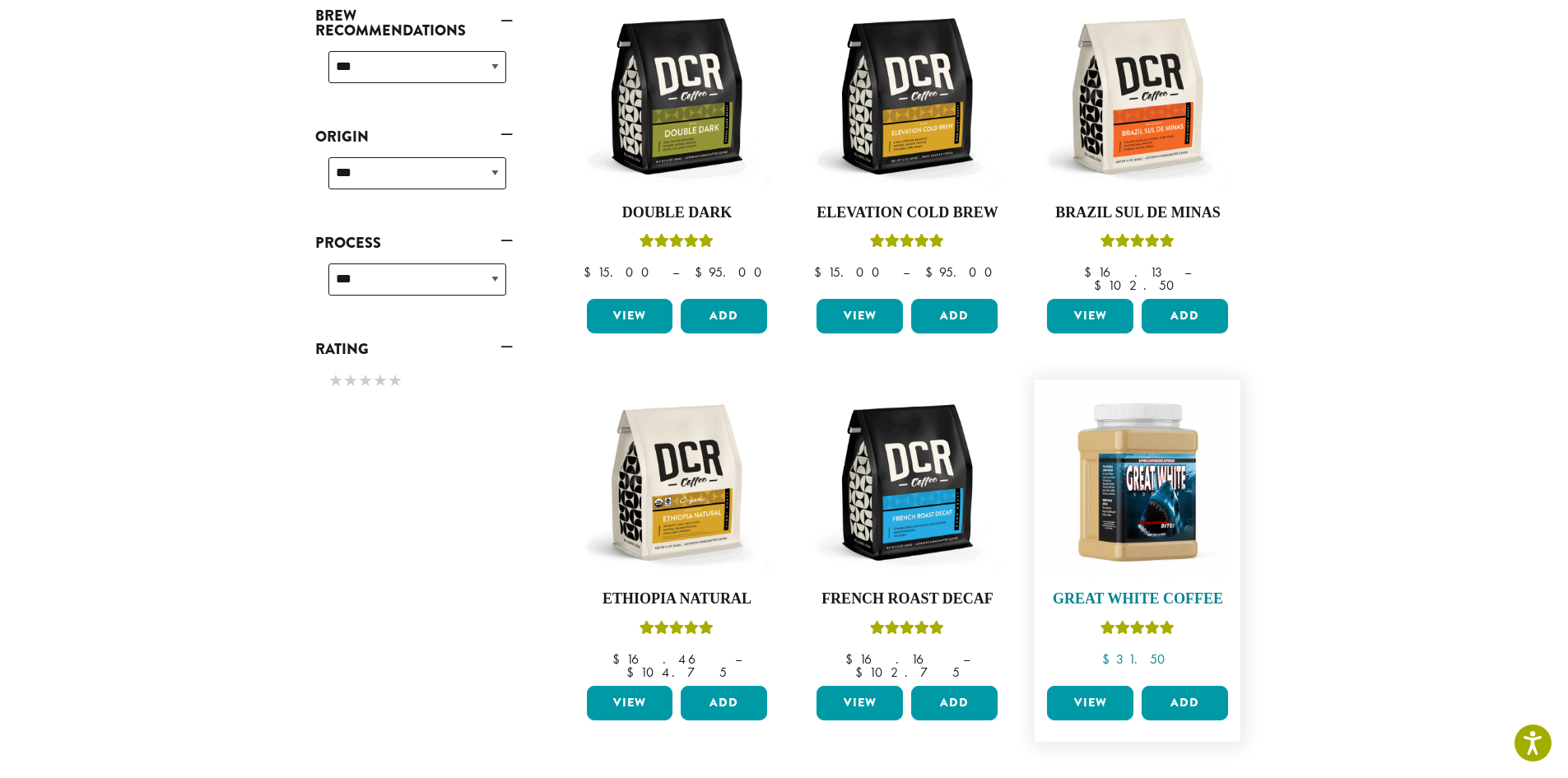
click at [1154, 492] on img at bounding box center [1137, 482] width 190 height 190
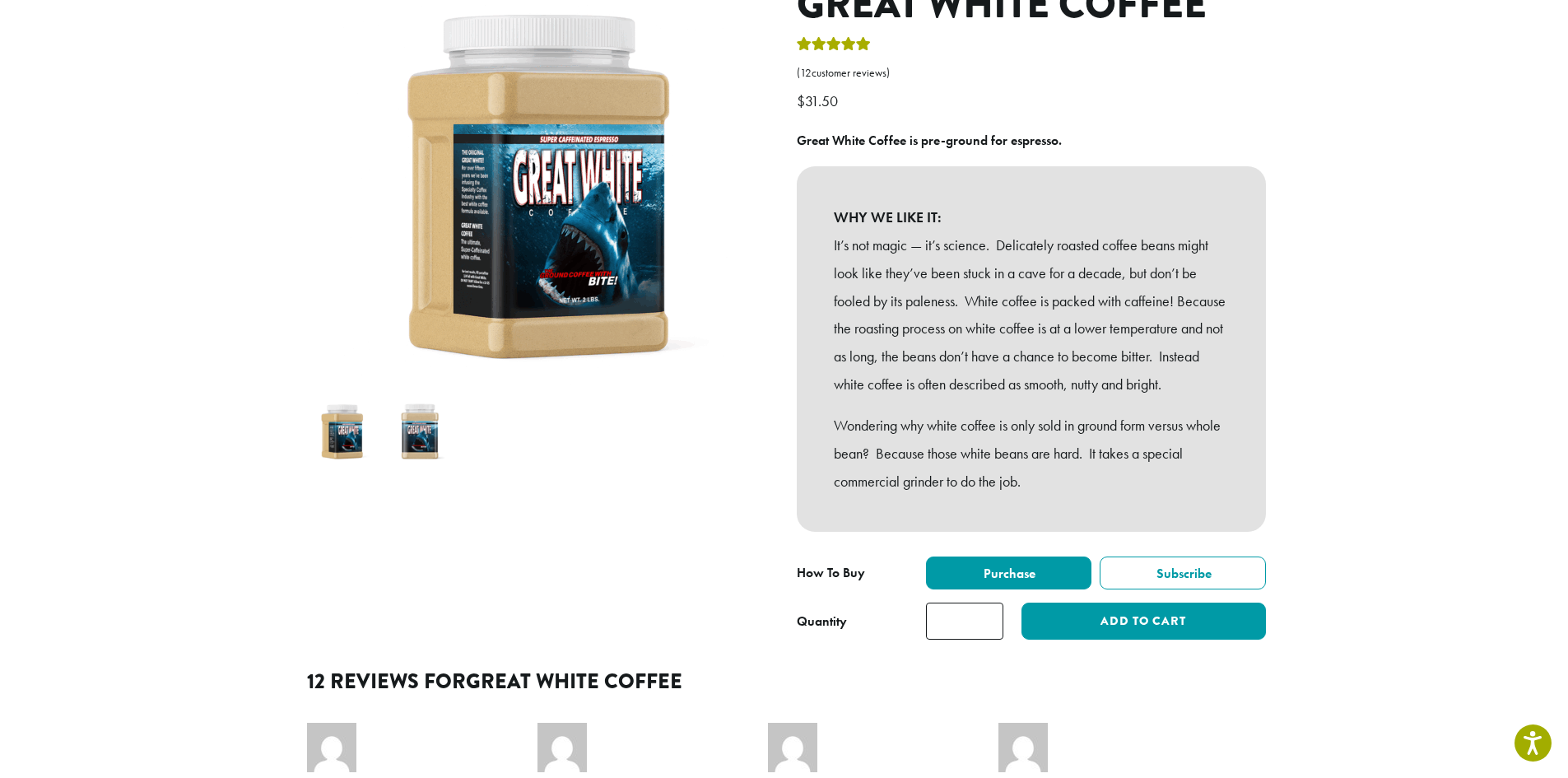
scroll to position [329, 0]
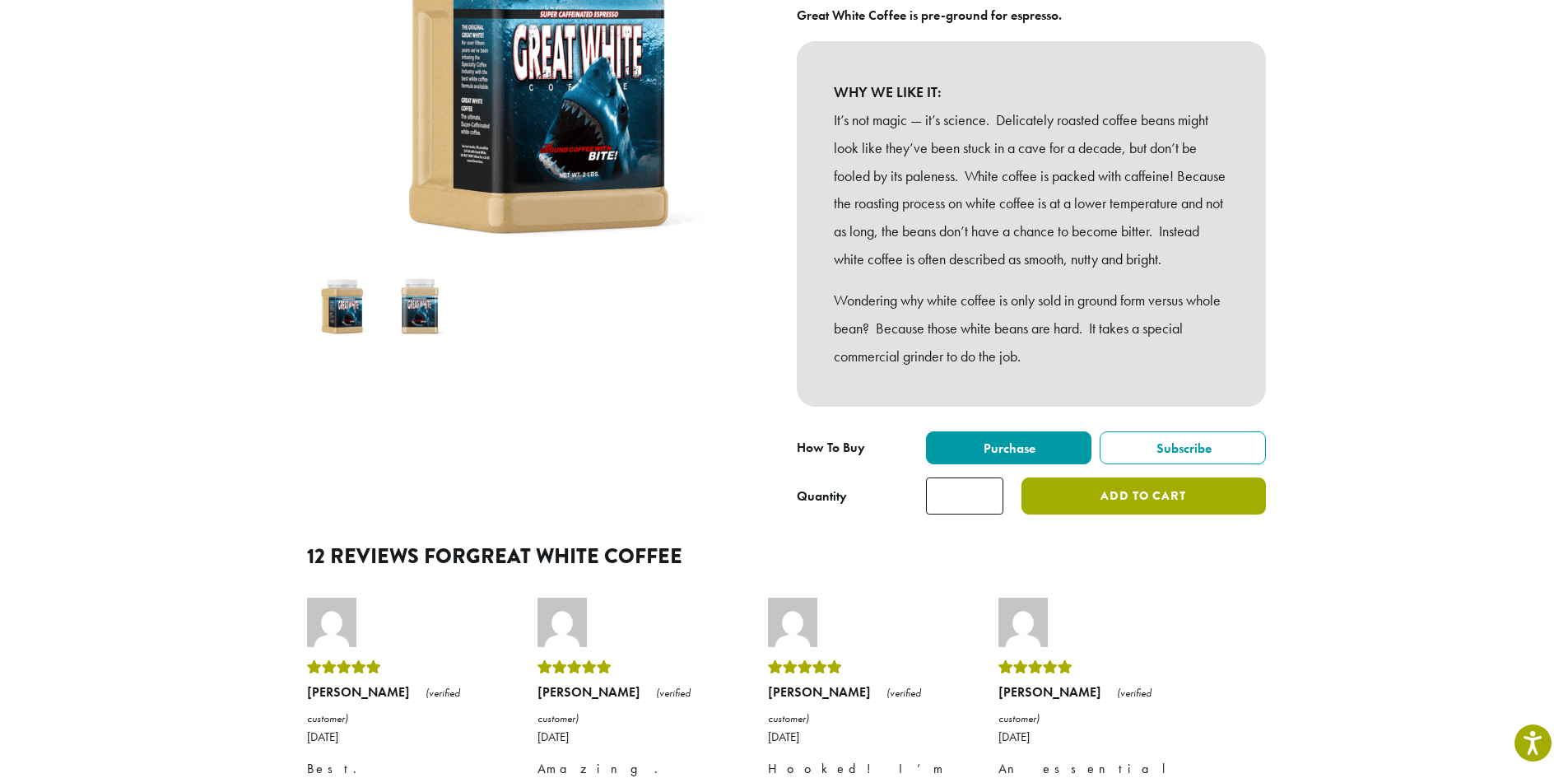
click at [1095, 514] on button "Add to cart" at bounding box center [1143, 496] width 244 height 37
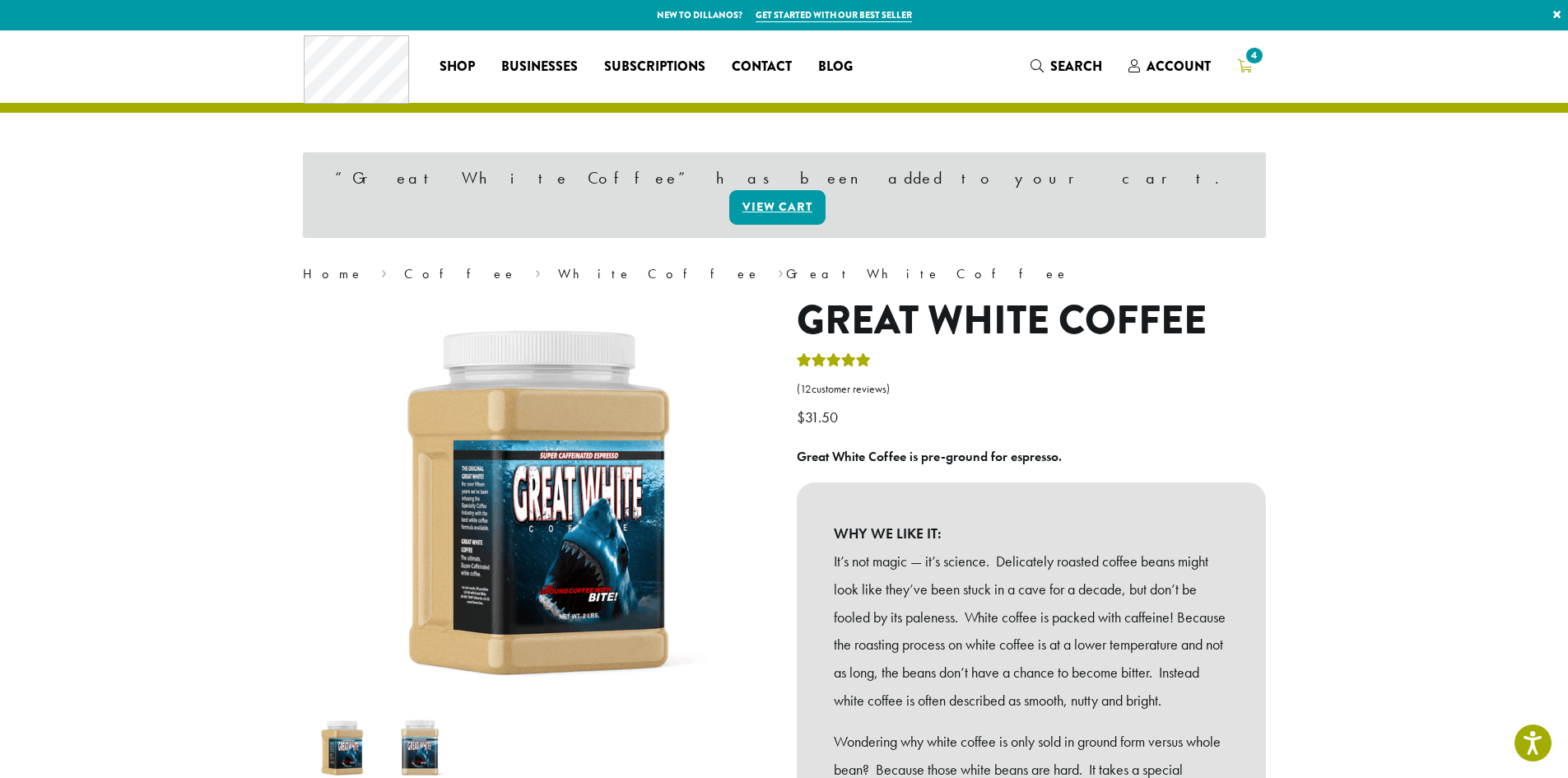
click at [1241, 65] on icon "4" at bounding box center [1244, 66] width 14 height 13
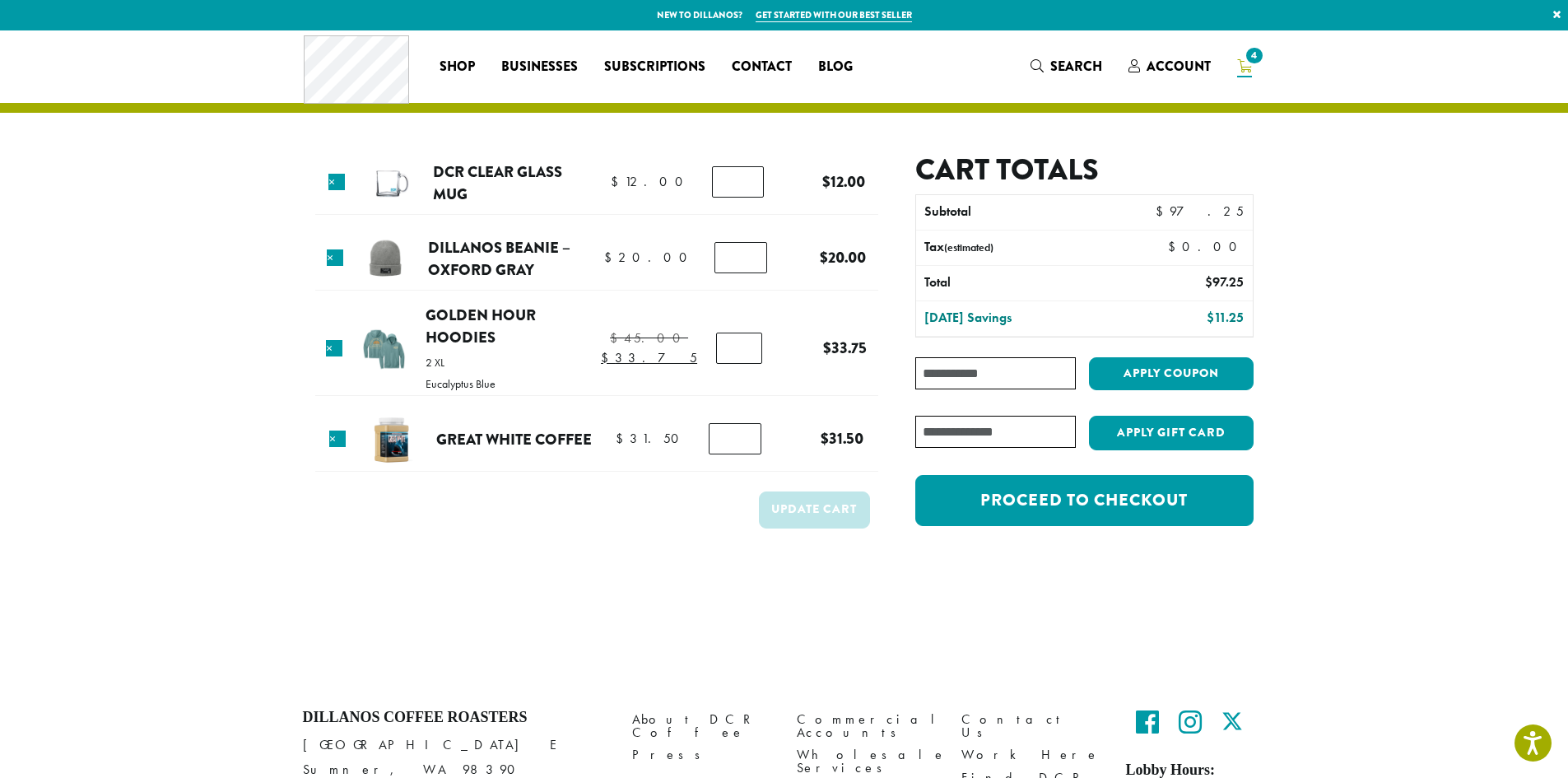
click at [985, 440] on input "text" at bounding box center [995, 431] width 160 height 32
type input "**********"
click at [1154, 435] on button "Apply Gift Card" at bounding box center [1171, 433] width 165 height 35
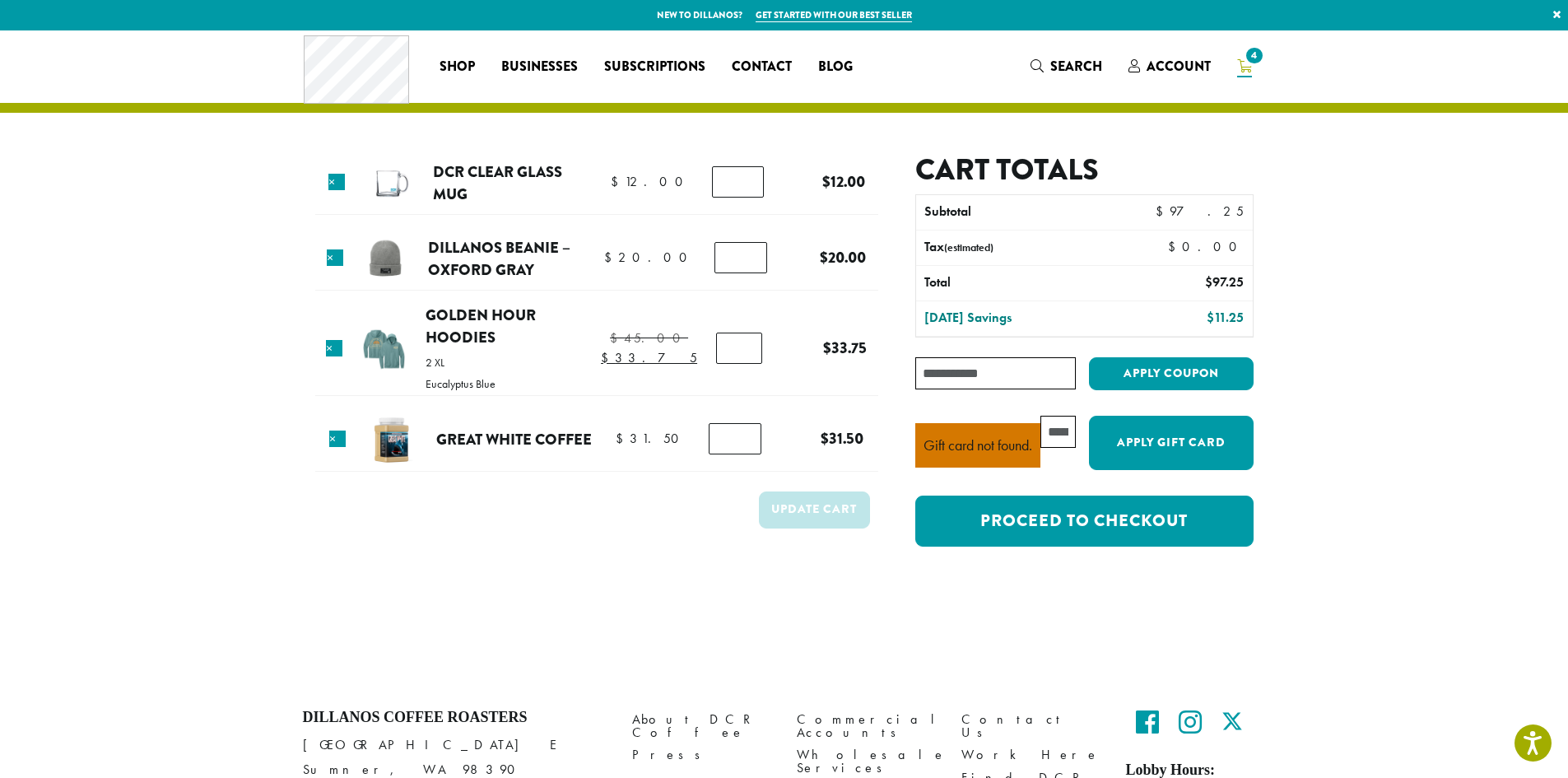
click at [1059, 448] on div "Gift card not found. Apply Gift Card" at bounding box center [1084, 449] width 337 height 66
click at [1062, 430] on input "text" at bounding box center [1058, 431] width 35 height 32
click at [1005, 444] on li "Gift card not found." at bounding box center [978, 445] width 109 height 28
click at [1008, 450] on li "Gift card not found." at bounding box center [978, 445] width 109 height 28
click at [1059, 422] on input "text" at bounding box center [1058, 431] width 35 height 32
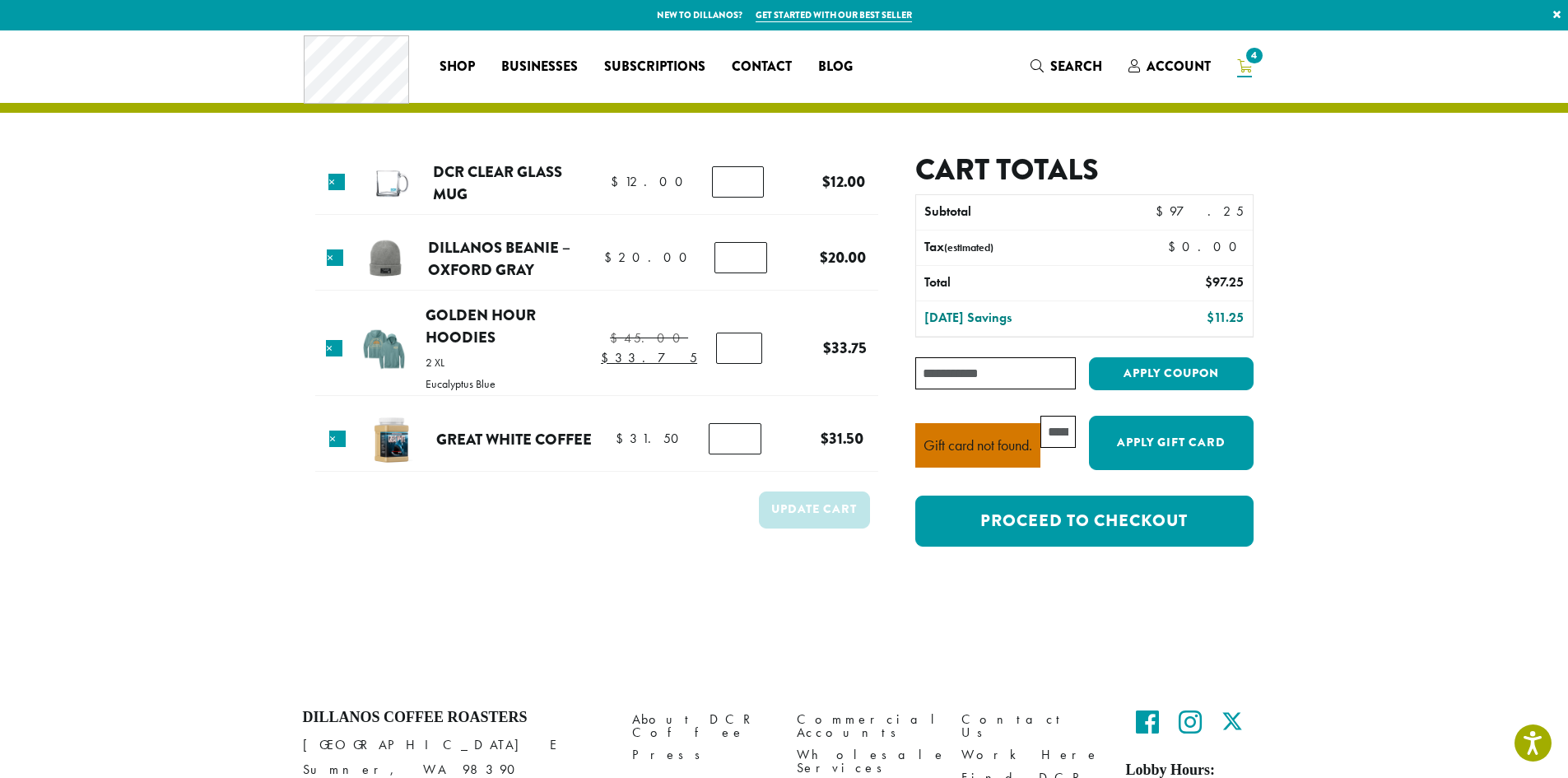
click at [1059, 428] on input "text" at bounding box center [1058, 431] width 35 height 32
type input "**********"
click at [1182, 439] on button "Apply Gift Card" at bounding box center [1167, 443] width 165 height 54
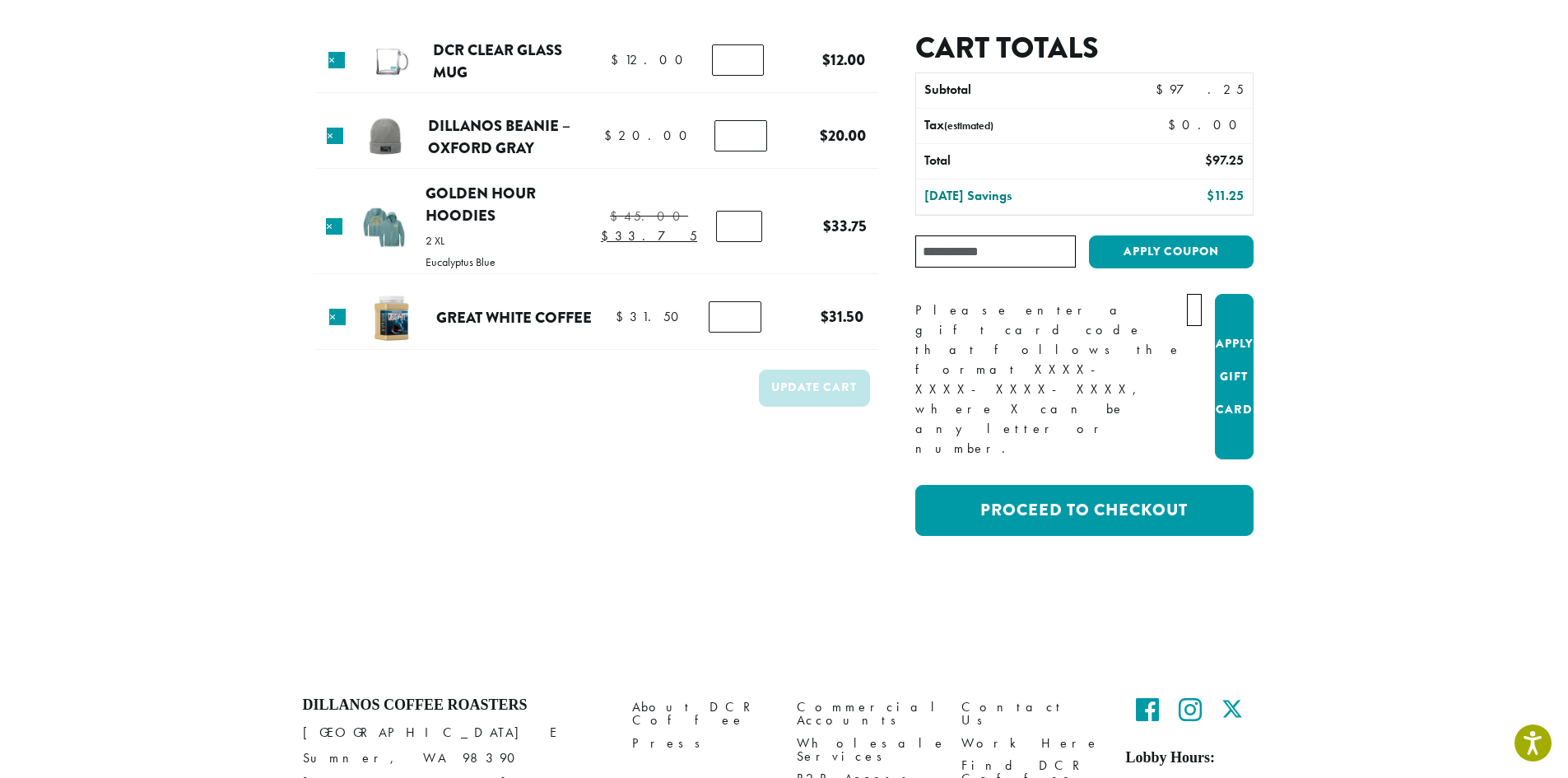
scroll to position [127, 0]
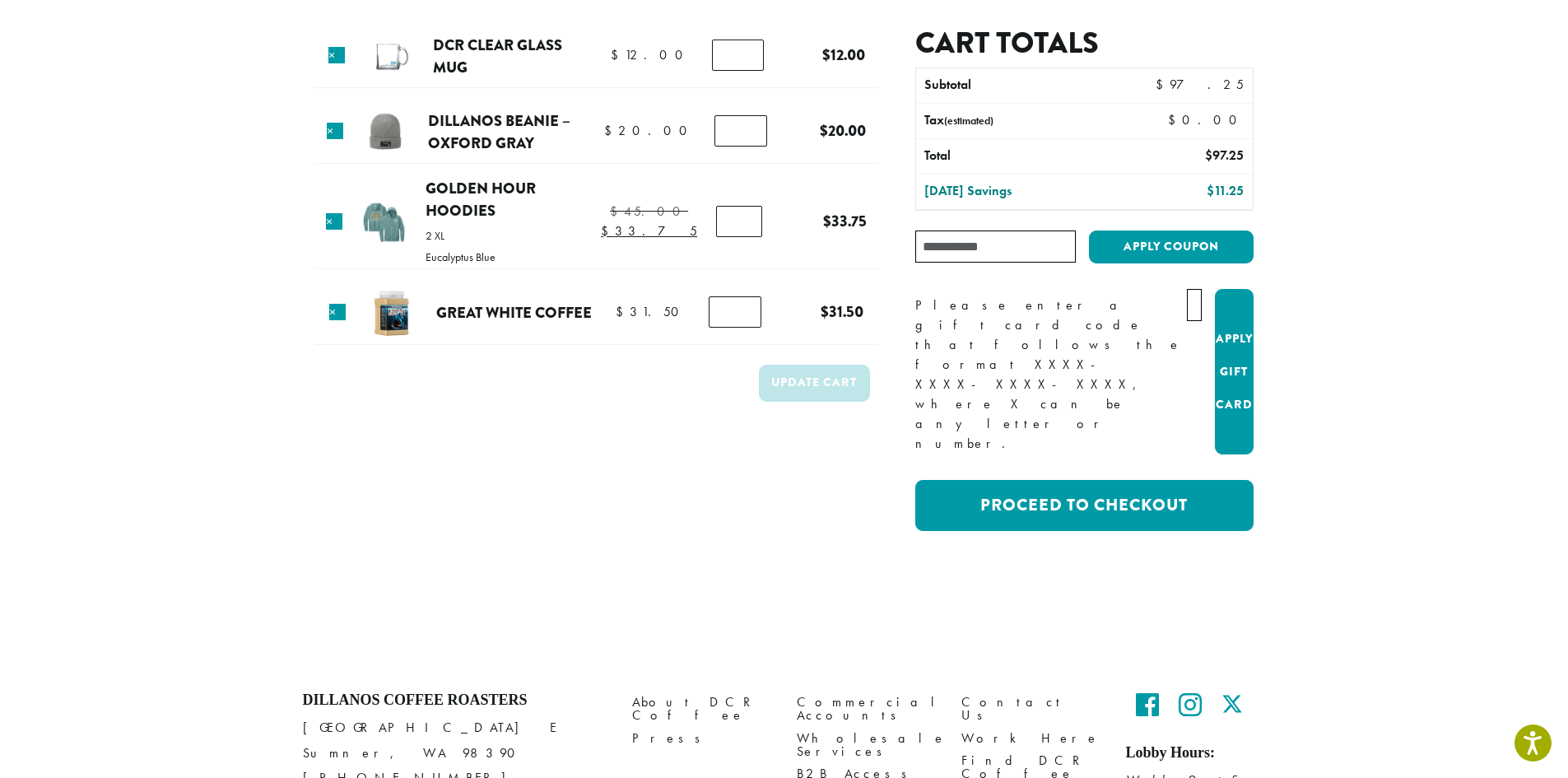
click at [1188, 312] on input "text" at bounding box center [1194, 304] width 14 height 32
click at [1188, 303] on input "text" at bounding box center [1194, 304] width 14 height 32
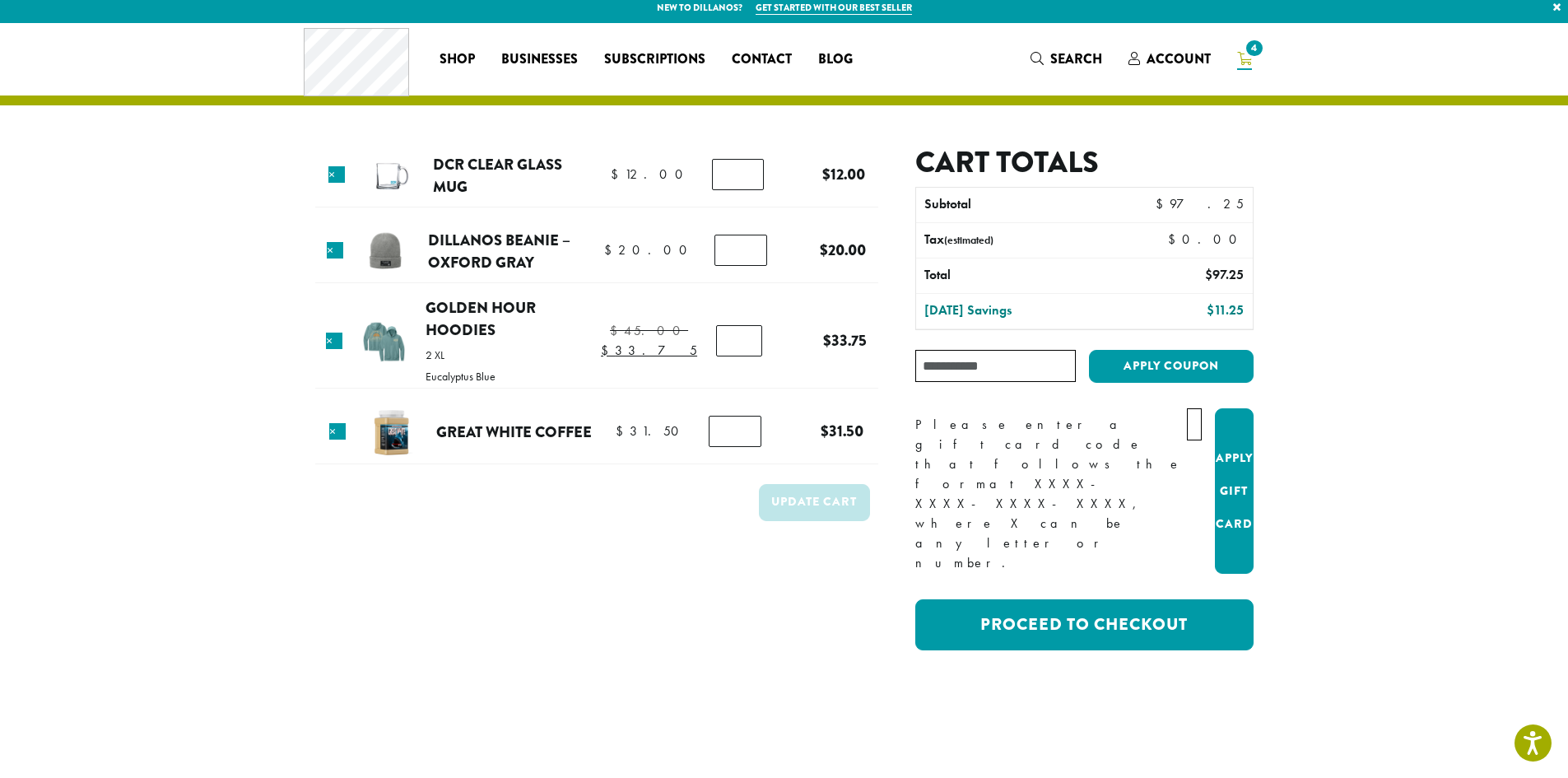
scroll to position [0, 0]
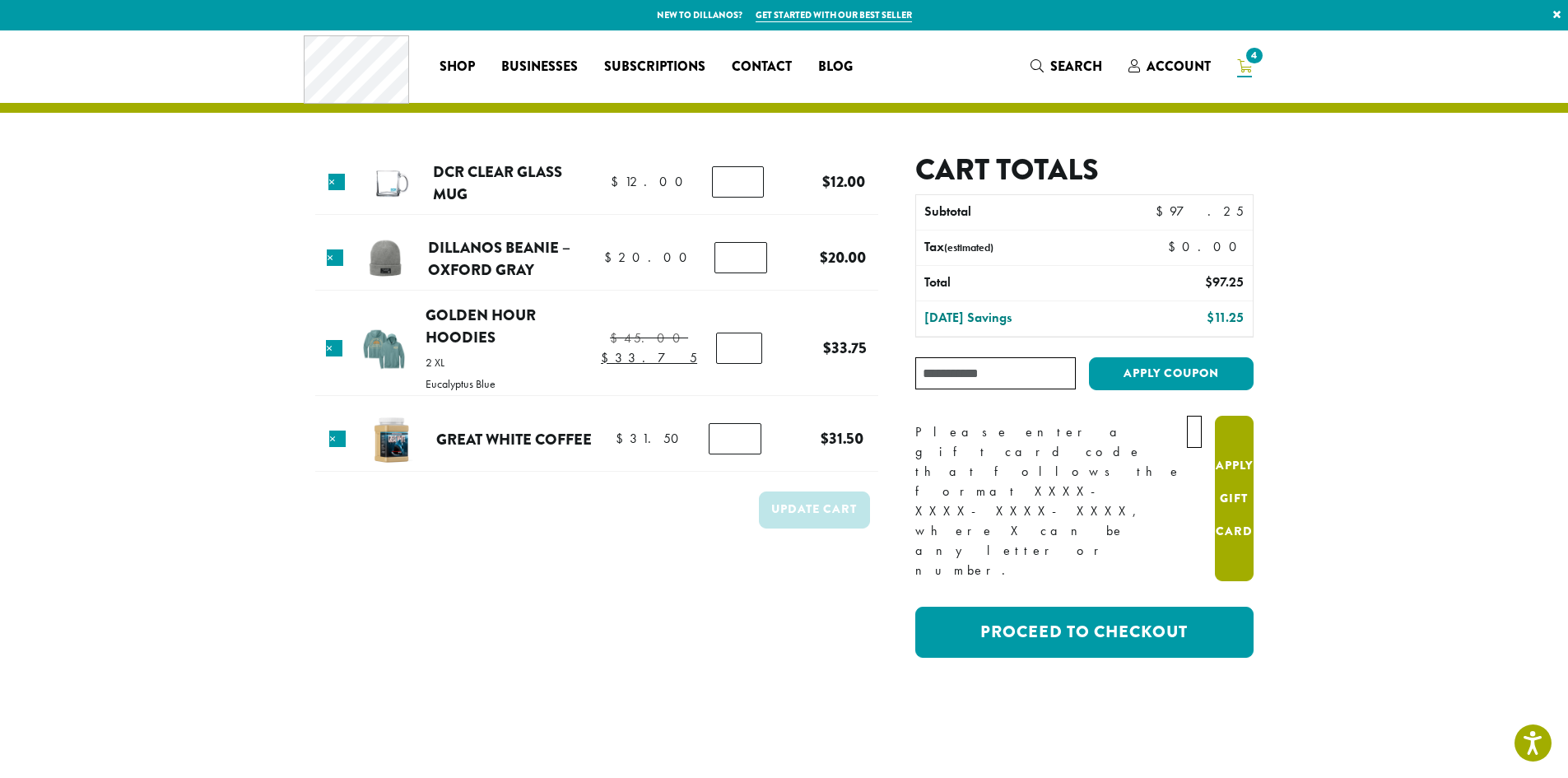
click at [1234, 450] on button "Apply Gift Card" at bounding box center [1235, 499] width 39 height 167
click at [1188, 431] on input "text" at bounding box center [1194, 431] width 14 height 32
click at [1079, 447] on div "Please enter a gift card code that follows the format XXXX-XXXX-XXXX-XXXX, wher…" at bounding box center [1050, 501] width 271 height 158
click at [1031, 451] on div "Please enter a gift card code that follows the format XXXX-XXXX-XXXX-XXXX, wher…" at bounding box center [1050, 501] width 271 height 158
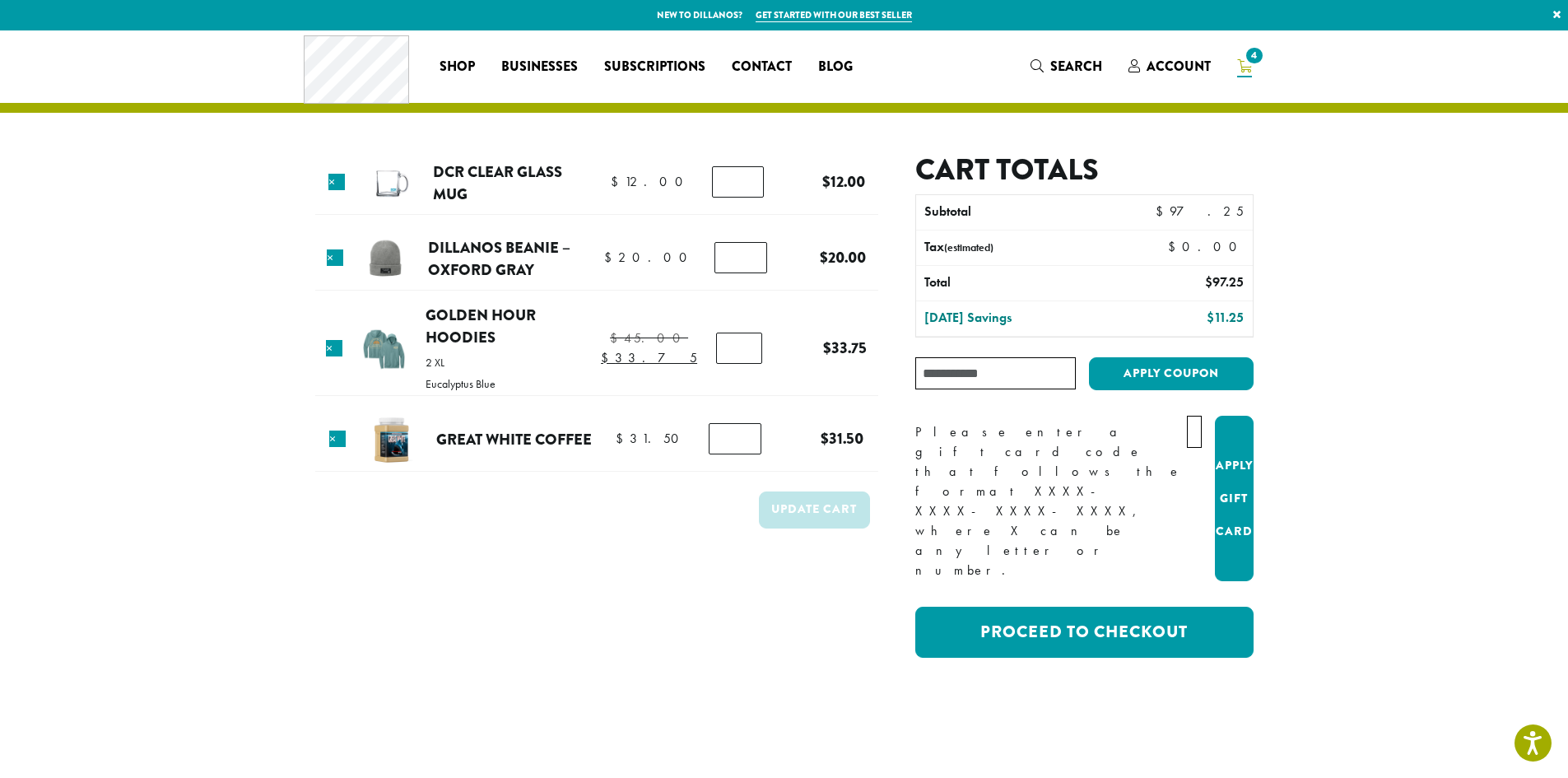
click at [1029, 451] on div "Please enter a gift card code that follows the format XXXX-XXXX-XXXX-XXXX, wher…" at bounding box center [1050, 501] width 271 height 158
click at [1188, 439] on input "text" at bounding box center [1194, 431] width 14 height 32
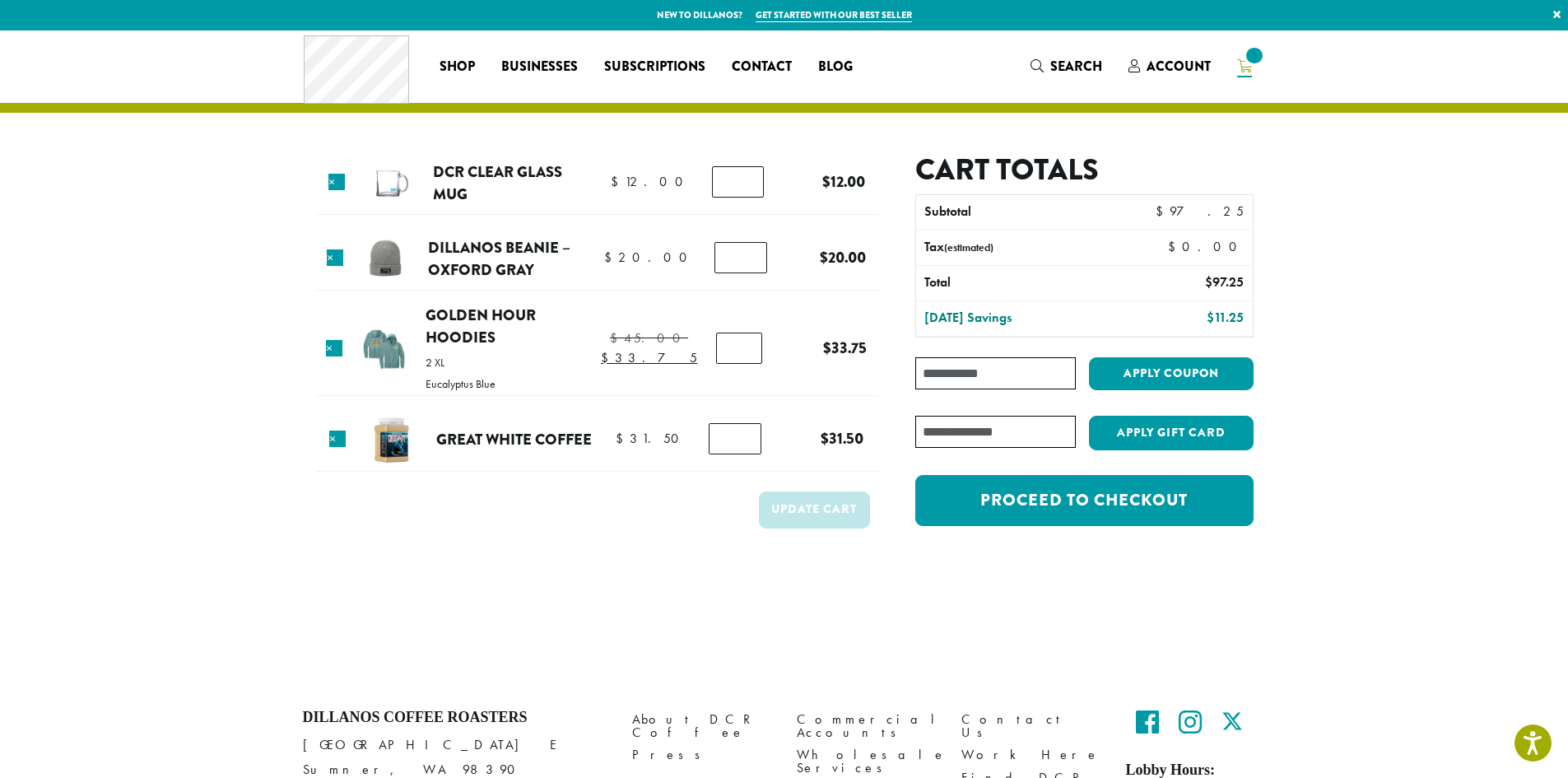
click at [954, 442] on input "text" at bounding box center [995, 431] width 160 height 32
type input "**********"
click at [1119, 428] on button "Apply Gift Card" at bounding box center [1171, 433] width 165 height 35
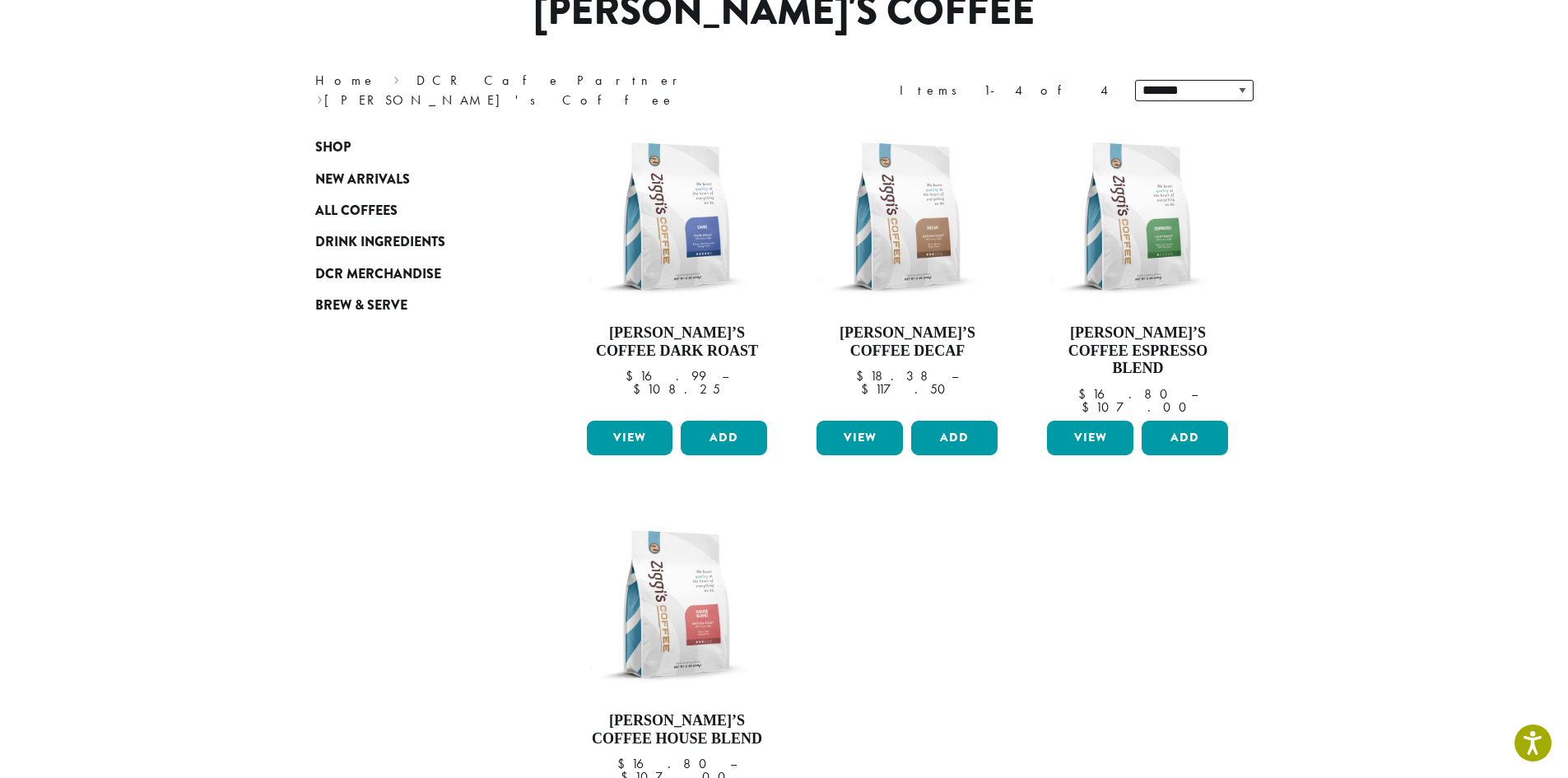
scroll to position [246, 0]
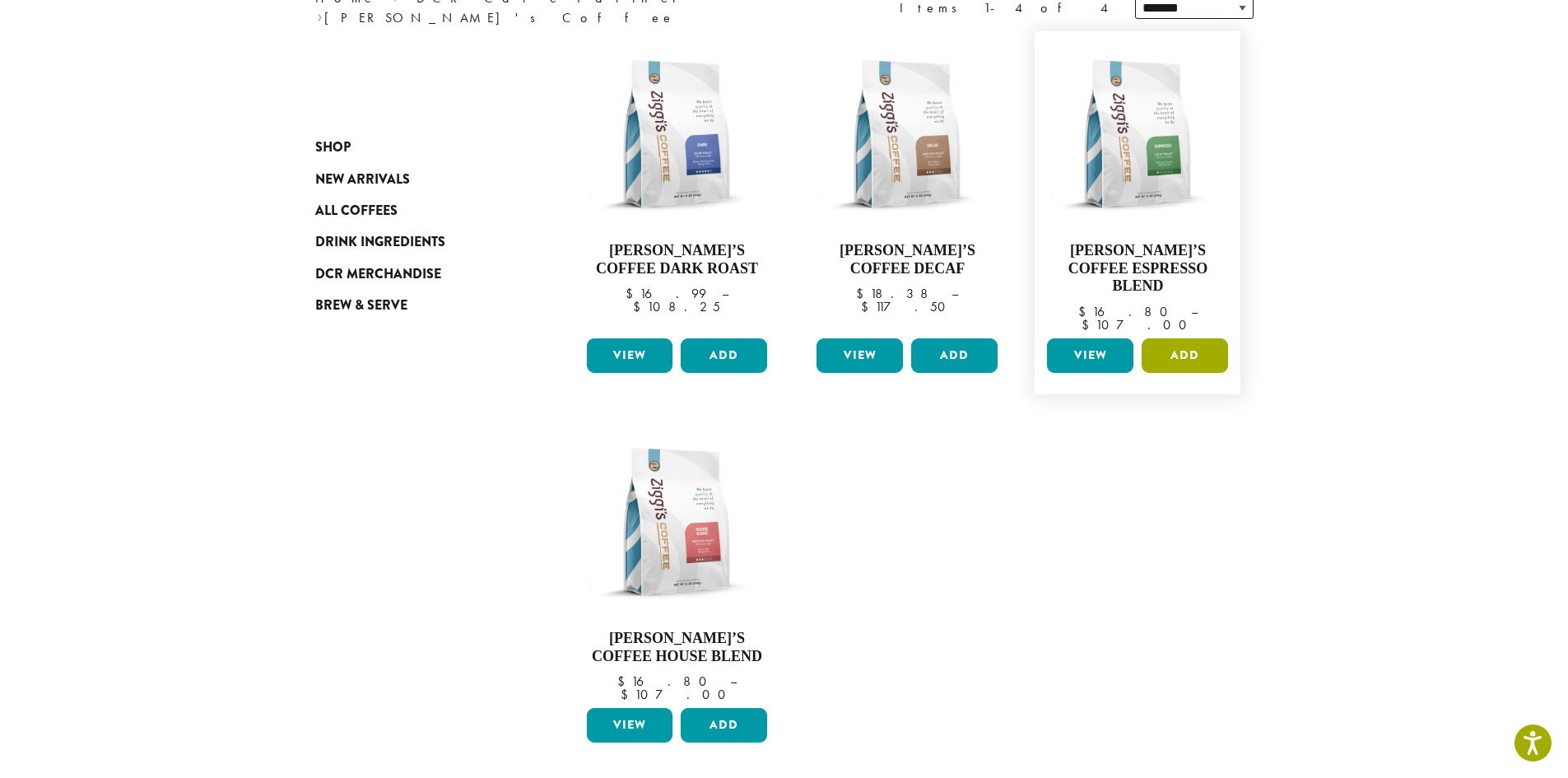
click at [1183, 338] on button "Add" at bounding box center [1186, 355] width 87 height 35
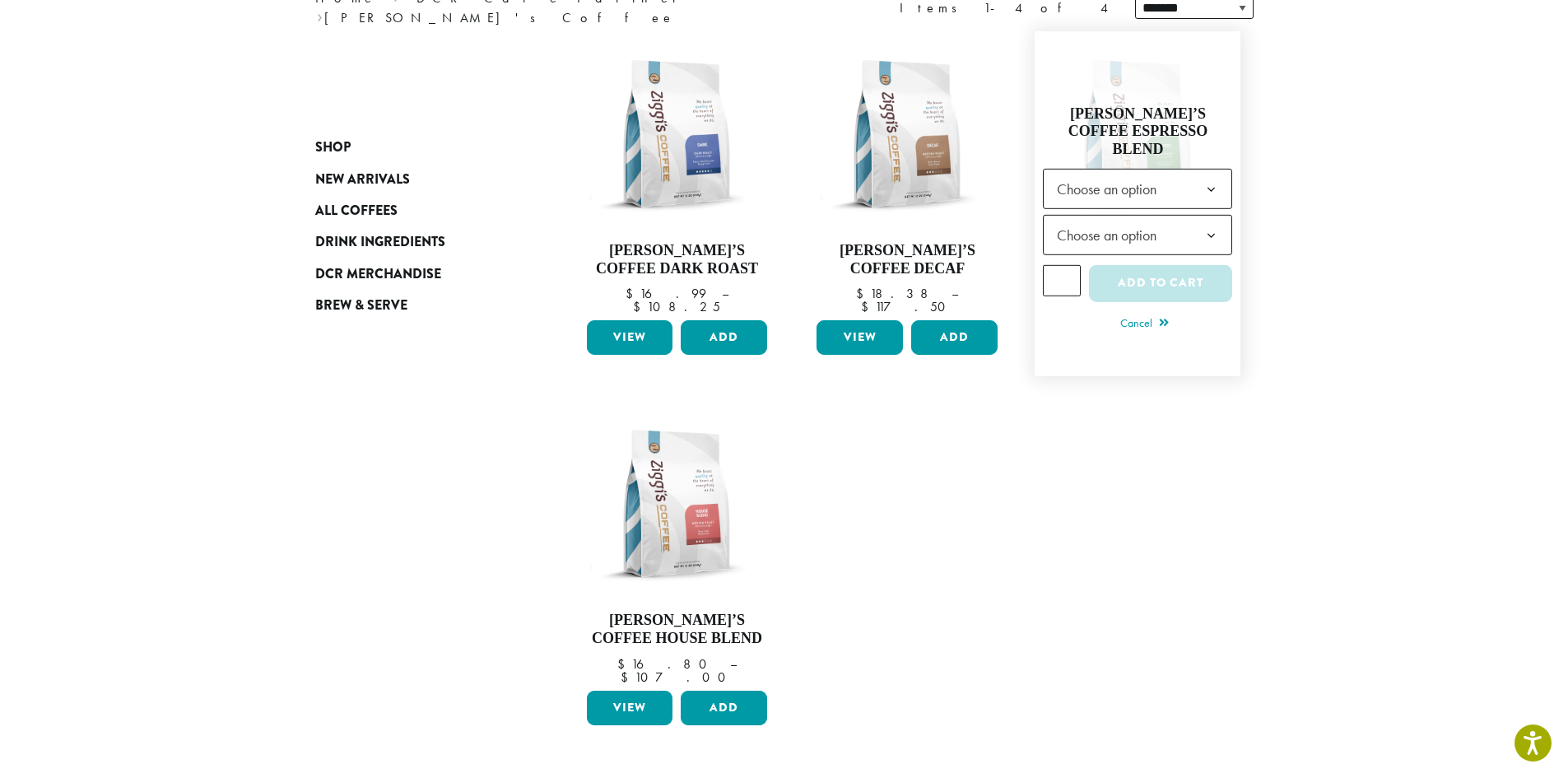
click at [1115, 178] on span "Choose an option" at bounding box center [1111, 188] width 122 height 32
click at [1123, 219] on span "Choose an option" at bounding box center [1111, 234] width 122 height 32
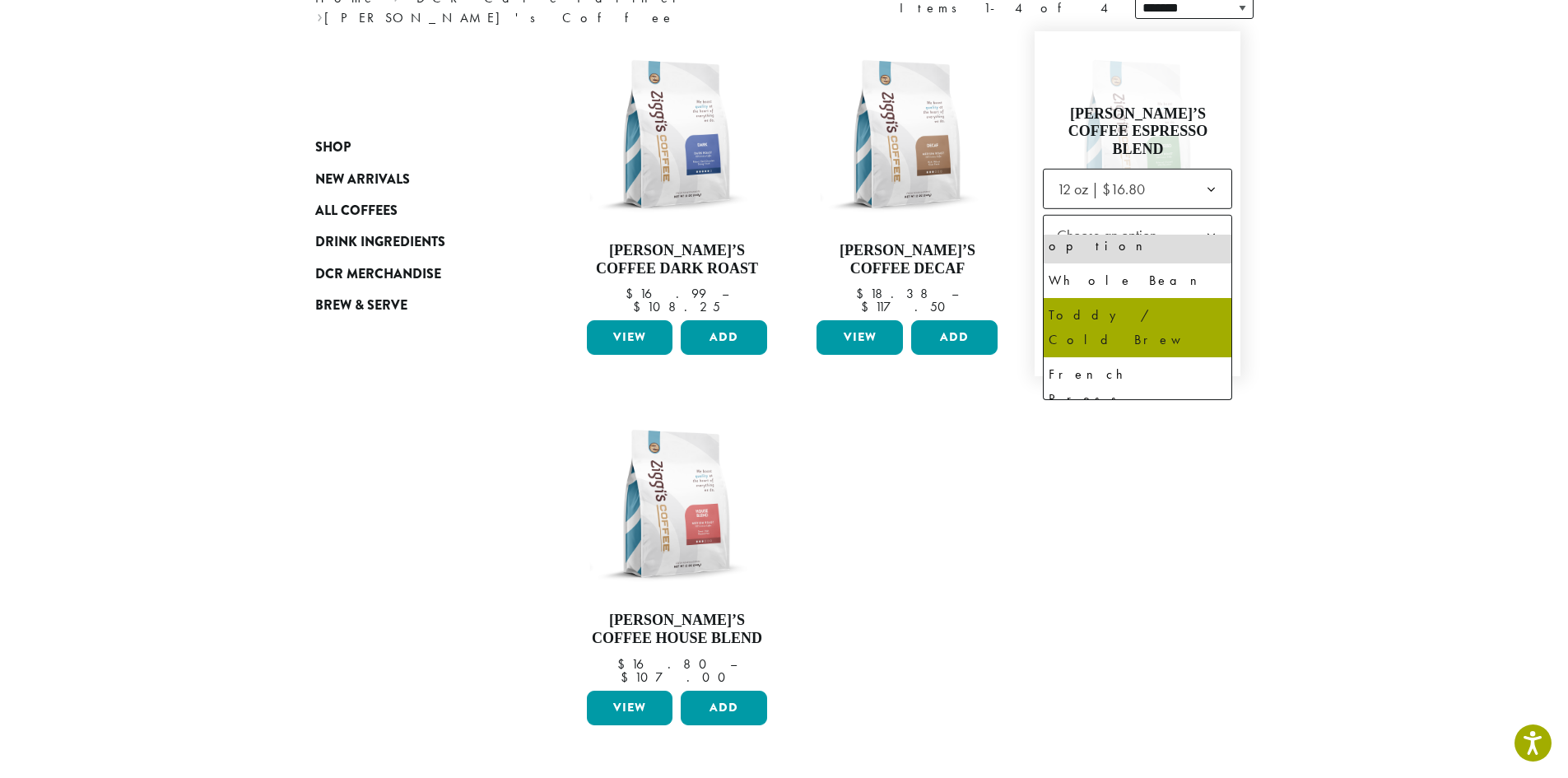
select select "*********"
select select "**********"
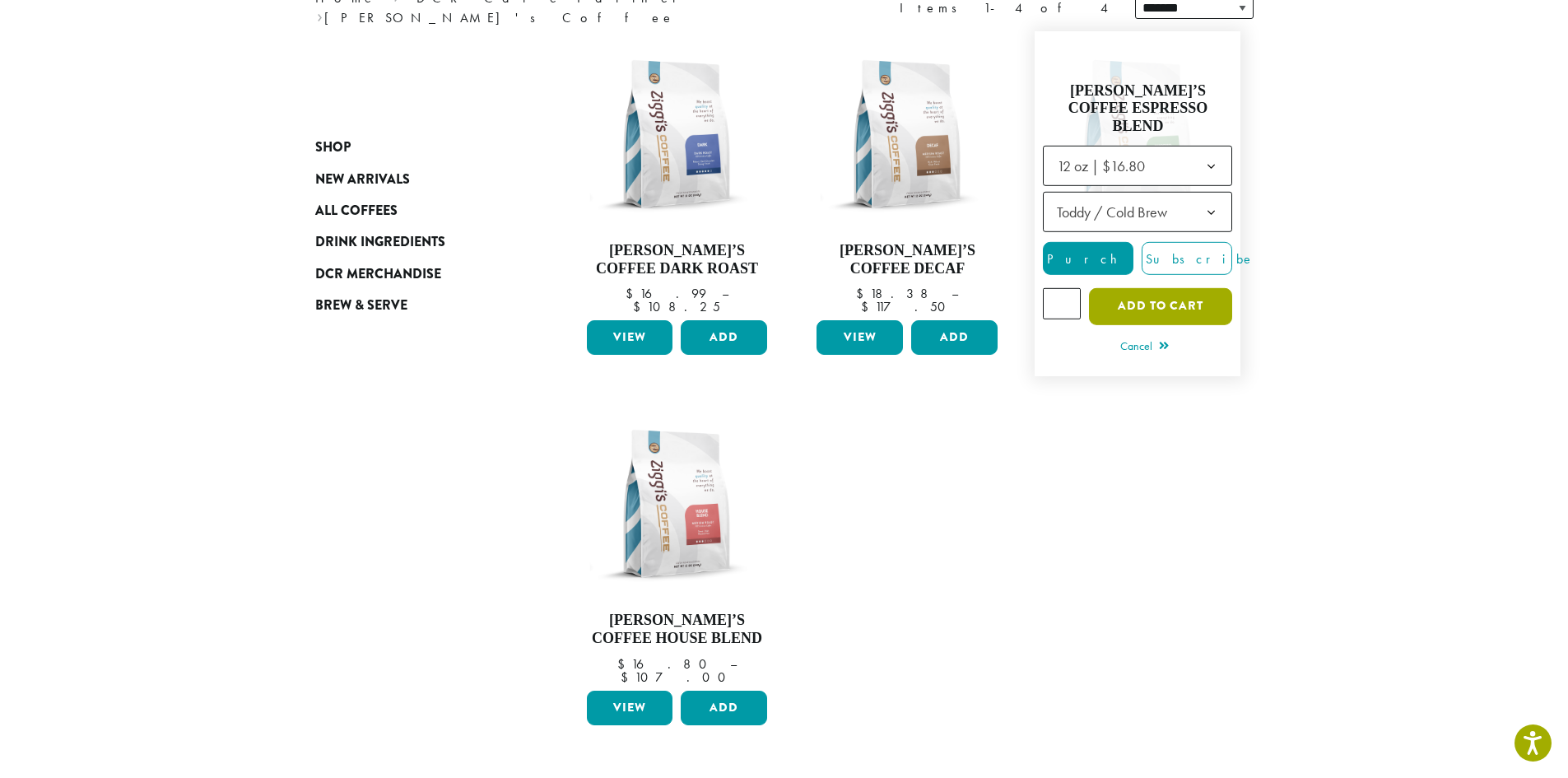
click at [1110, 293] on button "Add to cart" at bounding box center [1161, 305] width 144 height 37
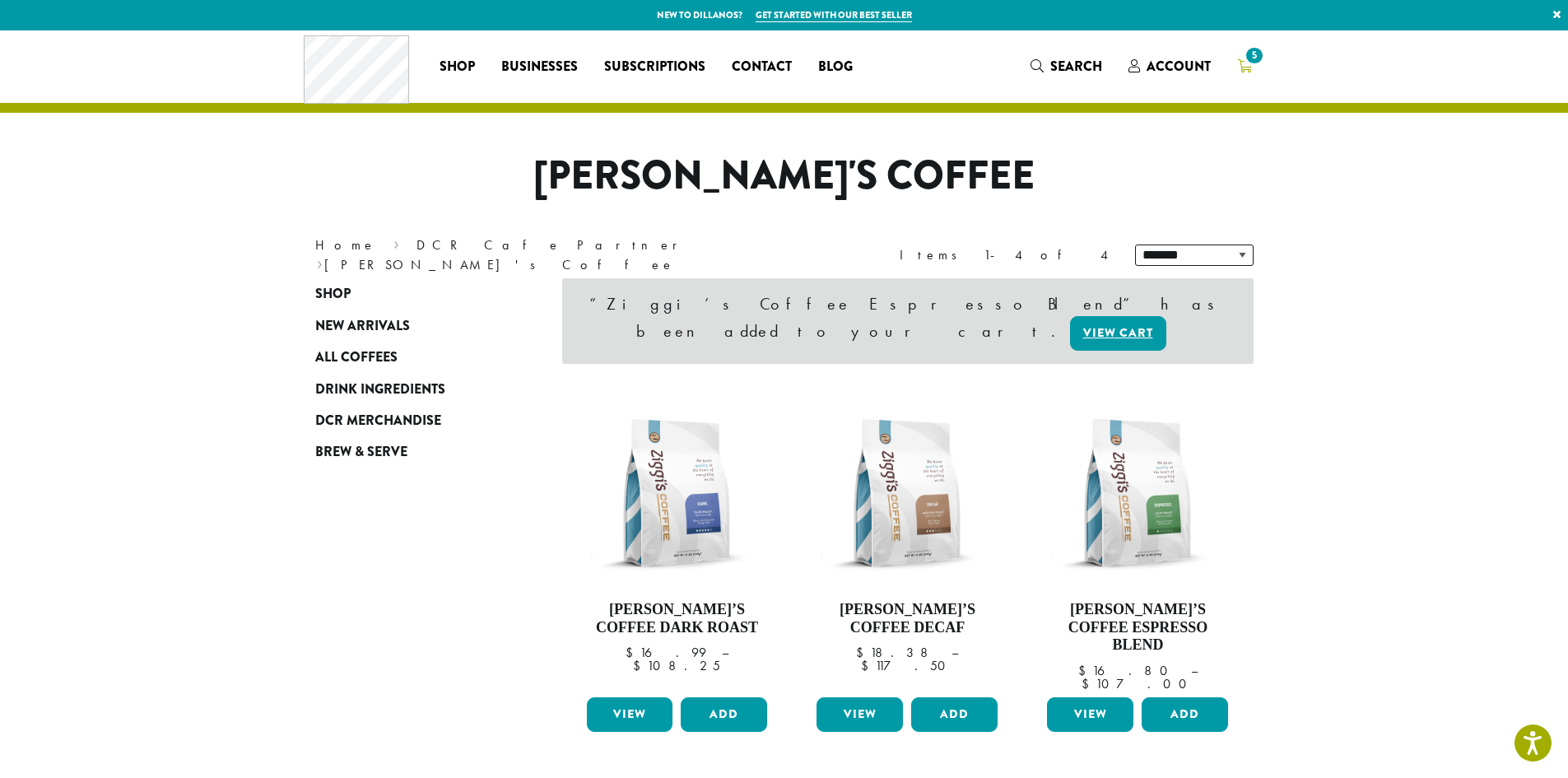
click at [1245, 63] on span "5" at bounding box center [1254, 55] width 22 height 22
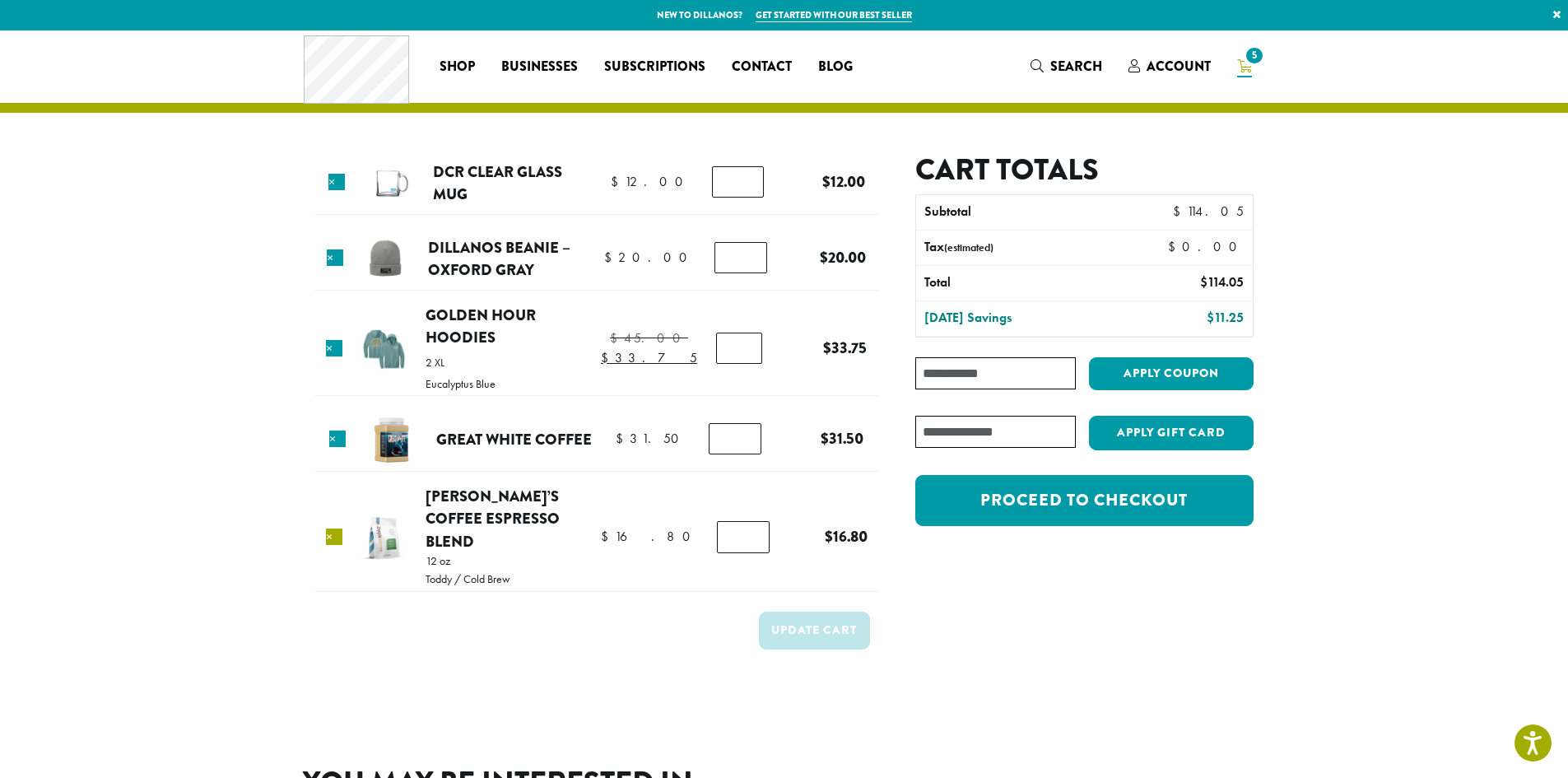
click at [341, 530] on link "×" at bounding box center [333, 536] width 16 height 16
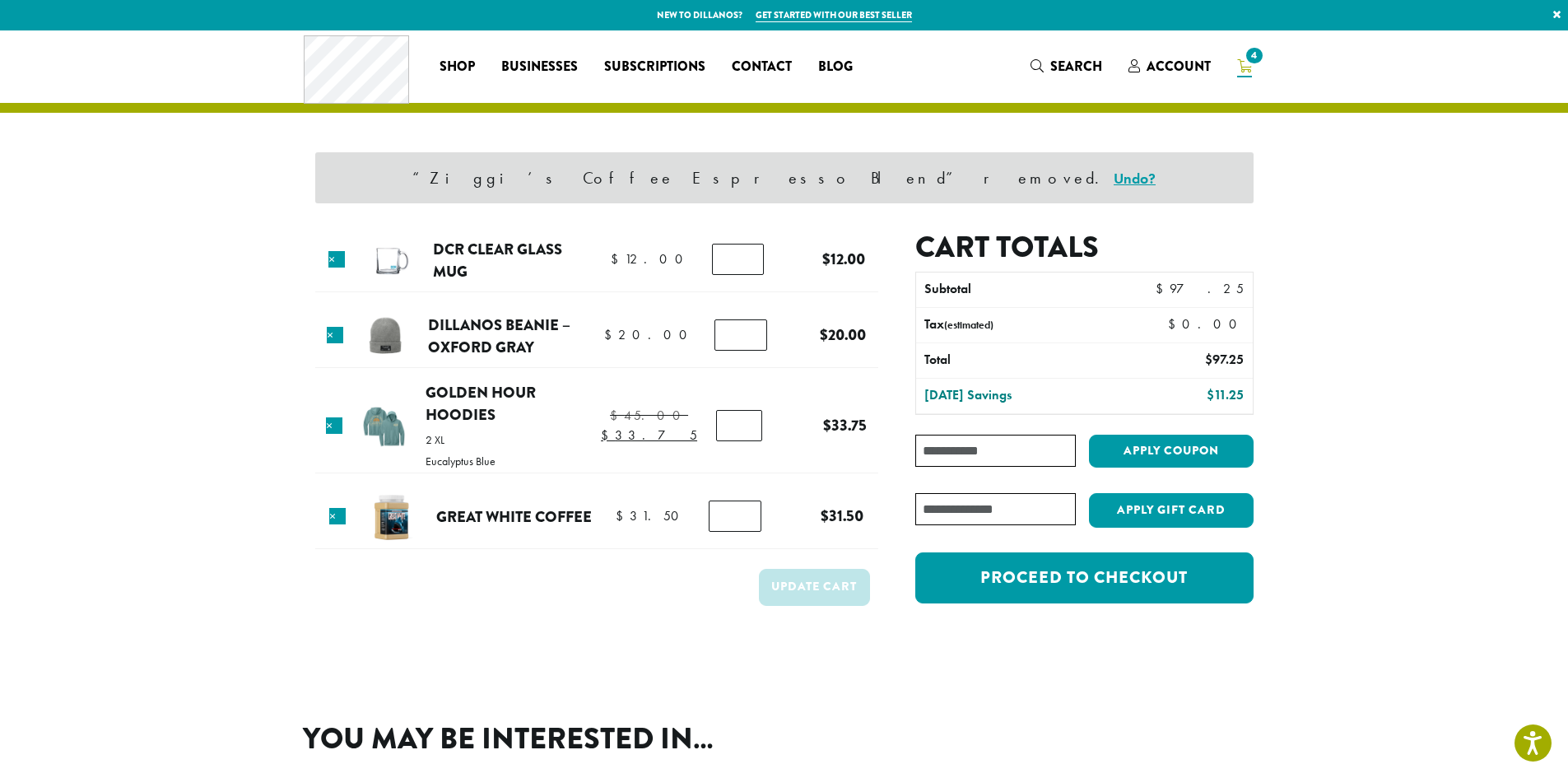
click at [1007, 509] on input "text" at bounding box center [995, 508] width 160 height 32
click at [1013, 510] on input "text" at bounding box center [995, 508] width 160 height 32
type input "**********"
click at [1135, 518] on button "Apply Gift Card" at bounding box center [1171, 510] width 165 height 35
